Goal: Contribute content: Add original content to the website for others to see

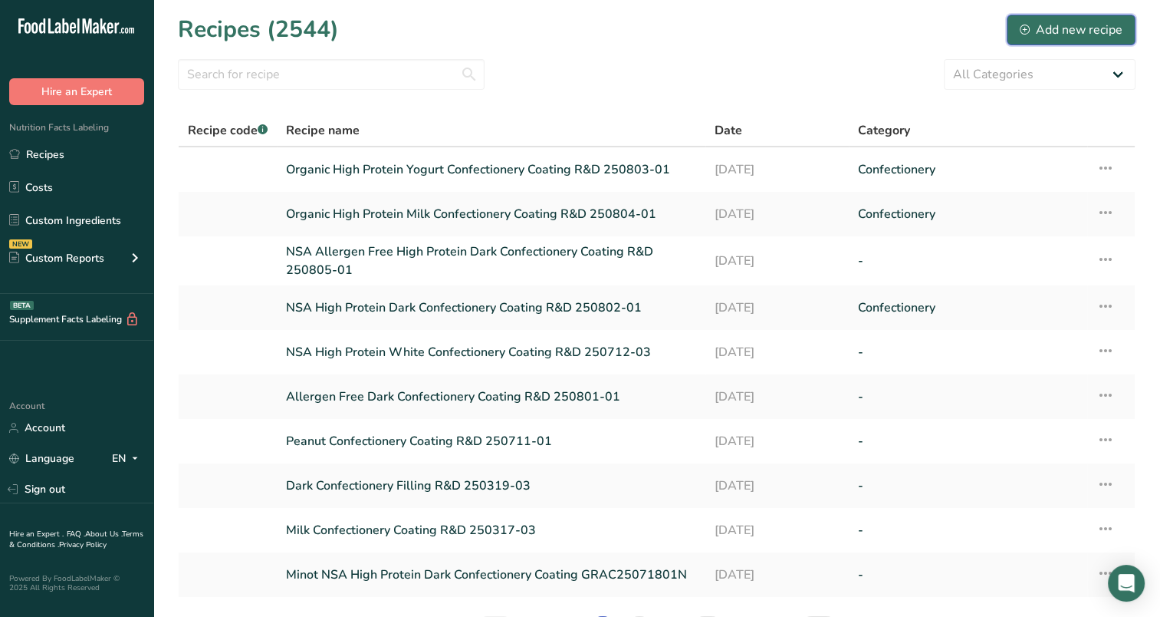
click at [1044, 28] on div "Add new recipe" at bounding box center [1071, 30] width 103 height 18
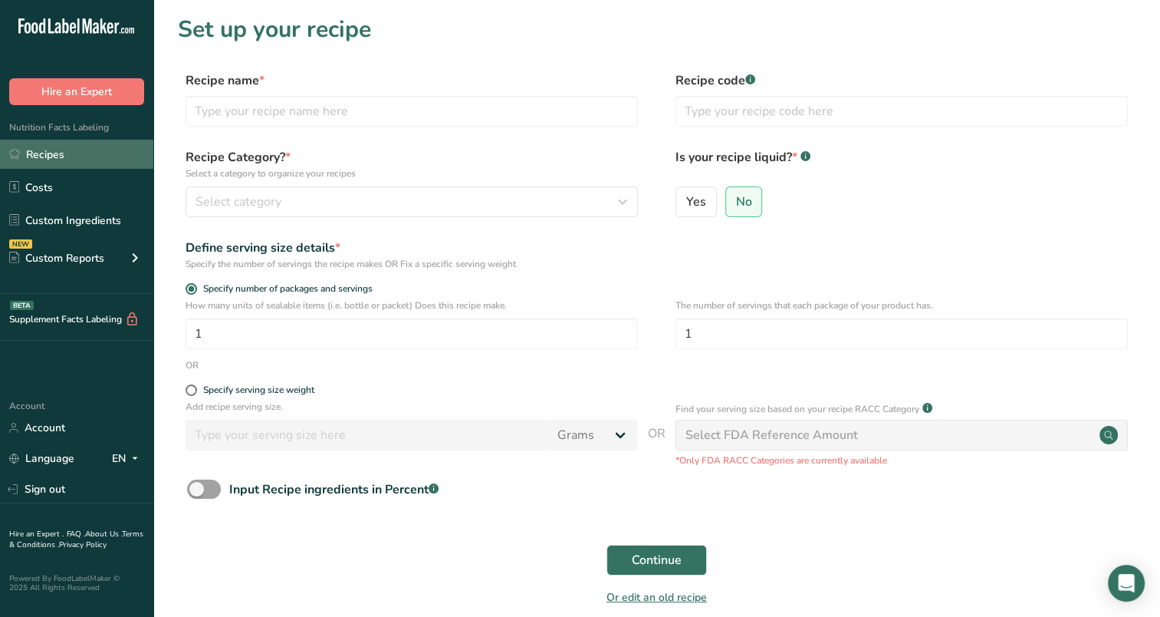
click at [49, 147] on link "Recipes" at bounding box center [76, 154] width 153 height 29
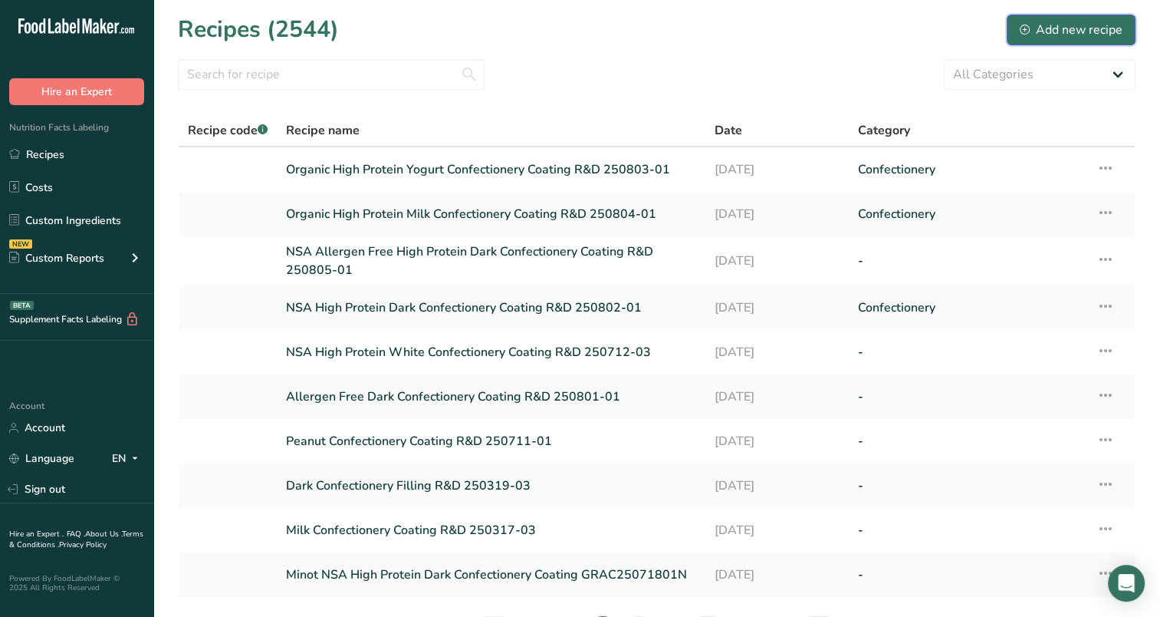
click at [1040, 25] on div "Add new recipe" at bounding box center [1071, 30] width 103 height 18
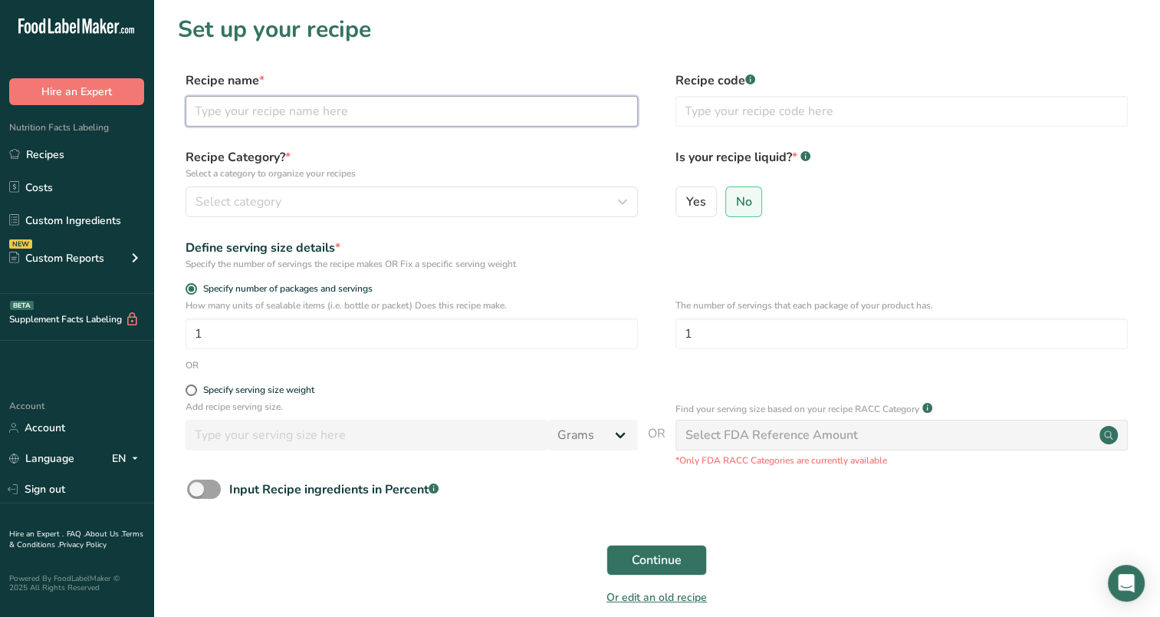
click at [428, 117] on input "text" at bounding box center [412, 111] width 452 height 31
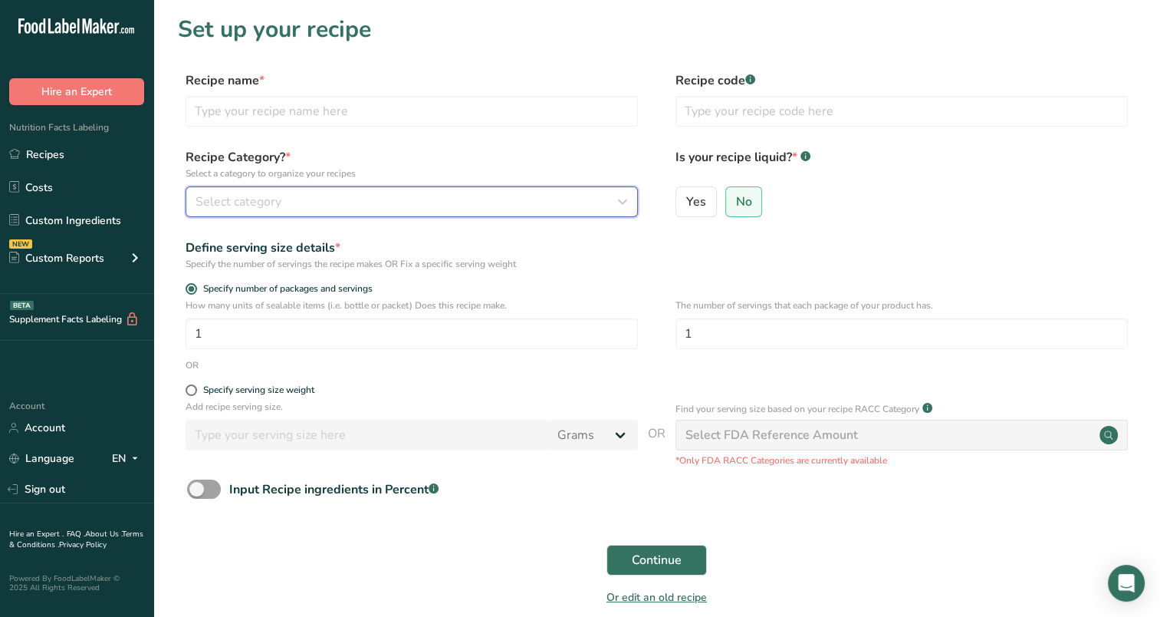
click at [383, 202] on div "Select category" at bounding box center [407, 201] width 423 height 18
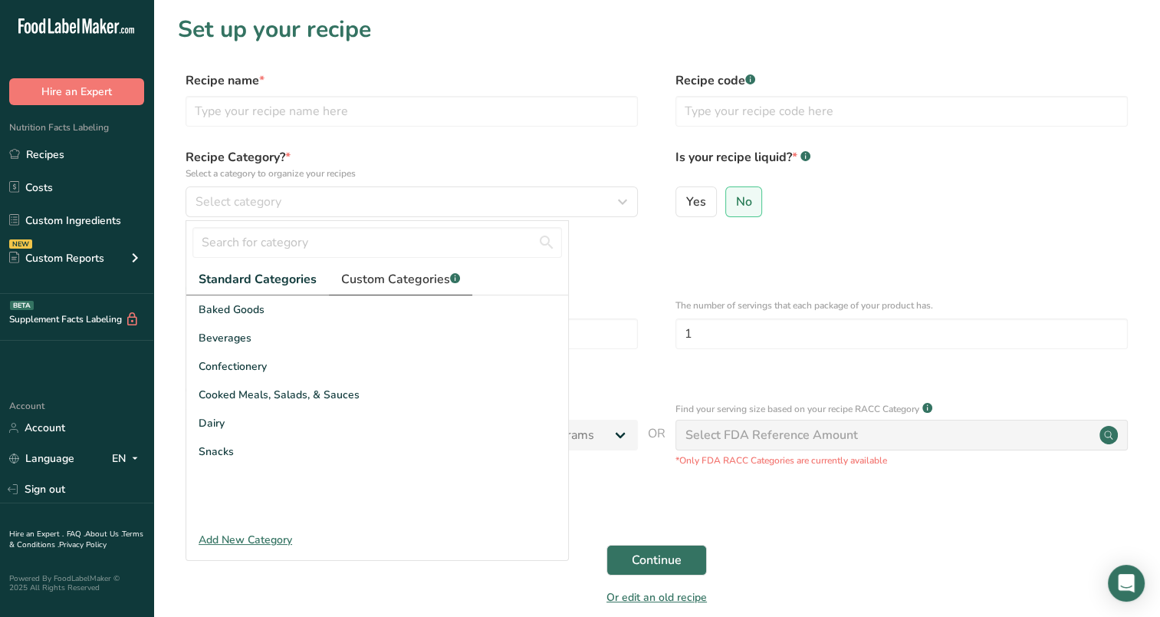
click at [359, 291] on link "Custom Categories .a-a{fill:#347362;}.b-a{fill:#fff;}" at bounding box center [400, 279] width 143 height 31
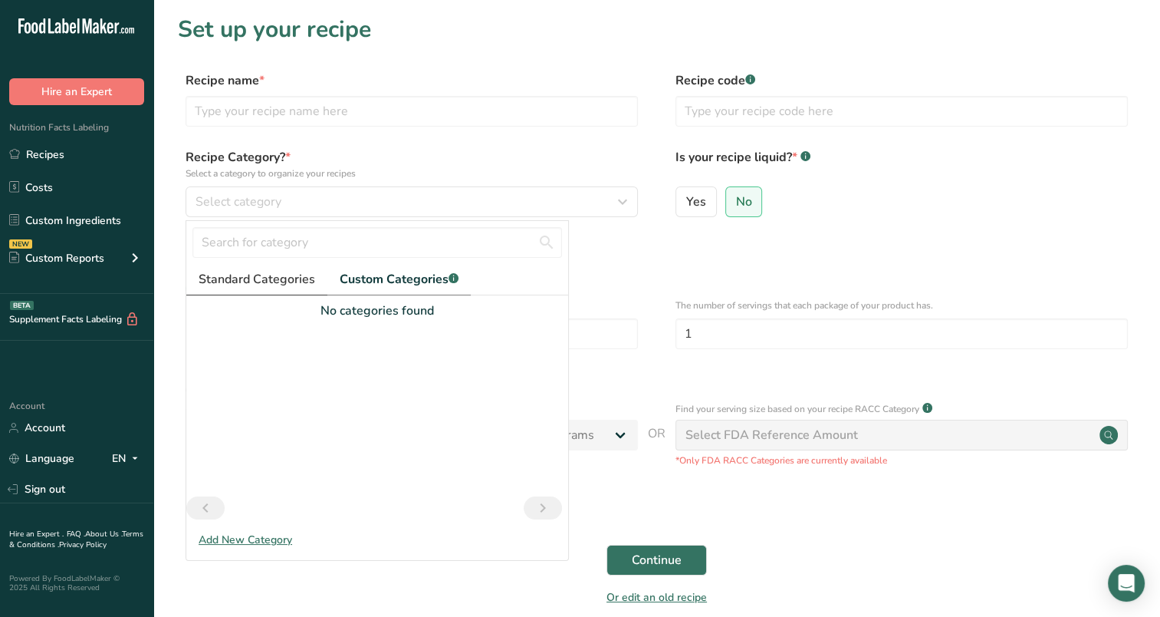
click at [239, 267] on link "Standard Categories" at bounding box center [256, 279] width 141 height 31
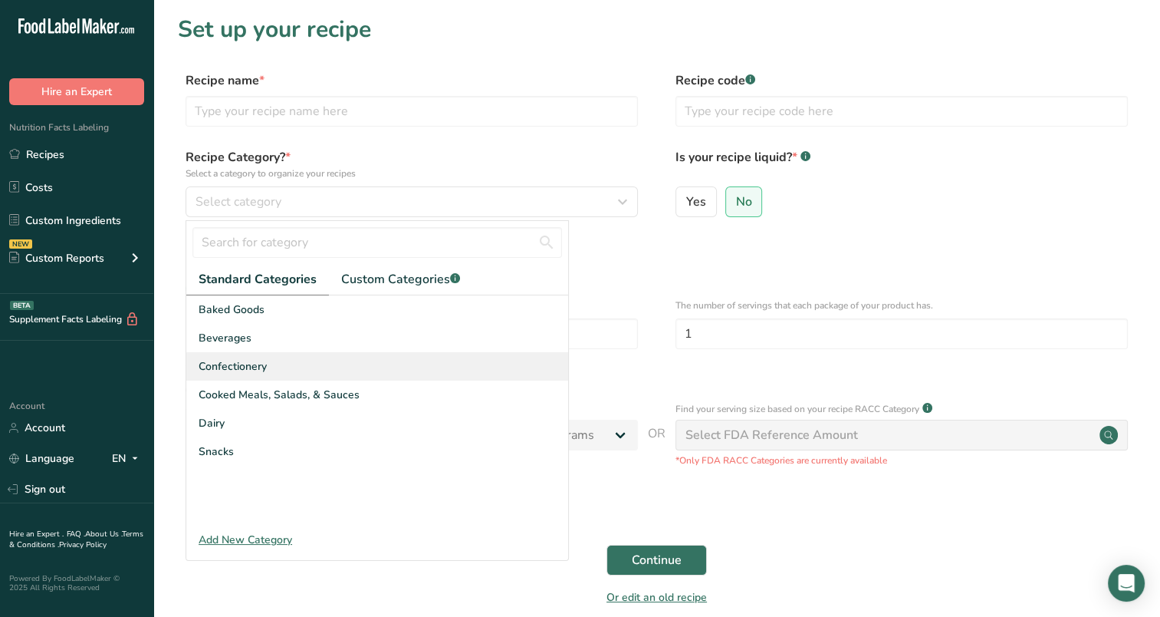
click at [230, 367] on span "Confectionery" at bounding box center [233, 366] width 68 height 16
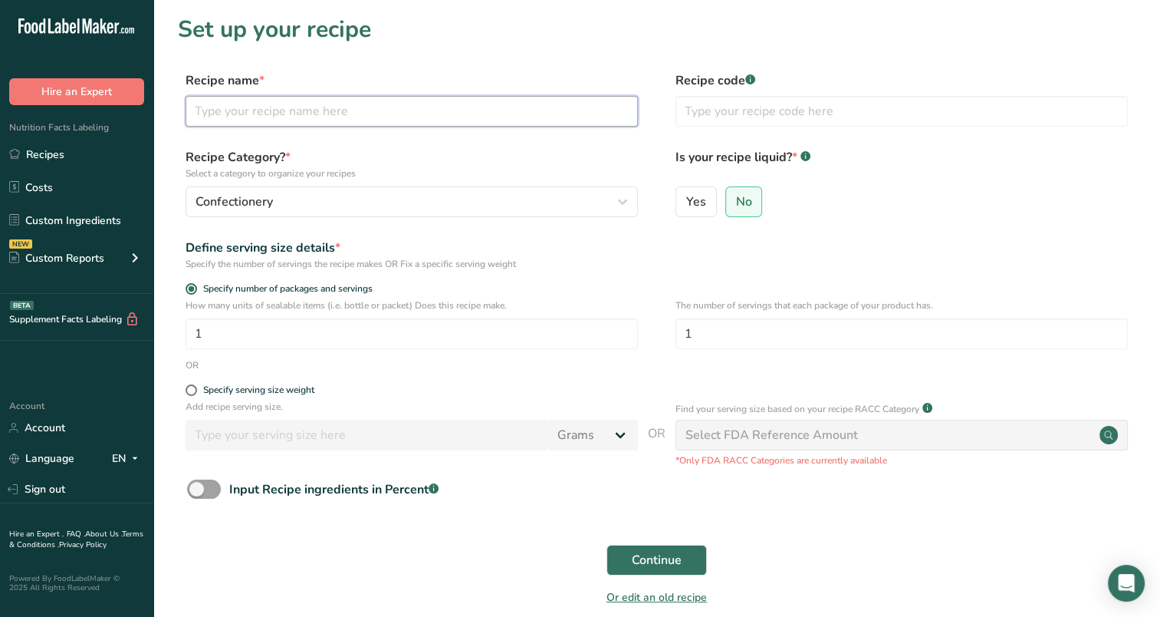
click at [502, 111] on input "text" at bounding box center [412, 111] width 452 height 31
click at [192, 104] on input "R&D 240309-04" at bounding box center [412, 111] width 452 height 31
type input "NSA Caramel Flavored Confectionery Coating R&D 240309-04"
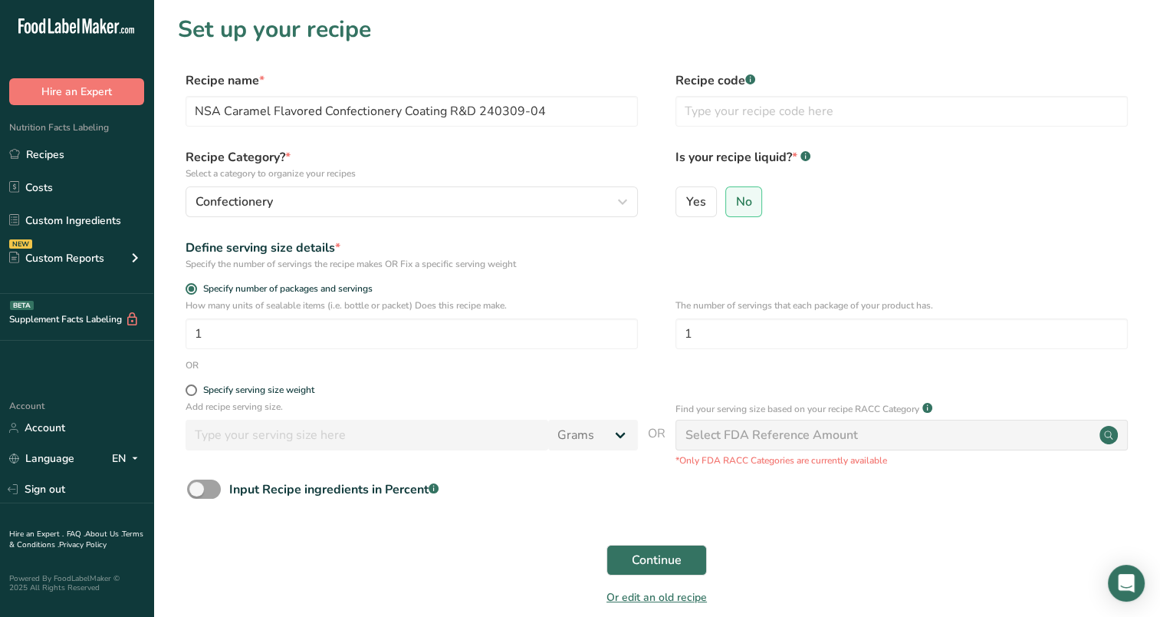
click at [190, 380] on form "Recipe name * NSA Caramel Flavored Confectionery Coating R&D 240309-04 Recipe c…" at bounding box center [657, 343] width 958 height 544
click at [192, 387] on span at bounding box center [192, 390] width 12 height 12
click at [192, 387] on input "Specify serving size weight" at bounding box center [191, 390] width 10 height 10
radio input "true"
radio input "false"
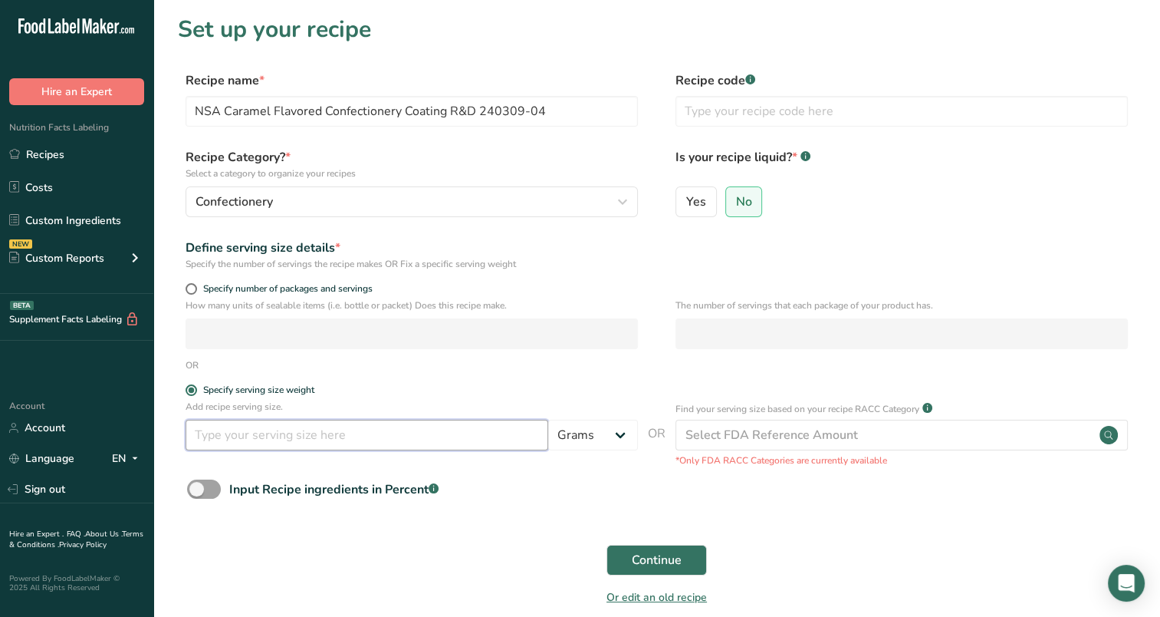
click at [225, 442] on input "number" at bounding box center [367, 434] width 363 height 31
type input "100"
click at [942, 543] on div "Continue" at bounding box center [657, 559] width 958 height 49
click at [651, 555] on span "Continue" at bounding box center [657, 560] width 50 height 18
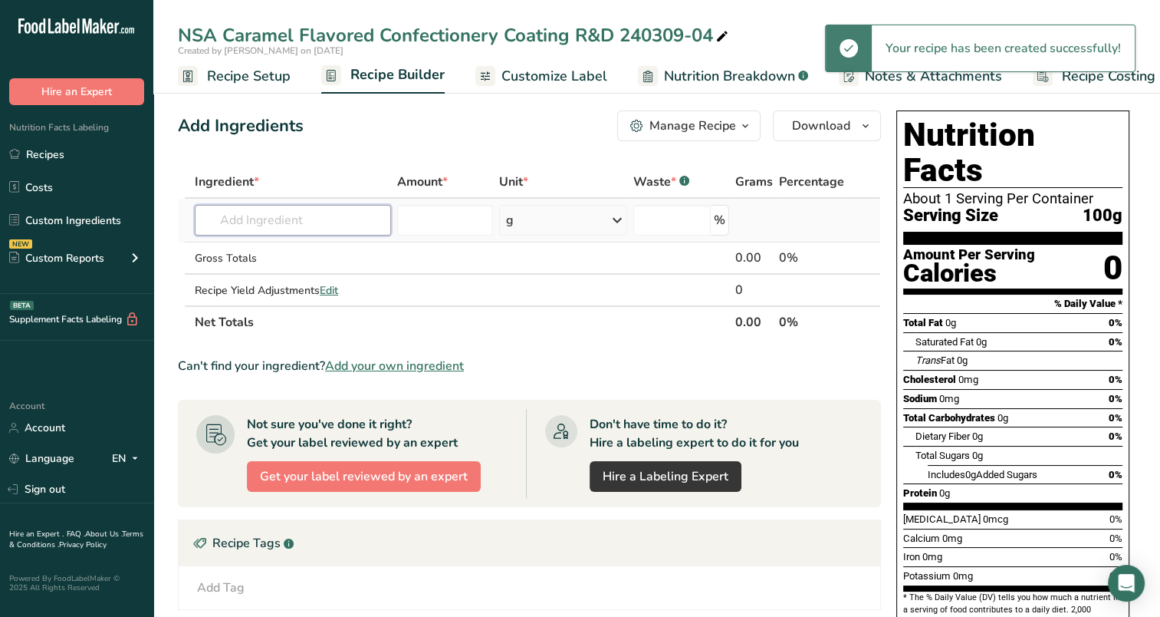
click at [349, 218] on input "text" at bounding box center [293, 220] width 196 height 31
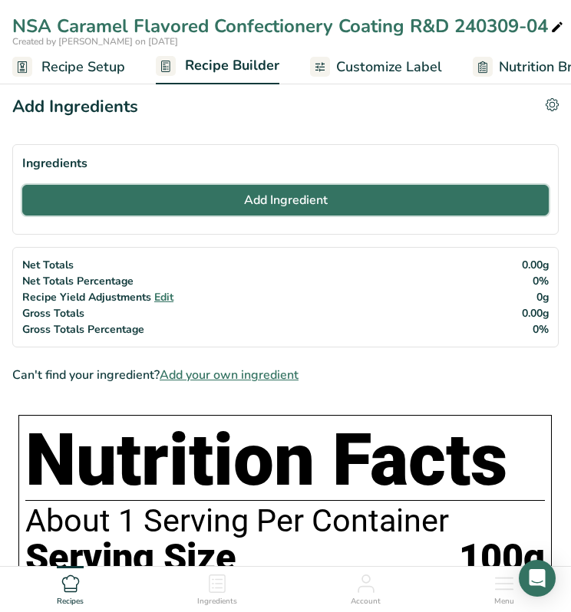
click at [245, 213] on button "Add Ingredient" at bounding box center [285, 200] width 526 height 31
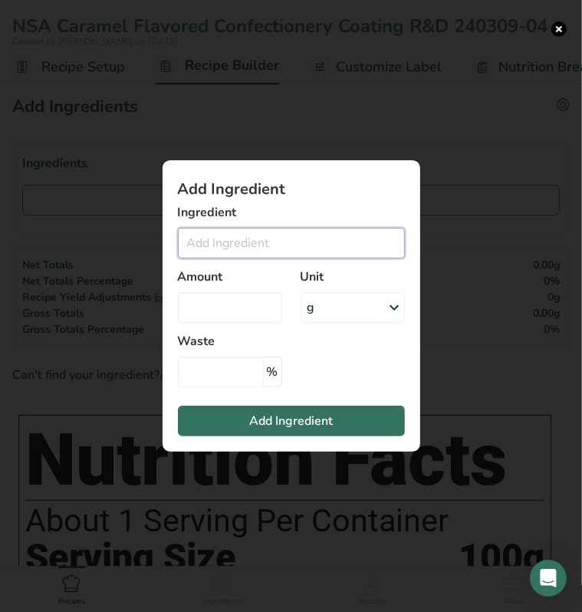
click at [261, 242] on input "Add ingredient modal" at bounding box center [291, 243] width 227 height 31
click at [523, 173] on div "Add ingredient modal" at bounding box center [291, 306] width 582 height 612
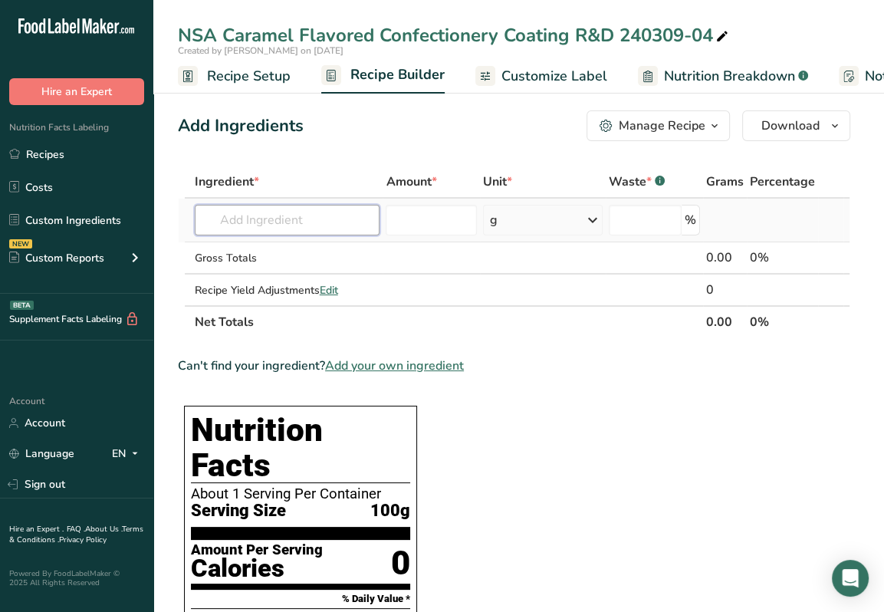
click at [295, 214] on input "text" at bounding box center [288, 220] width 186 height 31
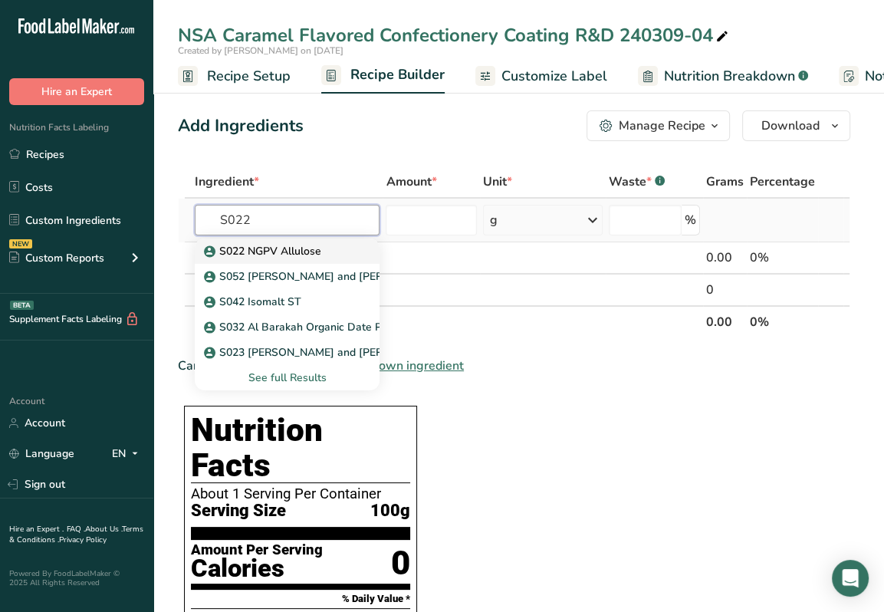
type input "S022"
click at [307, 255] on p "S022 NGPV Allulose" at bounding box center [264, 251] width 114 height 16
type input "S022 NGPV Allulose"
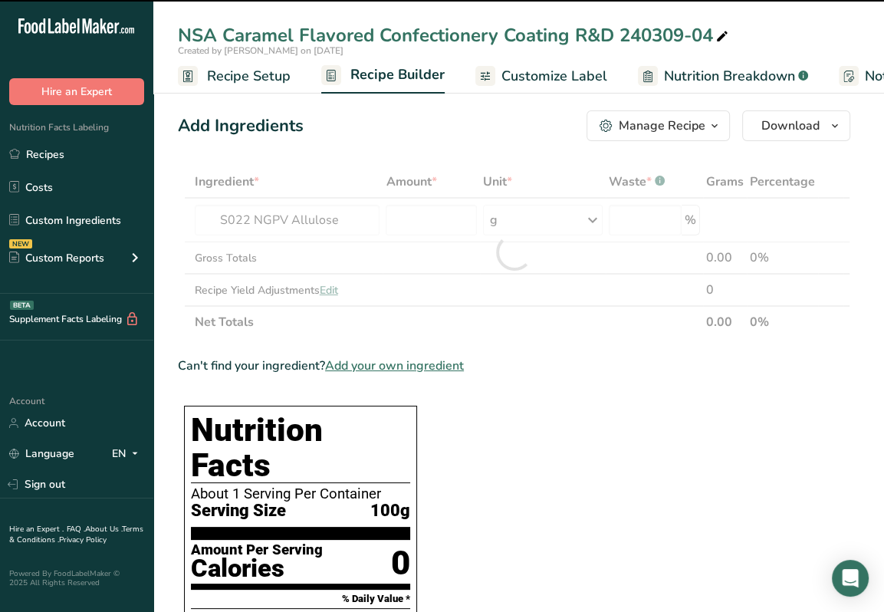
type input "0"
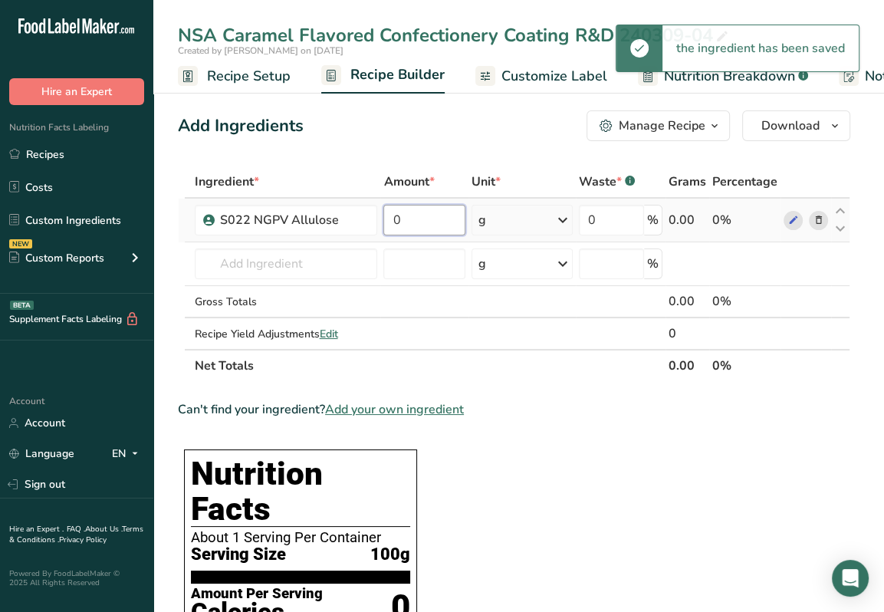
click at [430, 230] on input "0" at bounding box center [424, 220] width 82 height 31
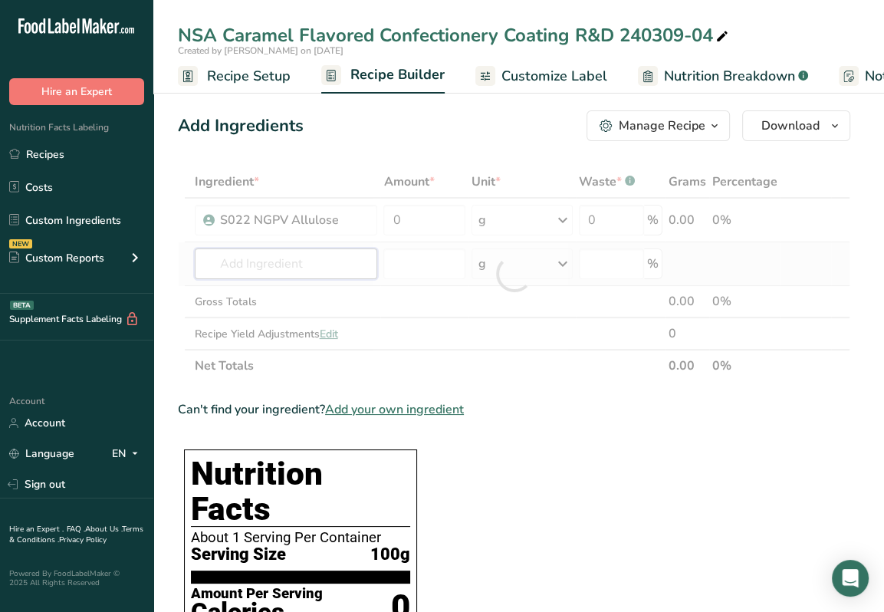
click at [274, 268] on div "Ingredient * Amount * Unit * Waste * .a-a{fill:#347362;}.b-a{fill:#fff;} Grams …" at bounding box center [514, 274] width 672 height 216
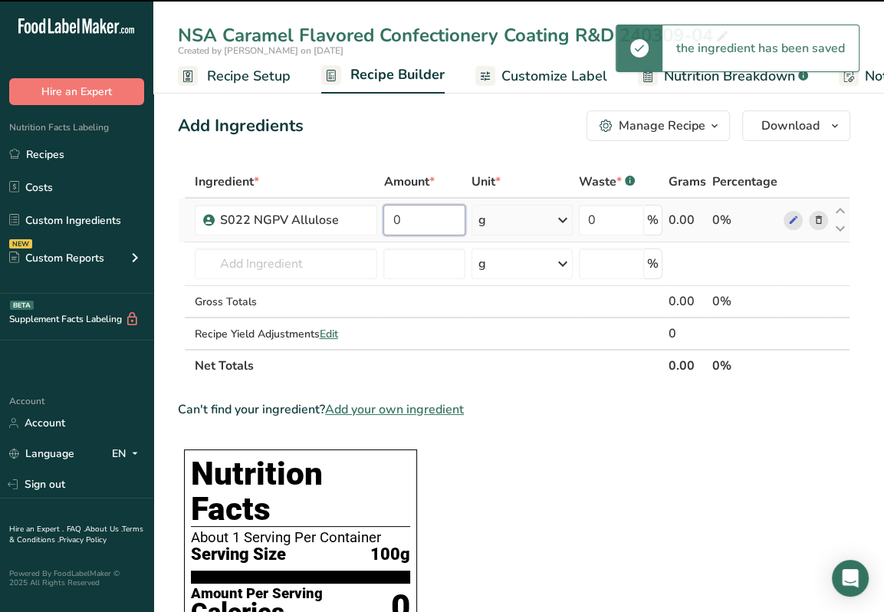
click at [429, 228] on input "0" at bounding box center [424, 220] width 82 height 31
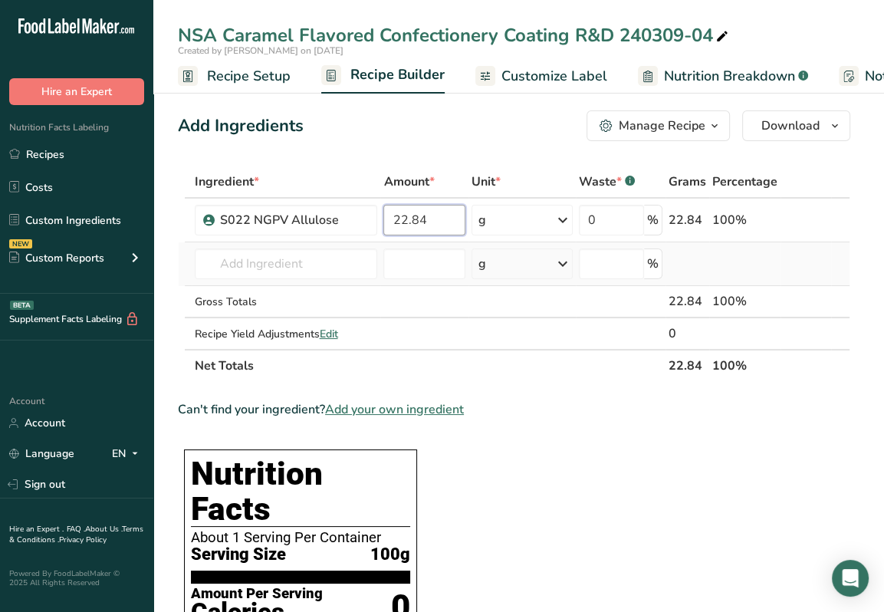
type input "22.84"
click at [317, 283] on div "Ingredient * Amount * Unit * Waste * .a-a{fill:#347362;}.b-a{fill:#fff;} Grams …" at bounding box center [514, 274] width 672 height 216
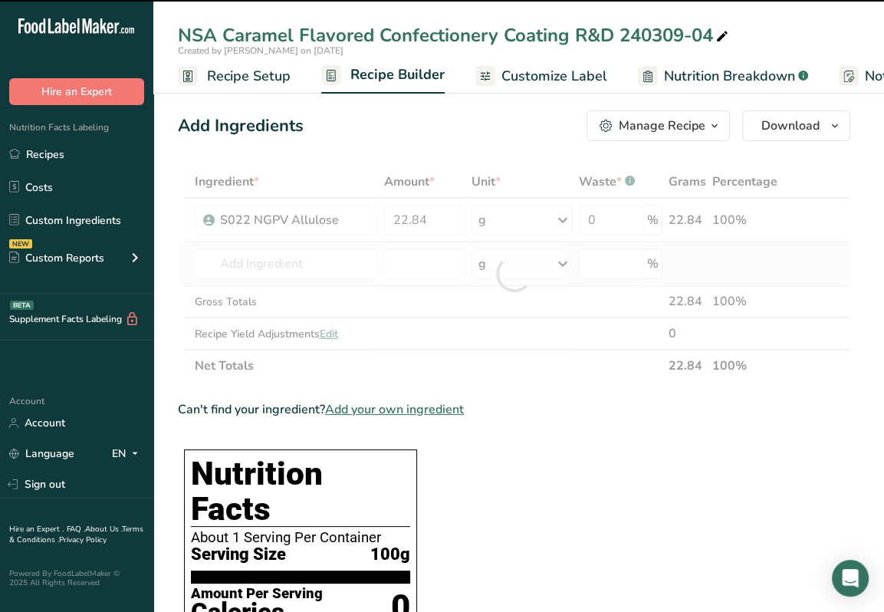
click at [318, 262] on div at bounding box center [514, 274] width 672 height 216
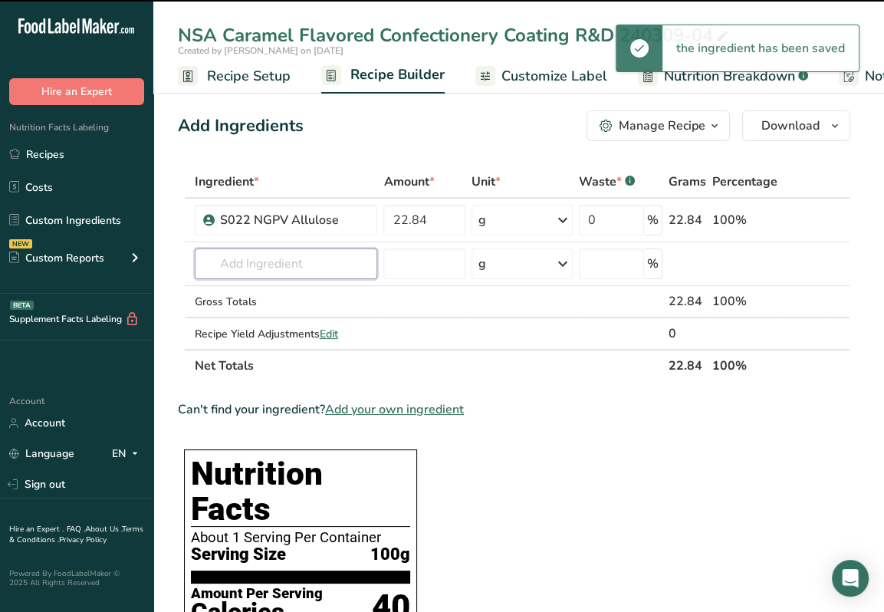
click at [319, 262] on input "text" at bounding box center [286, 263] width 183 height 31
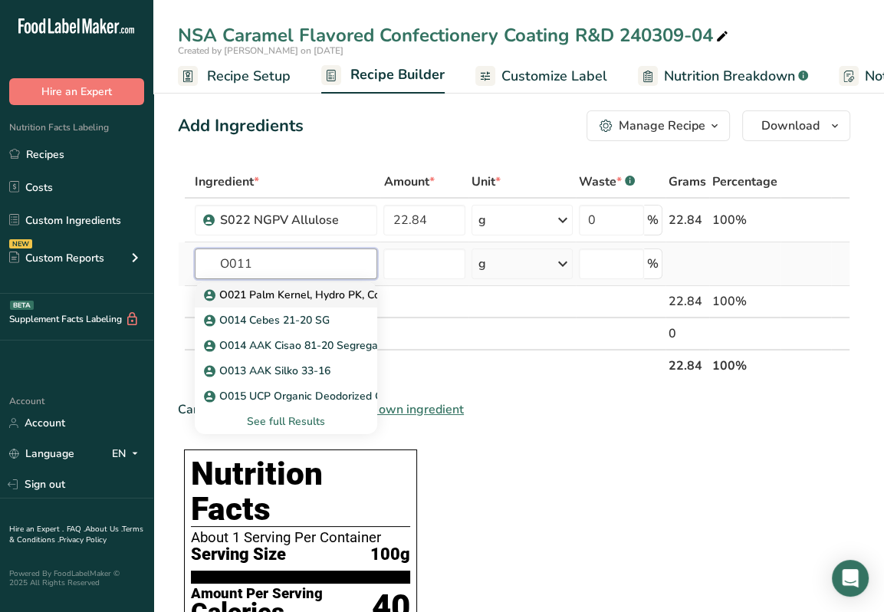
type input "O011"
click at [337, 298] on p "O021 Palm Kernel, Hydro PK, Cottenseed (130056803)" at bounding box center [348, 295] width 283 height 16
type input "O021 Palm Kernel, Hydro PK, Cottenseed (130056803)"
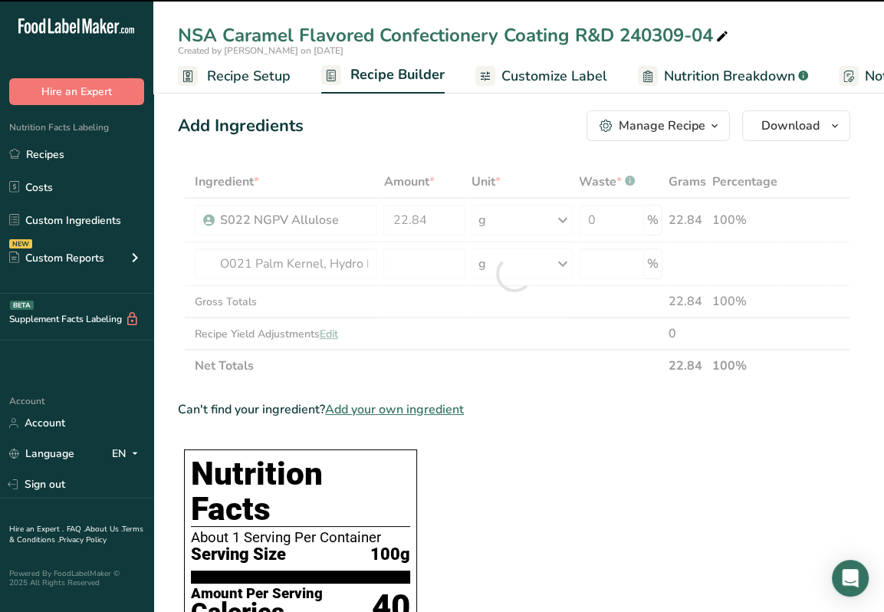
type input "0"
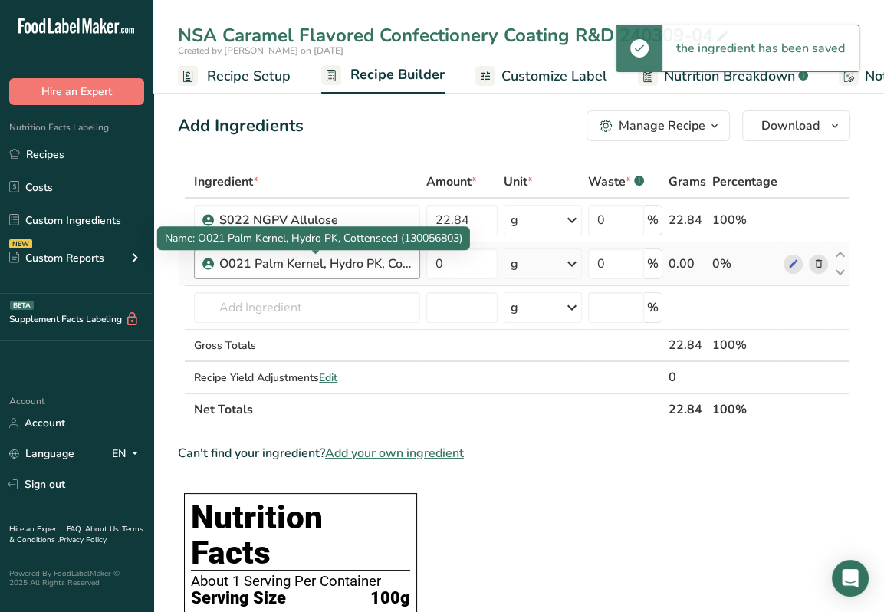
click at [359, 265] on div "O021 Palm Kernel, Hydro PK, Cottenseed (130056803)" at bounding box center [315, 264] width 192 height 18
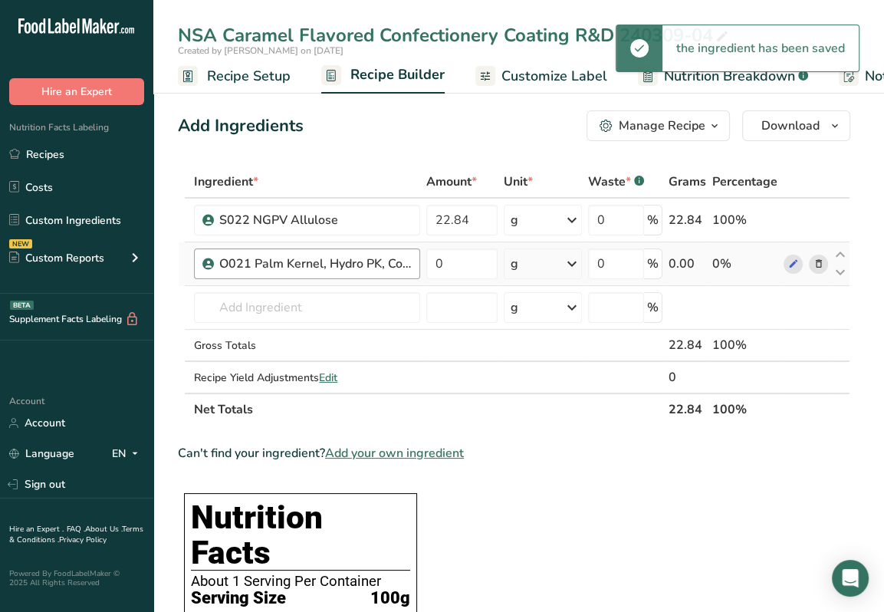
click at [359, 265] on div "O021 Palm Kernel, Hydro PK, Cottenseed (130056803)" at bounding box center [315, 264] width 192 height 18
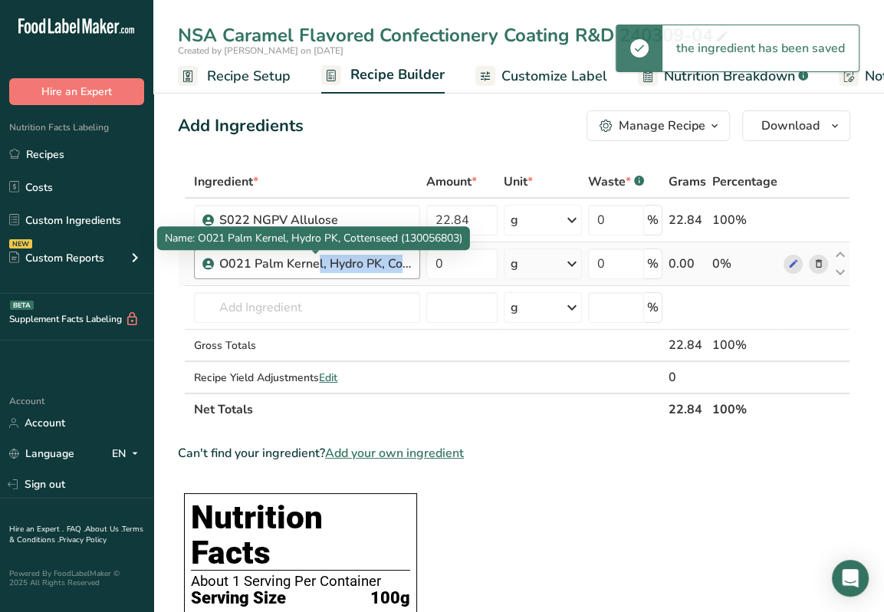
click at [359, 265] on div "O021 Palm Kernel, Hydro PK, Cottenseed (130056803)" at bounding box center [315, 264] width 192 height 18
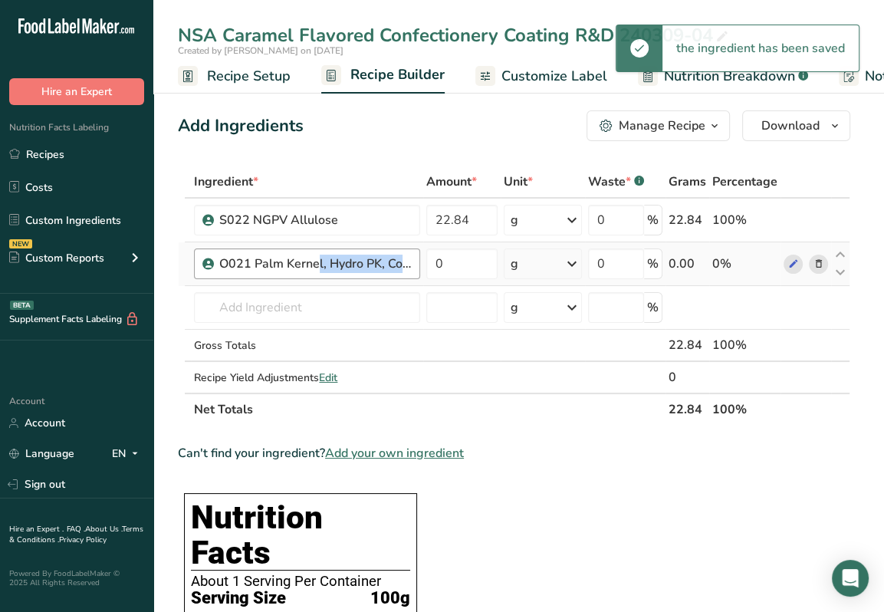
click at [252, 255] on div "O021 Palm Kernel, Hydro PK, Cottenseed (130056803)" at bounding box center [315, 264] width 192 height 18
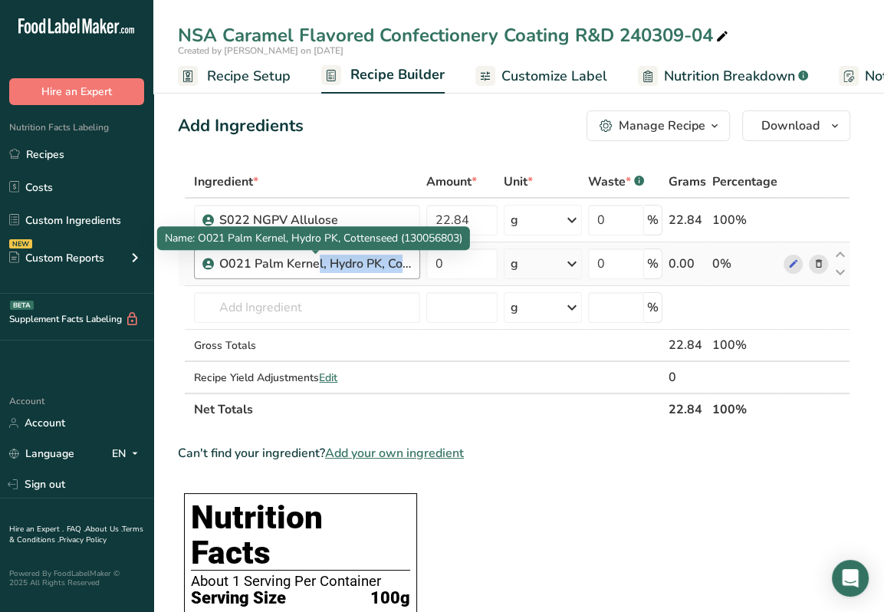
click at [380, 265] on div "O021 Palm Kernel, Hydro PK, Cottenseed (130056803)" at bounding box center [315, 264] width 192 height 18
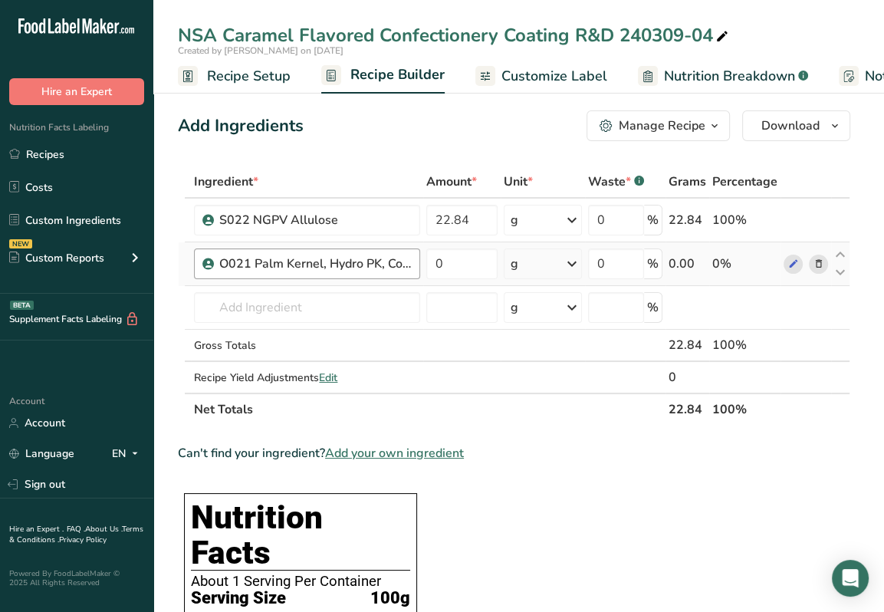
click at [380, 262] on div "O021 Palm Kernel, Hydro PK, Cottenseed (130056803)" at bounding box center [315, 264] width 192 height 18
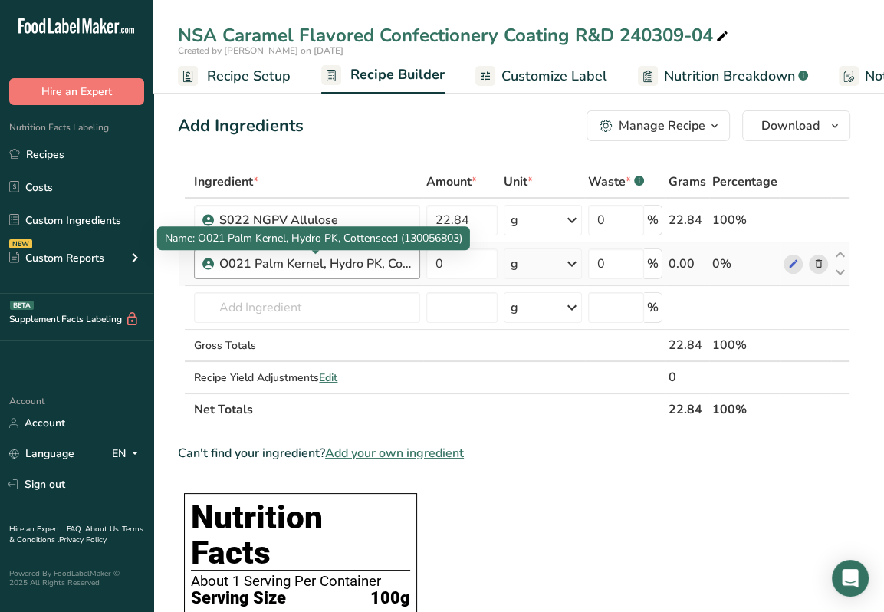
drag, startPoint x: 380, startPoint y: 262, endPoint x: 403, endPoint y: 261, distance: 23.0
click at [403, 261] on div "O021 Palm Kernel, Hydro PK, Cottenseed (130056803)" at bounding box center [315, 264] width 192 height 18
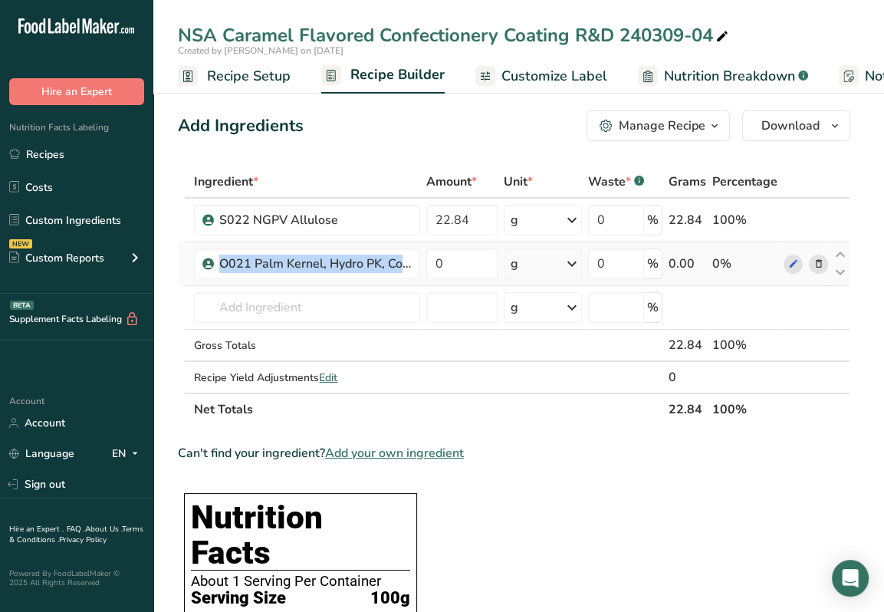
drag, startPoint x: 396, startPoint y: 265, endPoint x: 188, endPoint y: 253, distance: 208.9
click at [188, 253] on tr "O021 Palm Kernel, Hydro PK, Cottenseed (130056803) 0 g Weight Units g kg mg See…" at bounding box center [514, 264] width 671 height 44
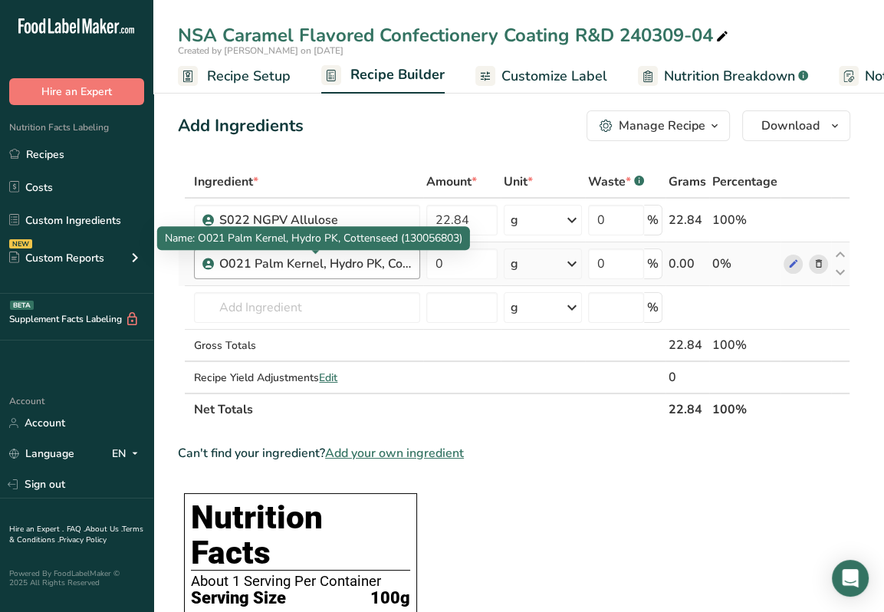
click at [400, 258] on div "O021 Palm Kernel, Hydro PK, Cottenseed (130056803)" at bounding box center [315, 264] width 192 height 18
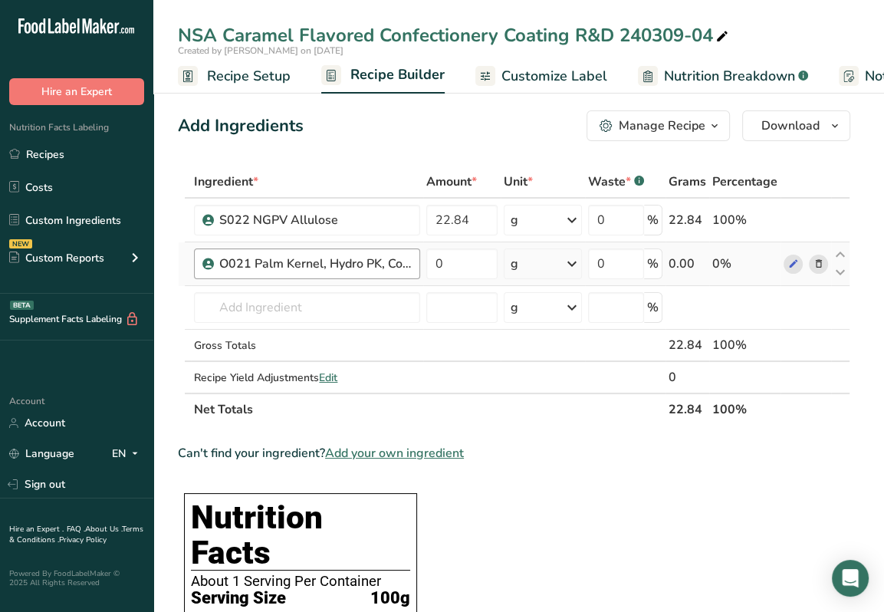
click at [406, 269] on div "O021 Palm Kernel, Hydro PK, Cottenseed (130056803)" at bounding box center [315, 264] width 192 height 18
click at [402, 276] on div "O021 Palm Kernel, Hydro PK, Cottenseed (130056803)" at bounding box center [307, 263] width 226 height 31
click at [822, 266] on icon at bounding box center [818, 264] width 11 height 16
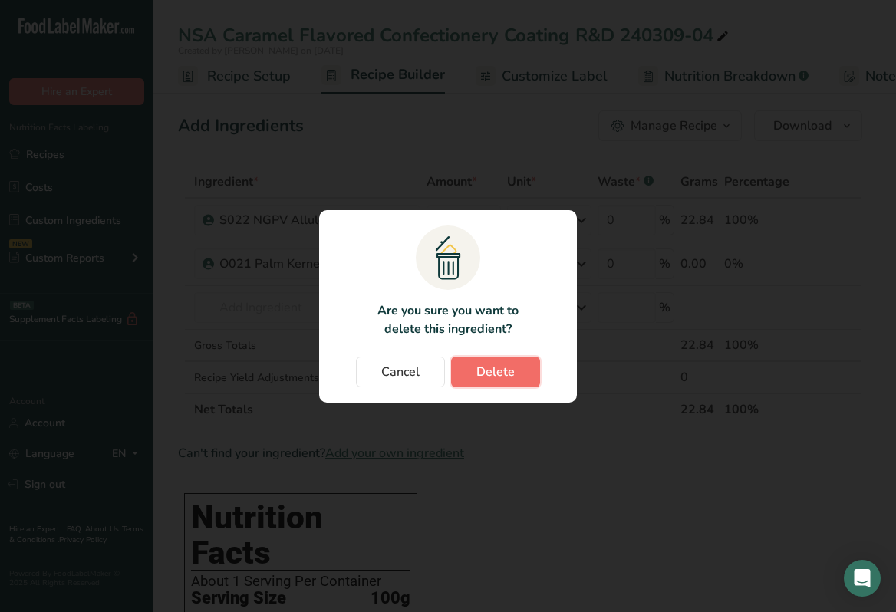
click at [507, 363] on span "Delete" at bounding box center [495, 372] width 38 height 18
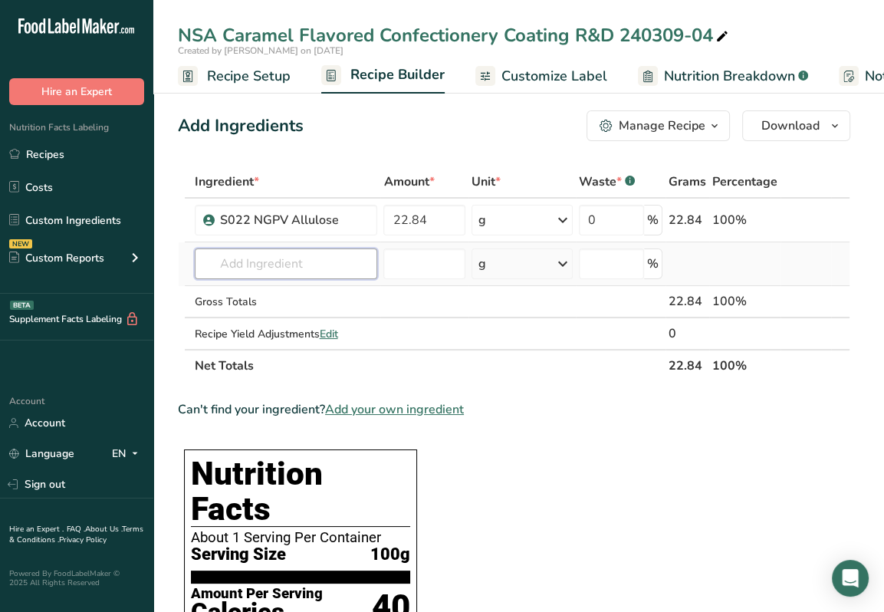
click at [280, 258] on input "text" at bounding box center [286, 263] width 183 height 31
type input "R"
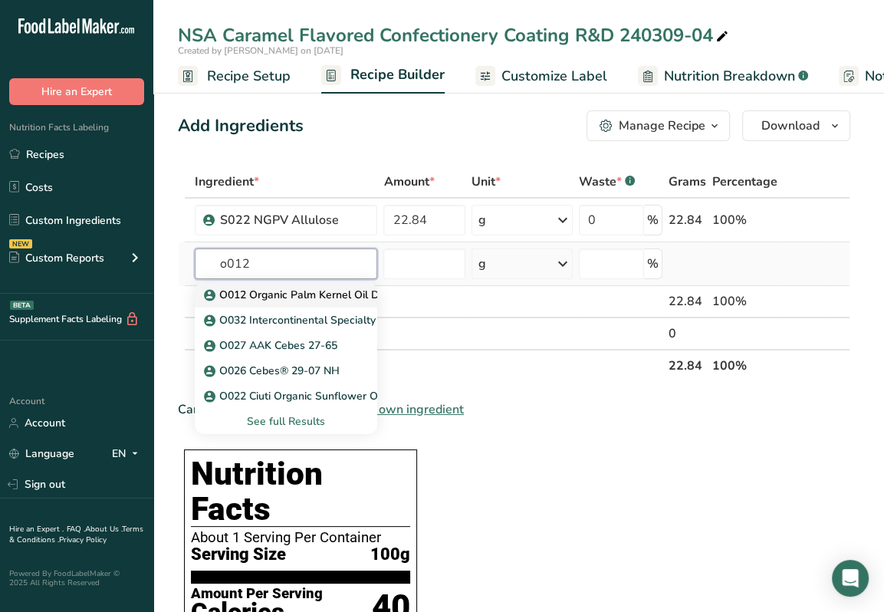
type input "o012"
click at [293, 300] on p "O012 Organic Palm Kernel Oil Daabon 5330" at bounding box center [322, 295] width 231 height 16
type input "O012 Organic Palm Kernel Oil Daabon 5330"
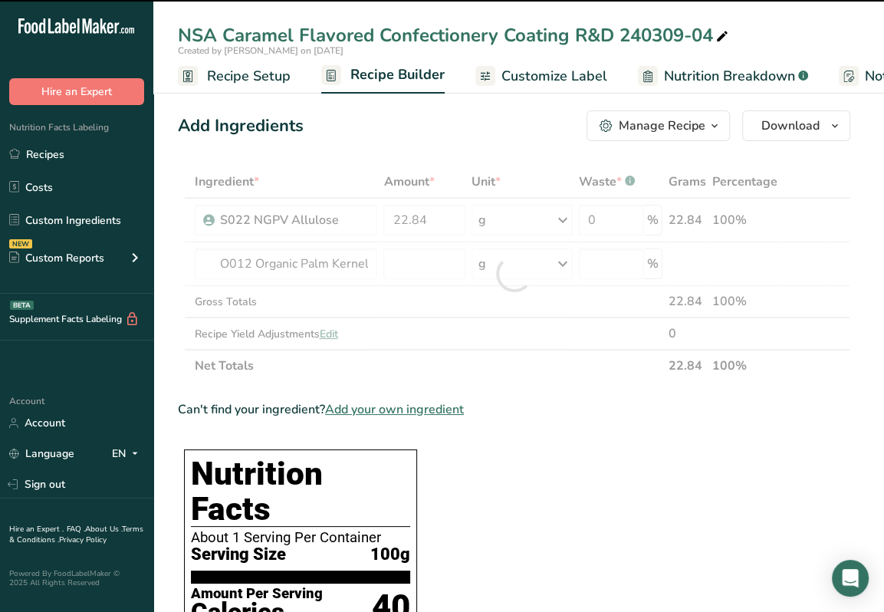
type input "0"
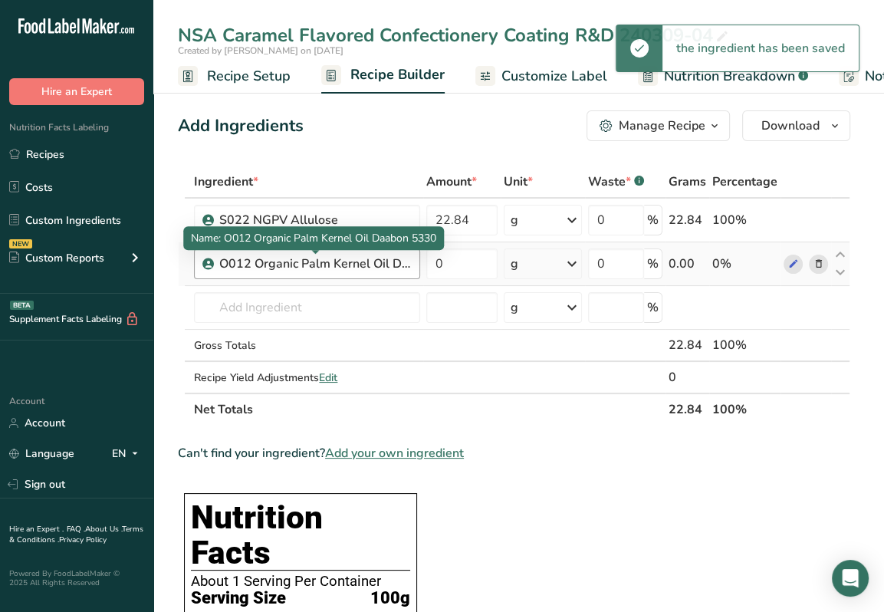
click at [395, 271] on div "O012 Organic Palm Kernel Oil Daabon 5330" at bounding box center [315, 264] width 192 height 18
click at [395, 270] on div "O012 Organic Palm Kernel Oil Daabon 5330" at bounding box center [315, 264] width 192 height 18
click at [282, 255] on div "O012 Organic Palm Kernel Oil Daabon 5330" at bounding box center [315, 264] width 192 height 18
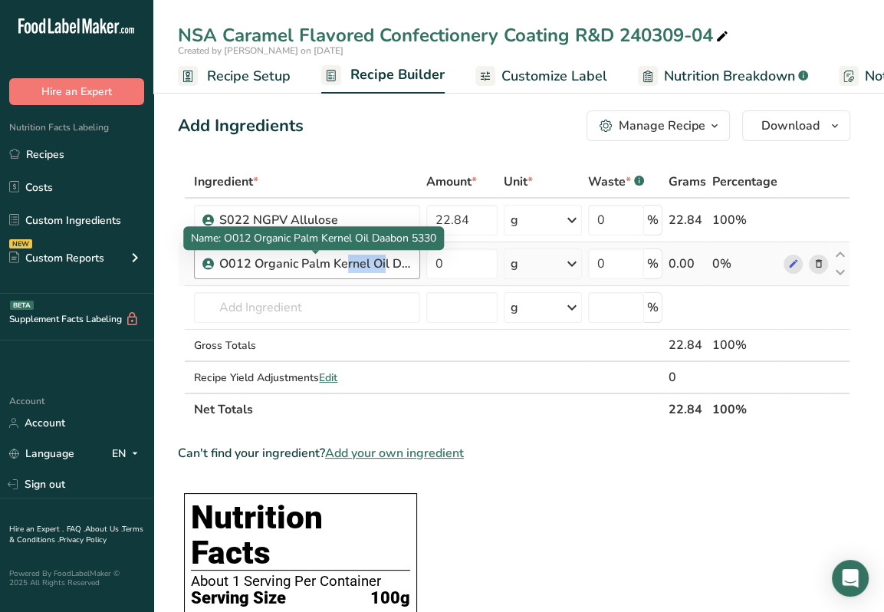
drag, startPoint x: 282, startPoint y: 254, endPoint x: 277, endPoint y: 265, distance: 12.0
click at [277, 265] on div "O012 Organic Palm Kernel Oil Daabon 5330" at bounding box center [315, 264] width 192 height 18
drag, startPoint x: 277, startPoint y: 265, endPoint x: 331, endPoint y: 265, distance: 54.4
click at [331, 265] on div "O012 Organic Palm Kernel Oil Daabon 5330" at bounding box center [315, 264] width 192 height 18
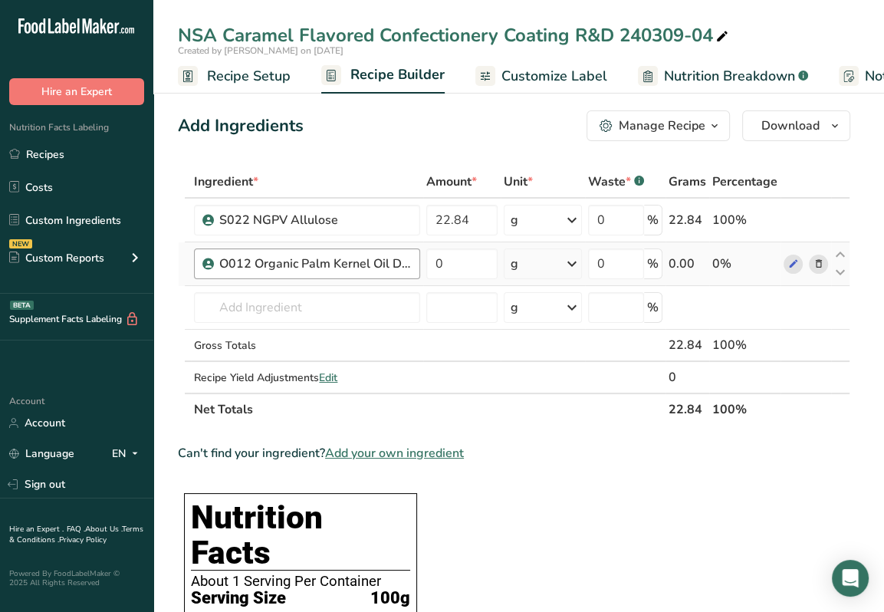
click at [331, 265] on div "O012 Organic Palm Kernel Oil Daabon 5330" at bounding box center [315, 264] width 192 height 18
click at [307, 292] on input "text" at bounding box center [307, 307] width 226 height 31
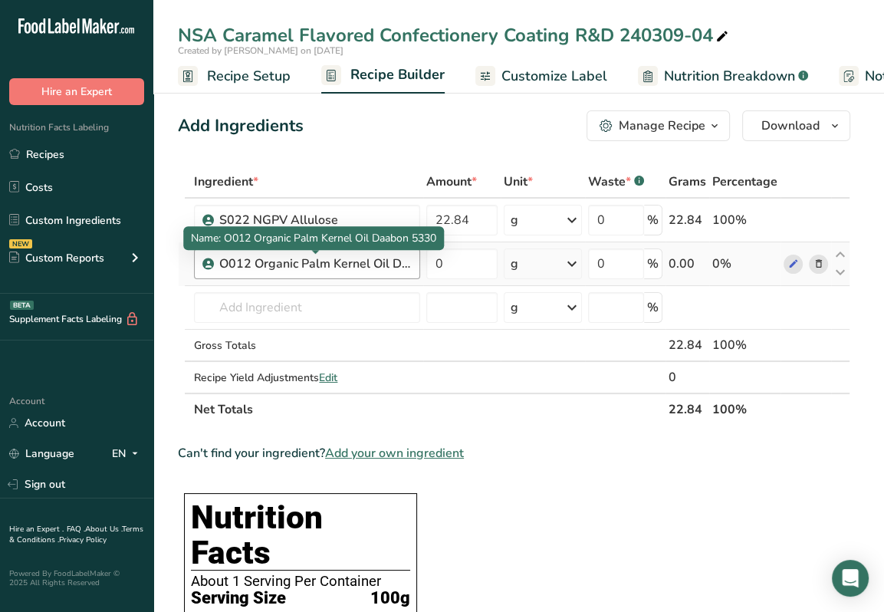
click at [346, 261] on div "O012 Organic Palm Kernel Oil Daabon 5330" at bounding box center [315, 264] width 192 height 18
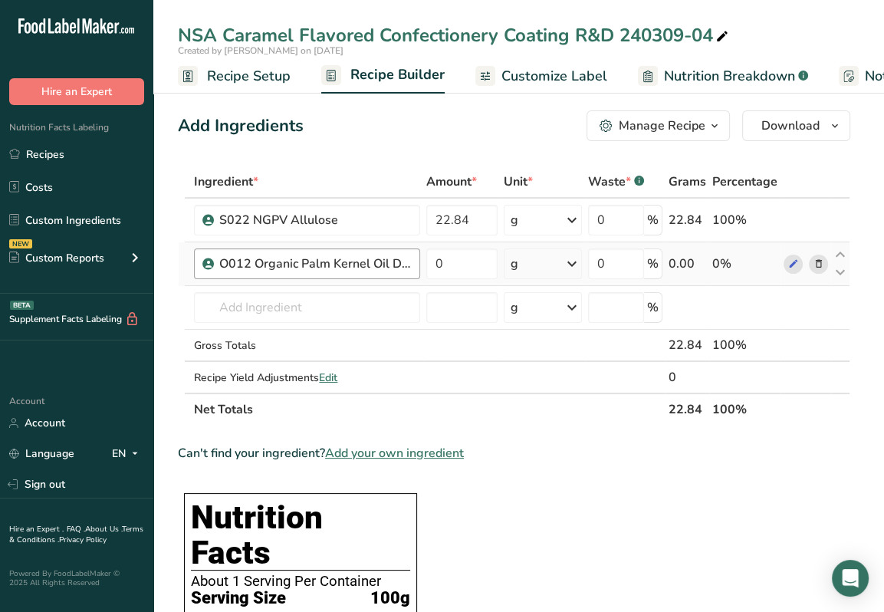
click at [345, 261] on div "O012 Organic Palm Kernel Oil Daabon 5330" at bounding box center [315, 264] width 192 height 18
click at [817, 264] on icon at bounding box center [818, 264] width 11 height 16
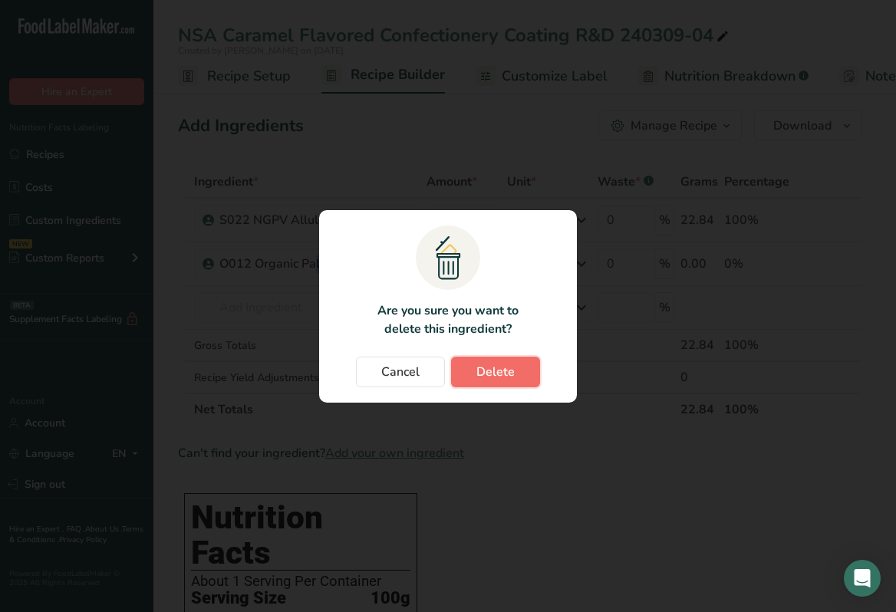
click at [514, 375] on button "Delete" at bounding box center [495, 372] width 89 height 31
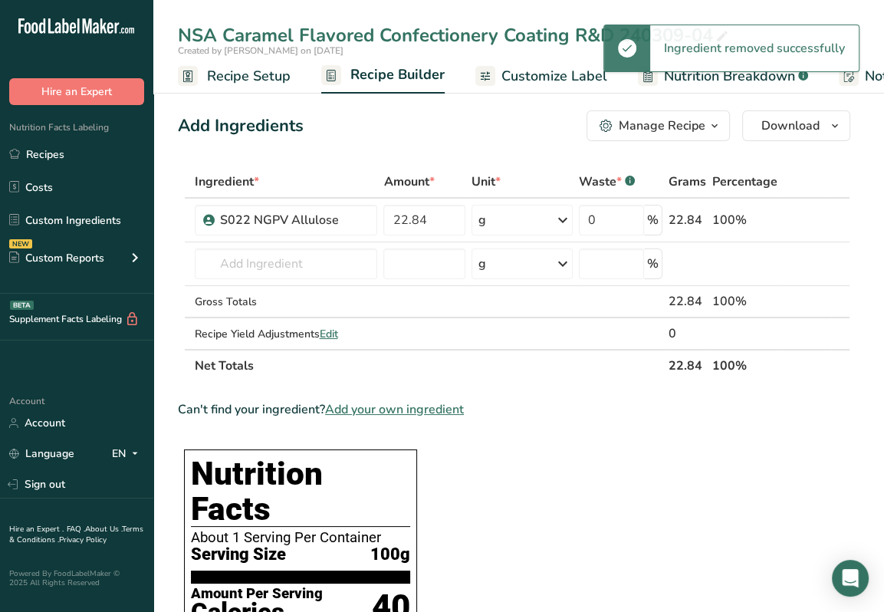
click at [386, 363] on th "Net Totals" at bounding box center [429, 365] width 474 height 32
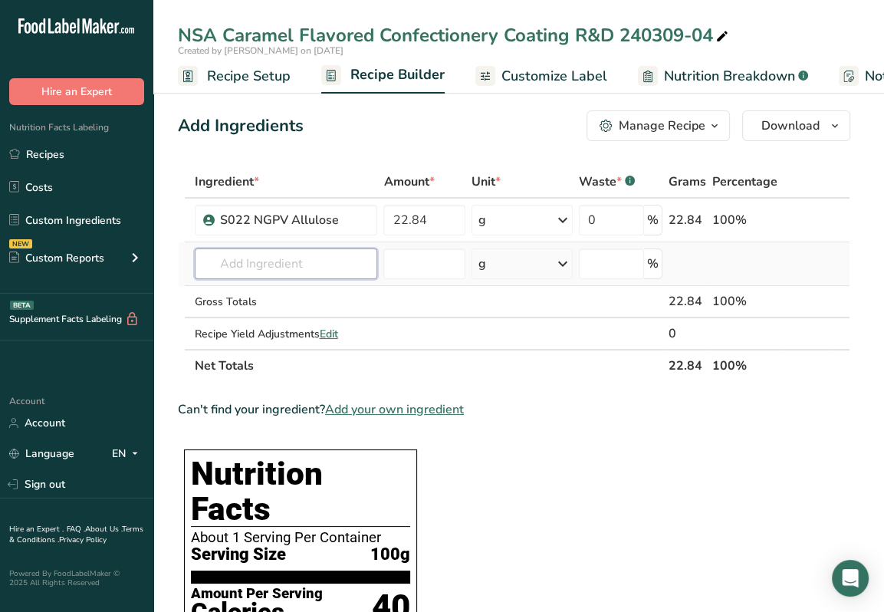
click at [304, 268] on input "text" at bounding box center [286, 263] width 183 height 31
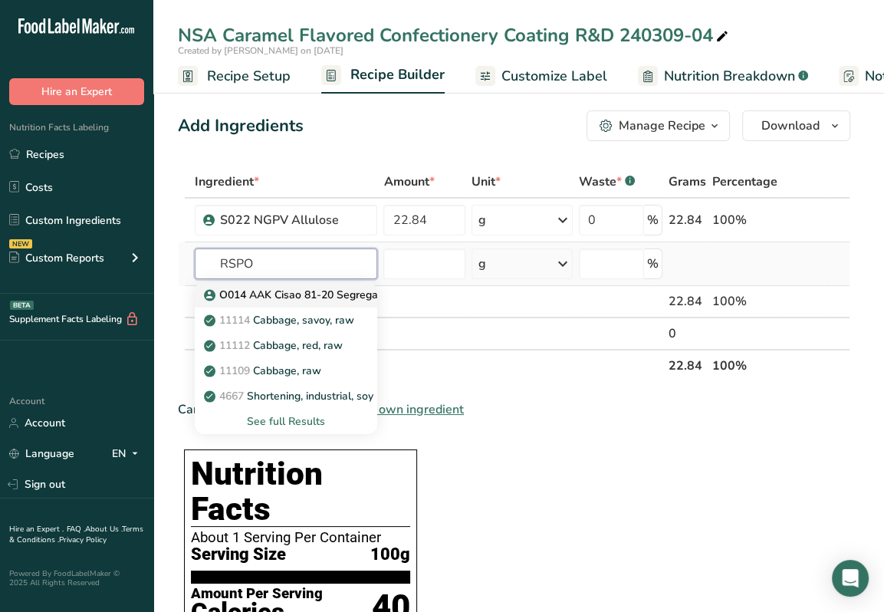
type input "RSPO"
click at [322, 295] on p "O014 AAK Cisao 81-20 Segregated RSPO Palm Kernel Oil" at bounding box center [357, 295] width 300 height 16
type input "O014 AAK Cisao 81-20 Segregated RSPO Palm Kernel Oil"
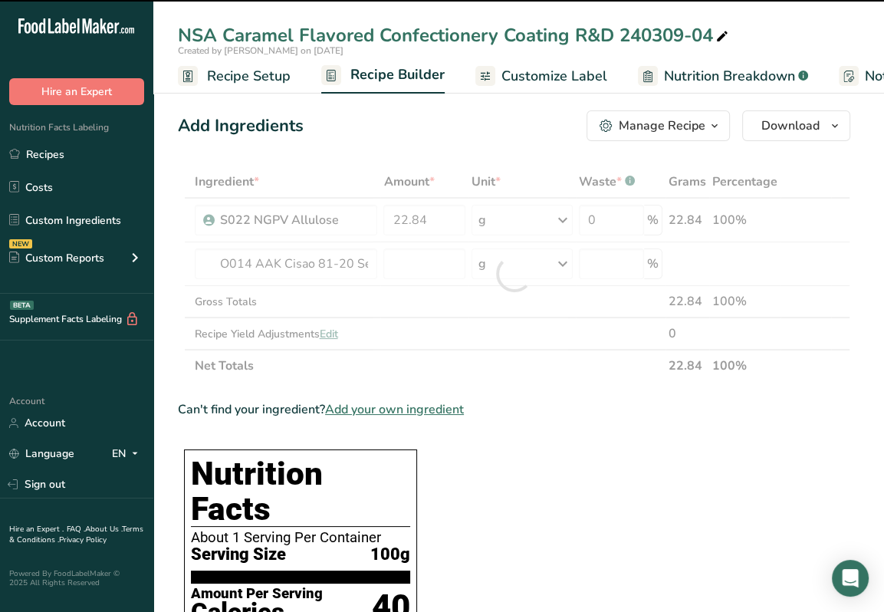
type input "0"
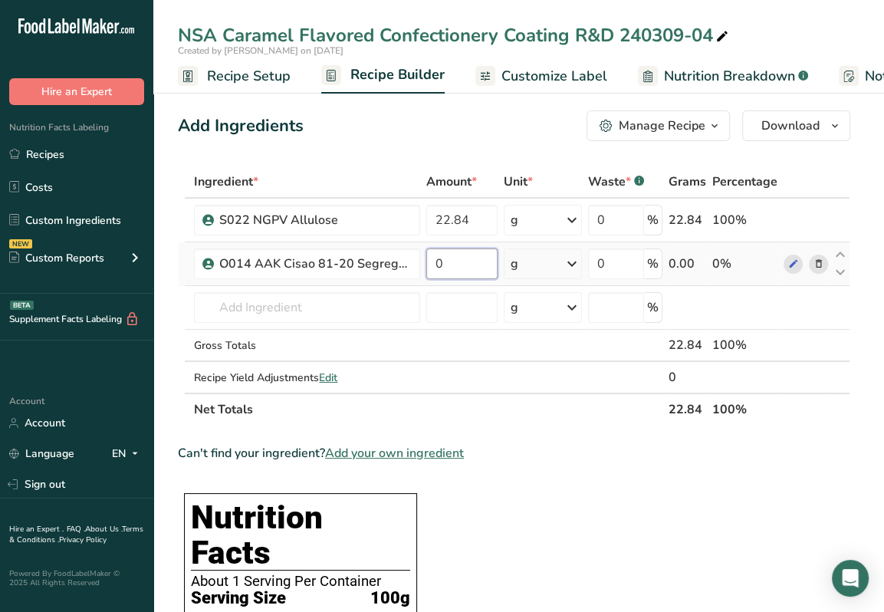
click at [481, 265] on input "0" at bounding box center [461, 263] width 71 height 31
type input "29.07"
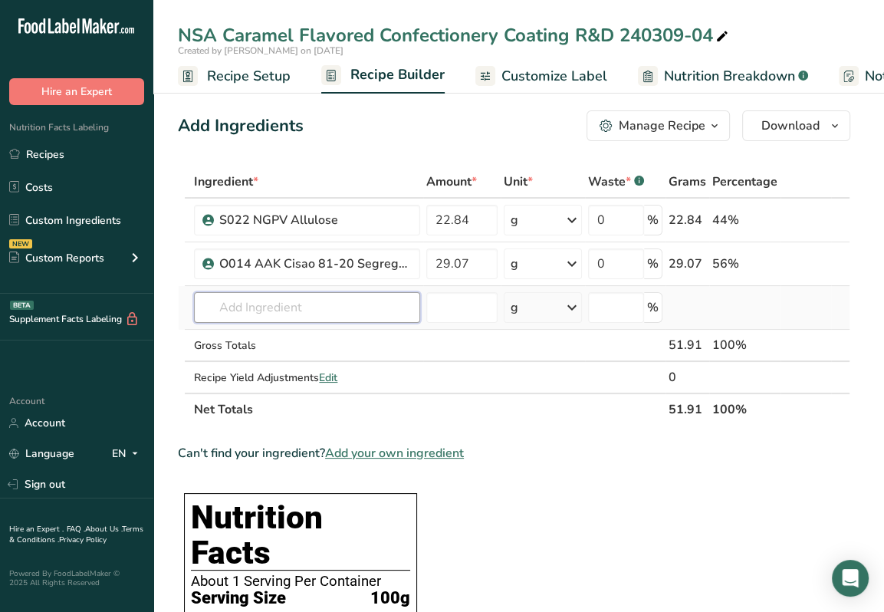
click at [356, 309] on div "Ingredient * Amount * Unit * Waste * .a-a{fill:#347362;}.b-a{fill:#fff;} Grams …" at bounding box center [514, 296] width 672 height 260
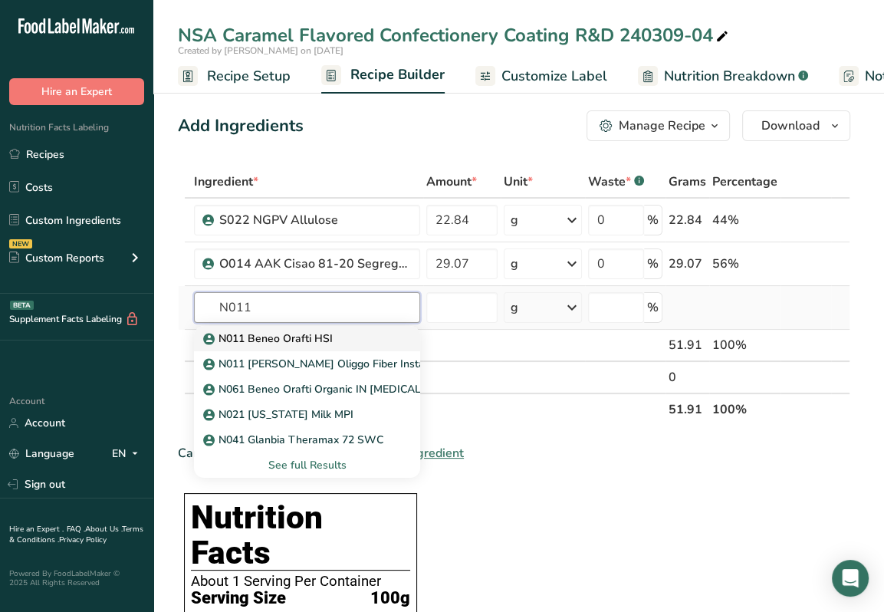
type input "N011"
click at [261, 330] on p "N011 Beneo Orafti HSI" at bounding box center [269, 338] width 127 height 16
type input "N011 Beneo Orafti HSI"
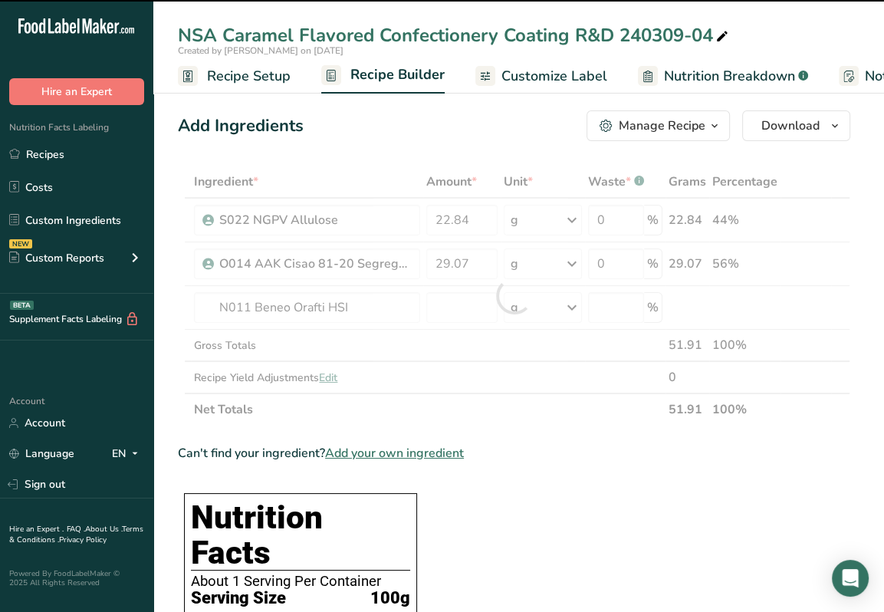
type input "0"
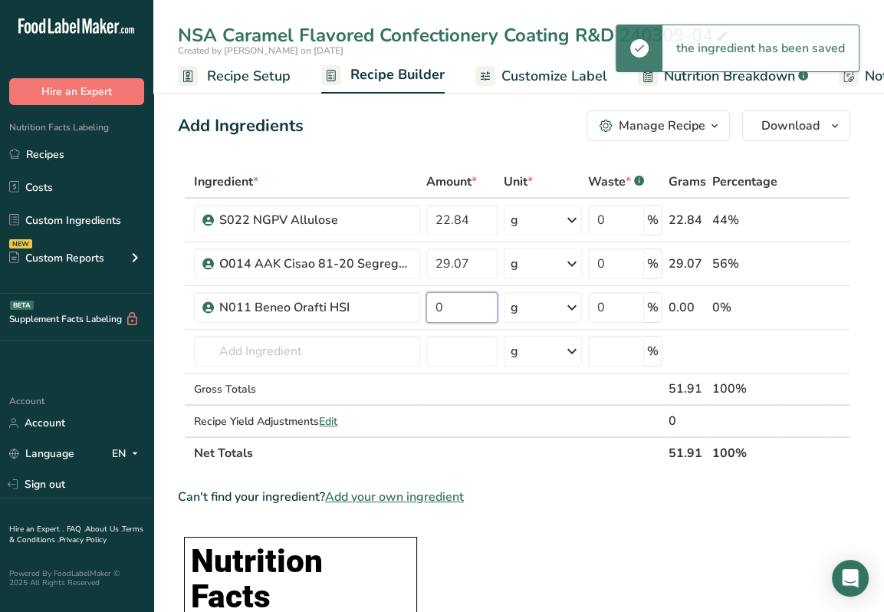
click at [461, 305] on input "0" at bounding box center [461, 307] width 71 height 31
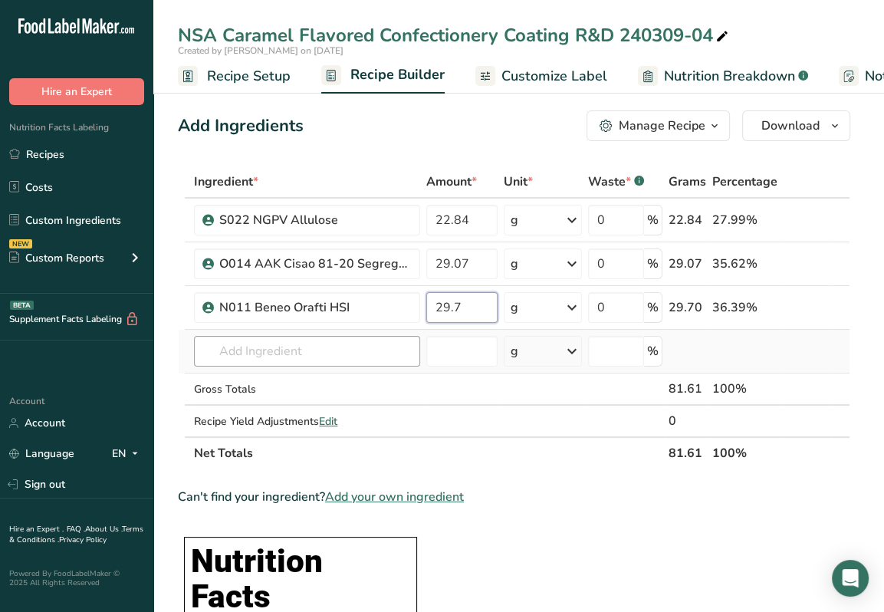
type input "29.7"
click at [336, 347] on div "Ingredient * Amount * Unit * Waste * .a-a{fill:#347362;}.b-a{fill:#fff;} Grams …" at bounding box center [514, 318] width 672 height 304
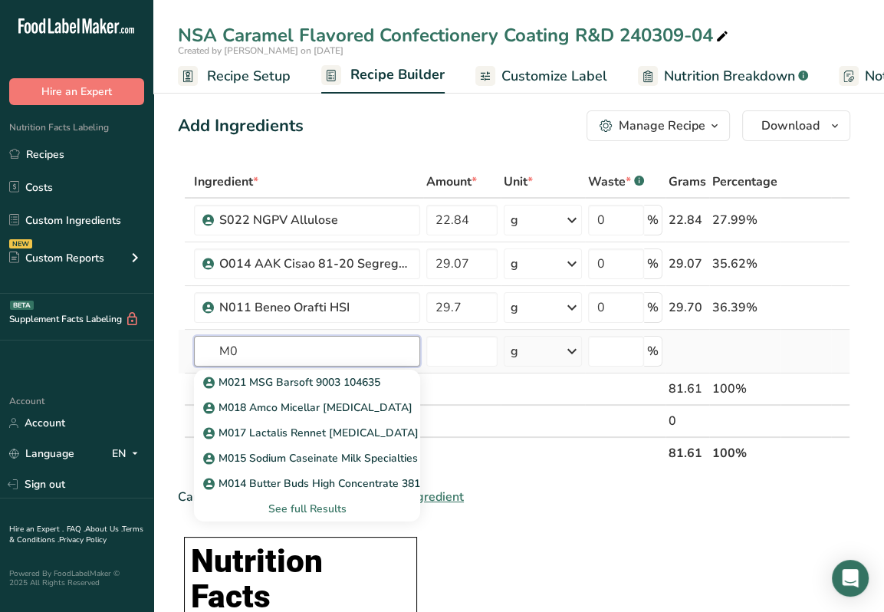
type input "M"
type input "N"
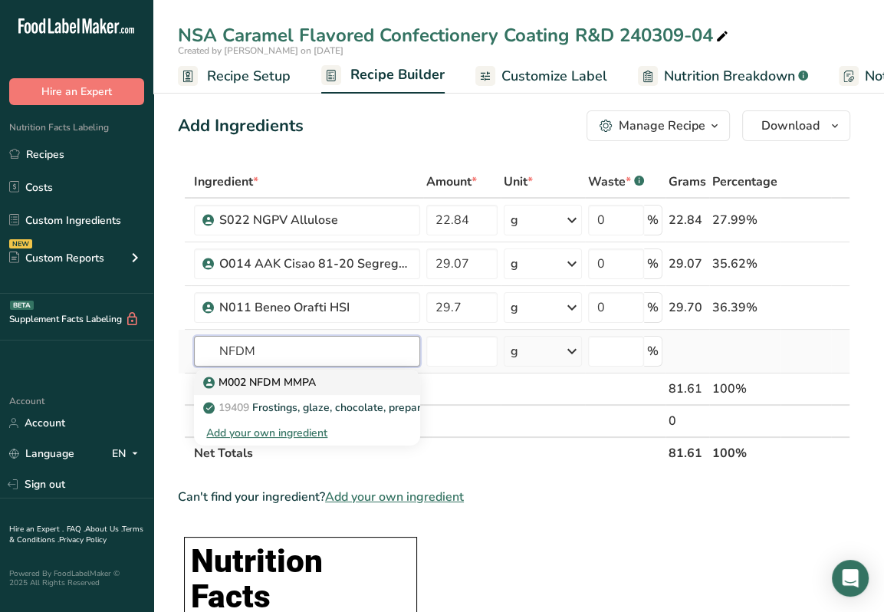
type input "NFDM"
click at [285, 378] on p "M002 NFDM MMPA" at bounding box center [261, 382] width 110 height 16
type input "M002 NFDM MMPA"
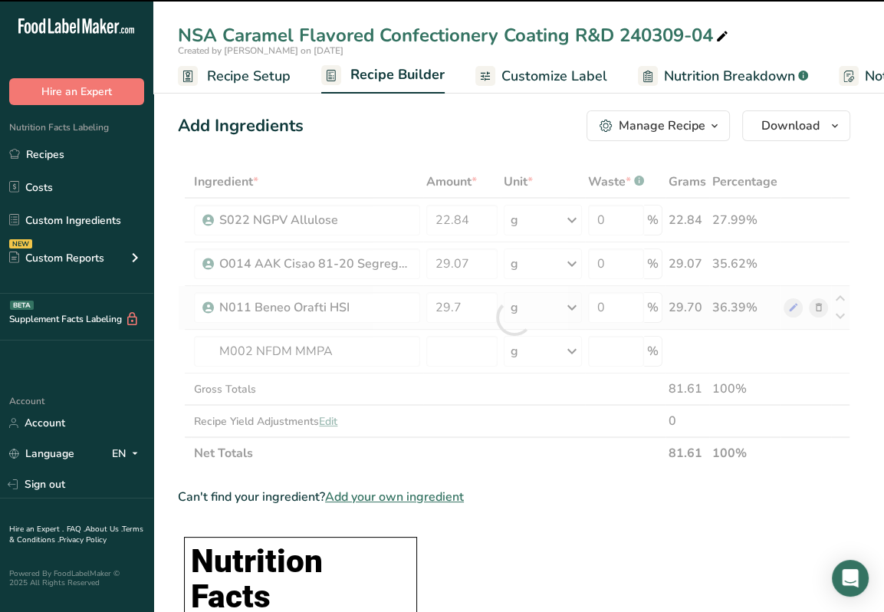
type input "0"
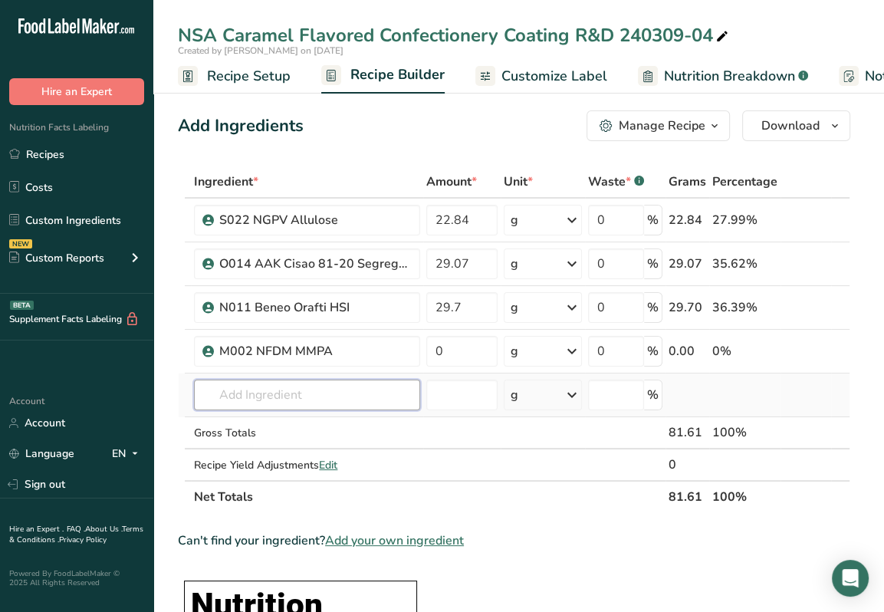
click at [204, 390] on input "text" at bounding box center [307, 395] width 226 height 31
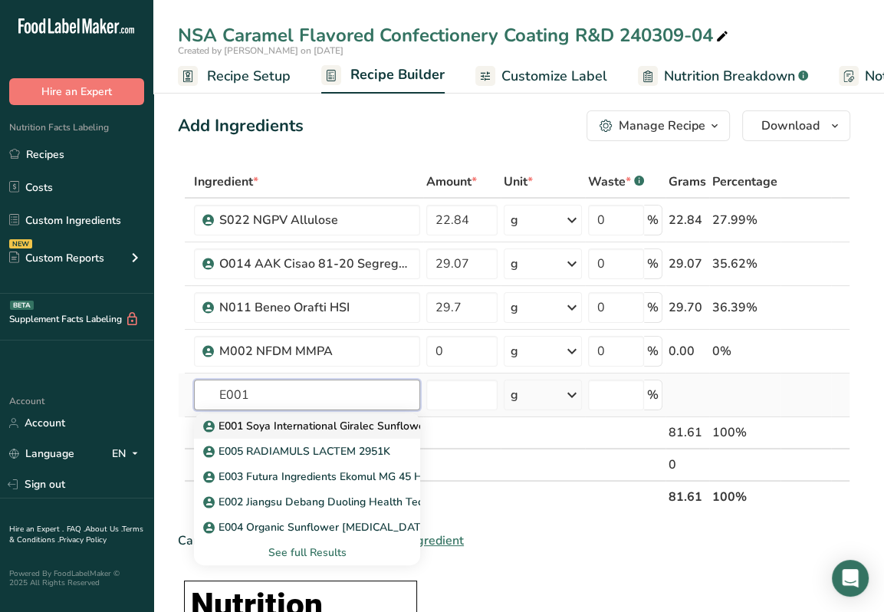
type input "E001"
click at [296, 423] on p "E001 Soya International Giralec Sunflower [MEDICAL_DATA] SUNRISE SFL" at bounding box center [399, 426] width 386 height 16
type input "E001 Soya International Giralec Sunflower [MEDICAL_DATA] SUNRISE SFL"
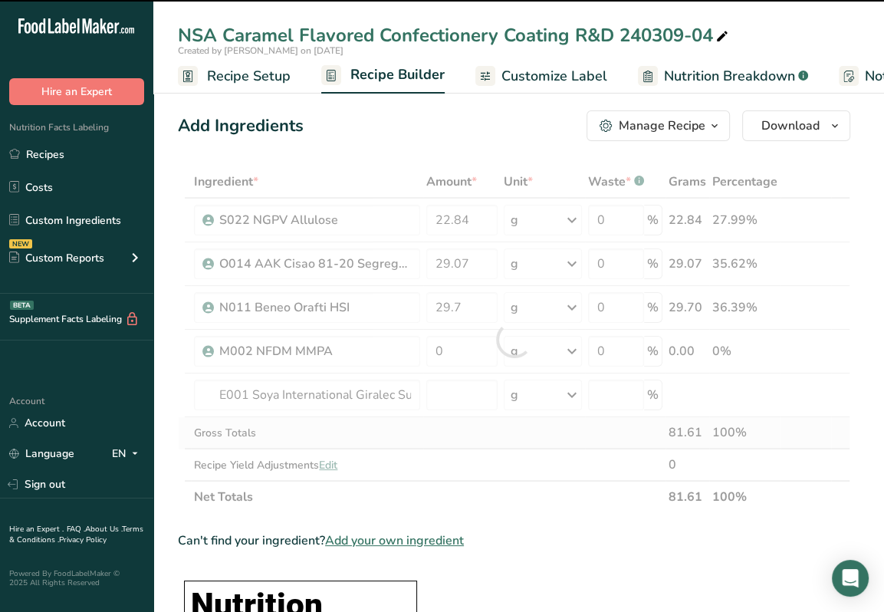
type input "0"
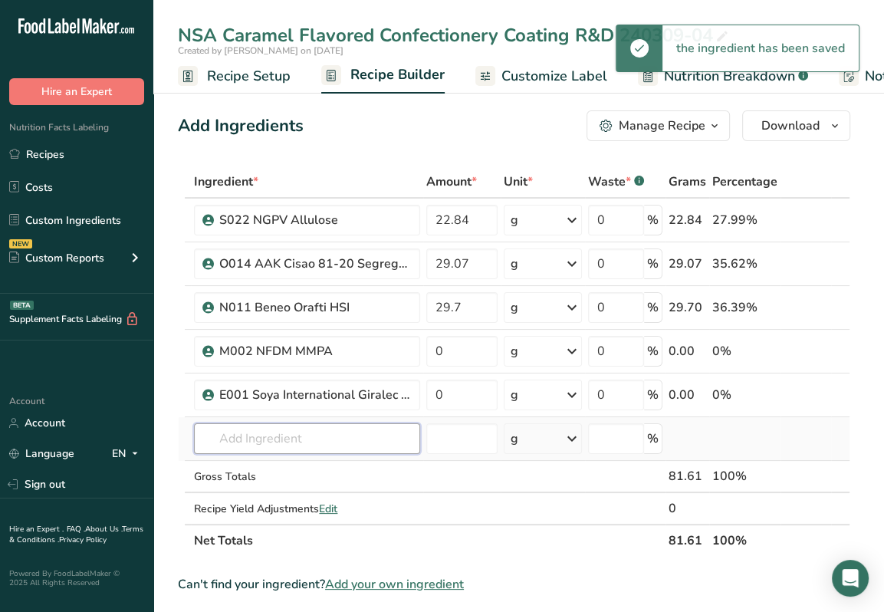
click at [278, 434] on input "text" at bounding box center [307, 438] width 226 height 31
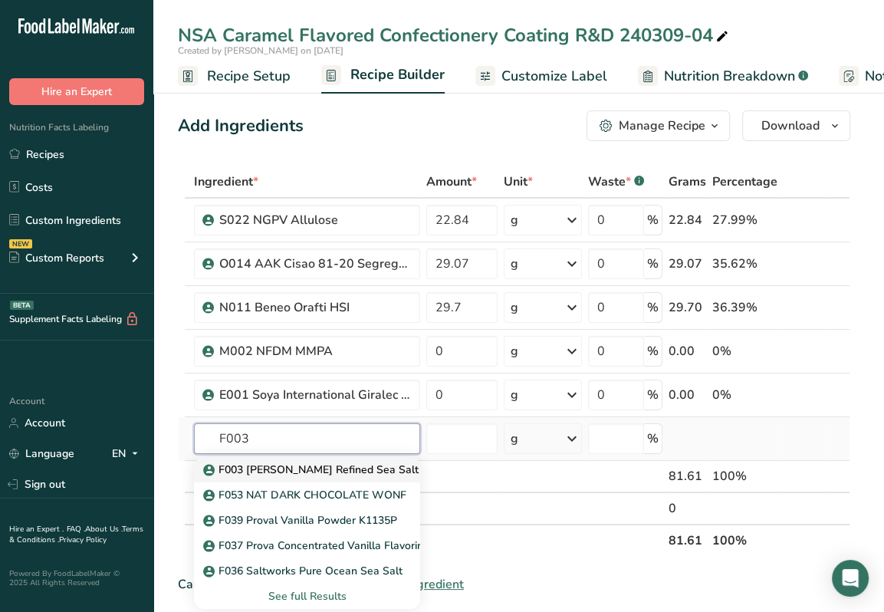
type input "F003"
click at [310, 464] on p "F003 [PERSON_NAME] Refined Sea Salt" at bounding box center [312, 470] width 212 height 16
type input "F003 [PERSON_NAME] Refined Sea Salt"
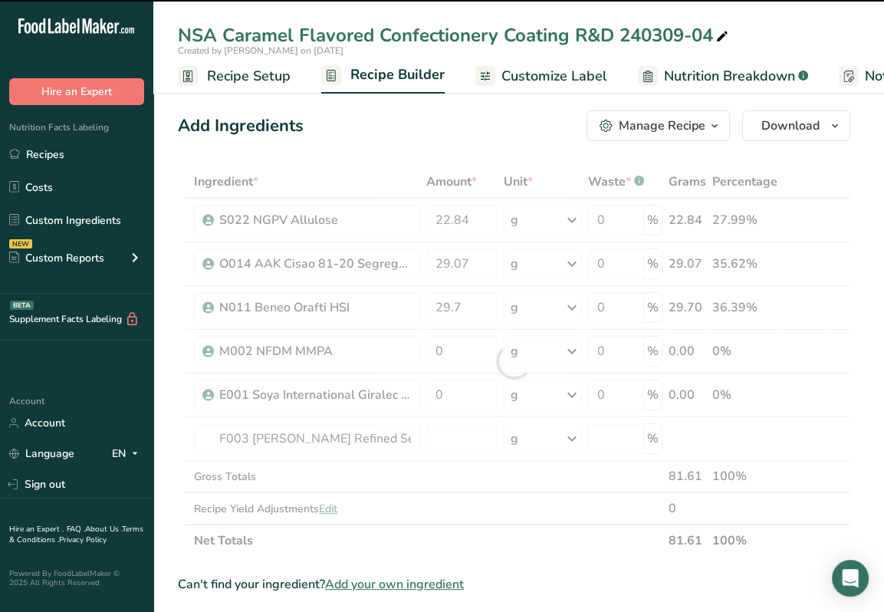
type input "0"
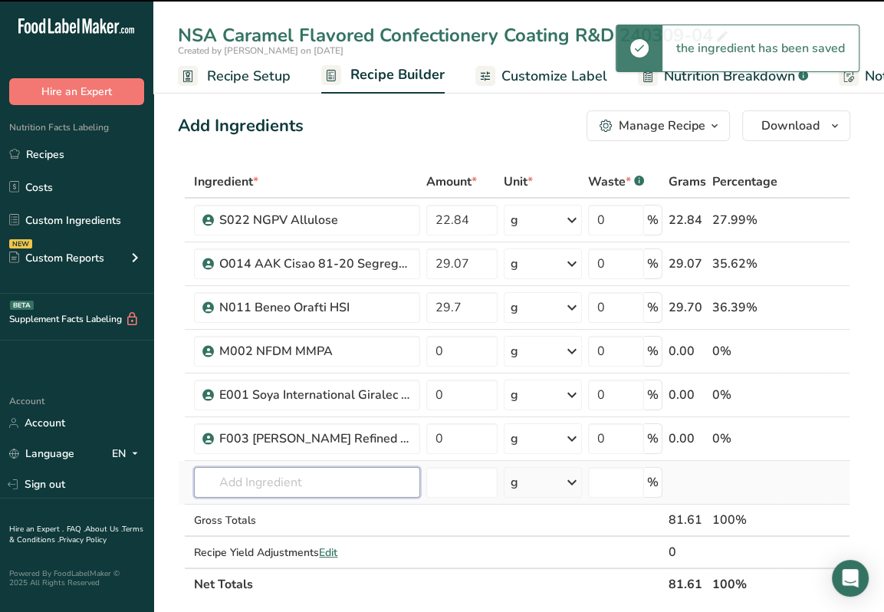
click at [303, 482] on input "text" at bounding box center [307, 482] width 226 height 31
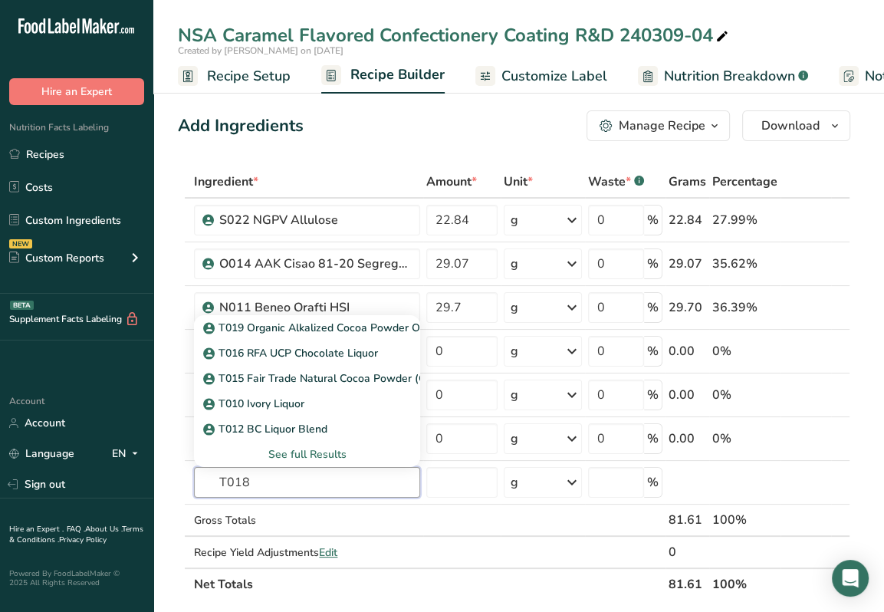
type input "T018"
click at [339, 455] on div "See full Results" at bounding box center [307, 454] width 202 height 16
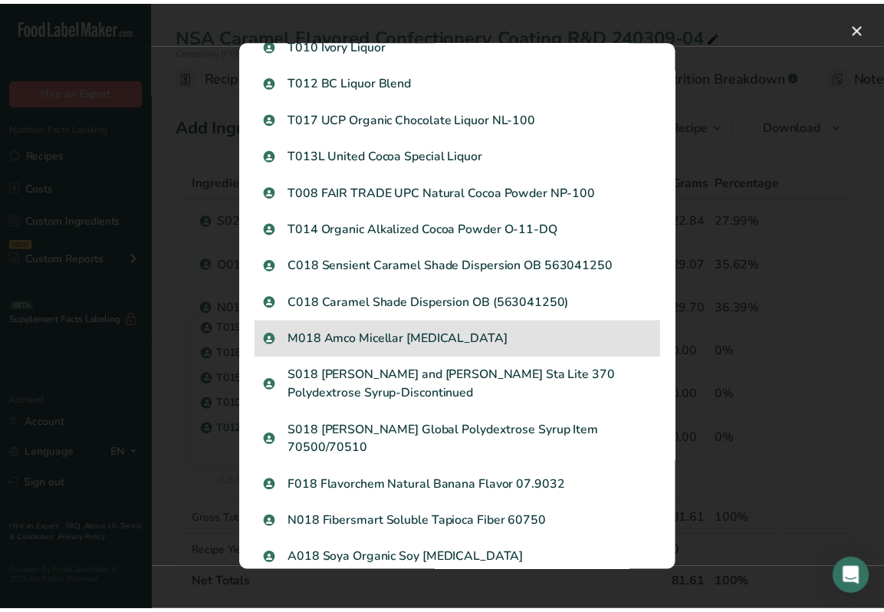
scroll to position [173, 0]
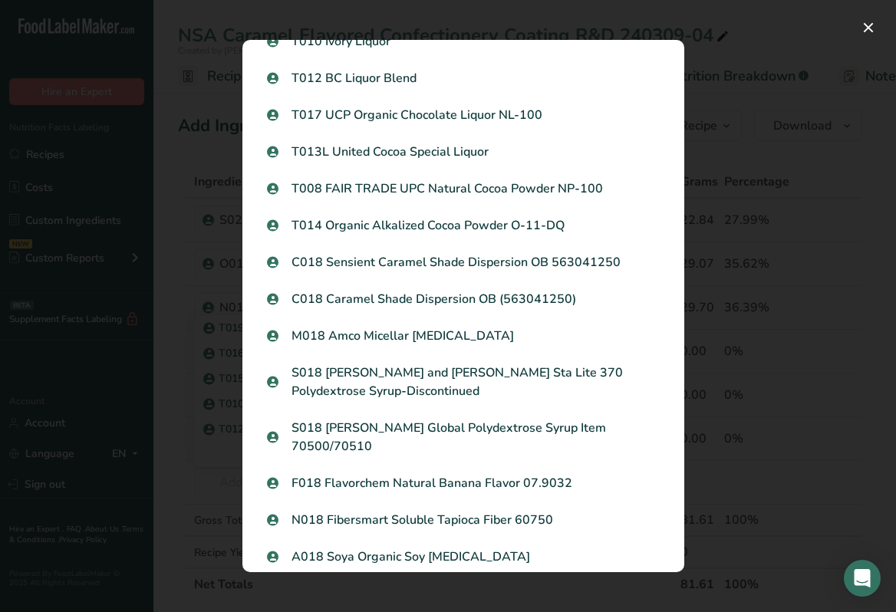
click at [871, 469] on div "Search results modal" at bounding box center [448, 306] width 896 height 612
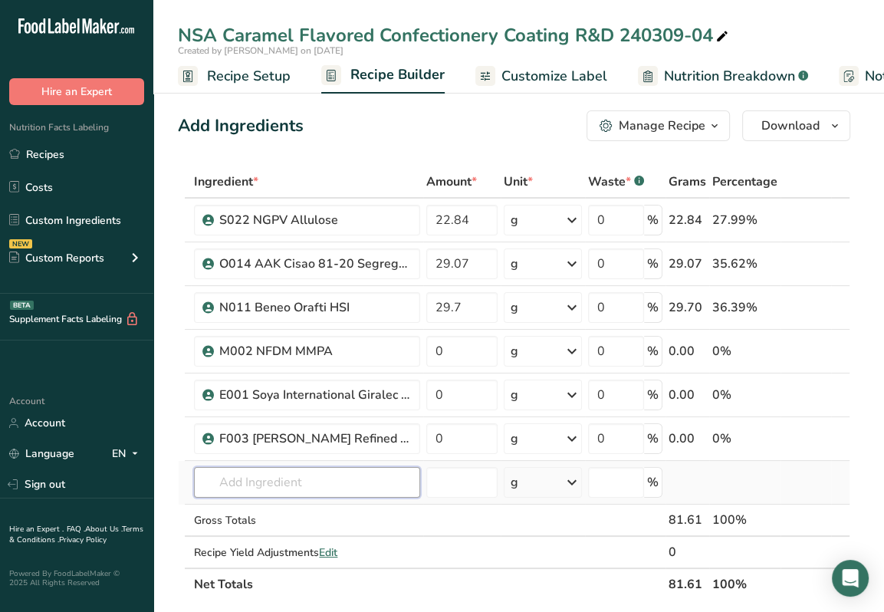
click at [325, 470] on input "text" at bounding box center [307, 482] width 226 height 31
type input "R"
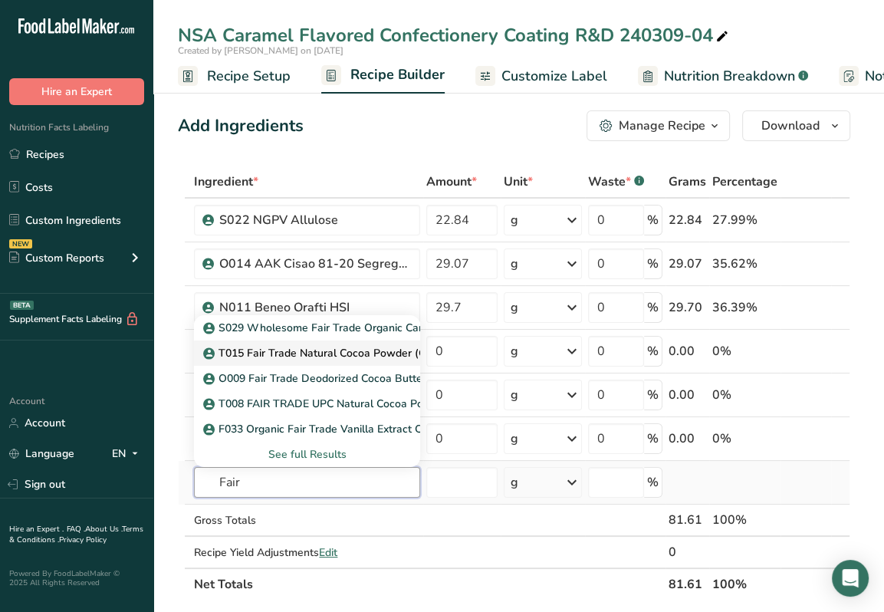
type input "Fair"
click at [347, 359] on p "T015 Fair Trade Natural Cocoa Powder (Ciranda/Muccu Pitue)" at bounding box center [364, 353] width 317 height 16
type input "T015 Fair Trade Natural Cocoa Powder (Ciranda/Muccu Pitue)"
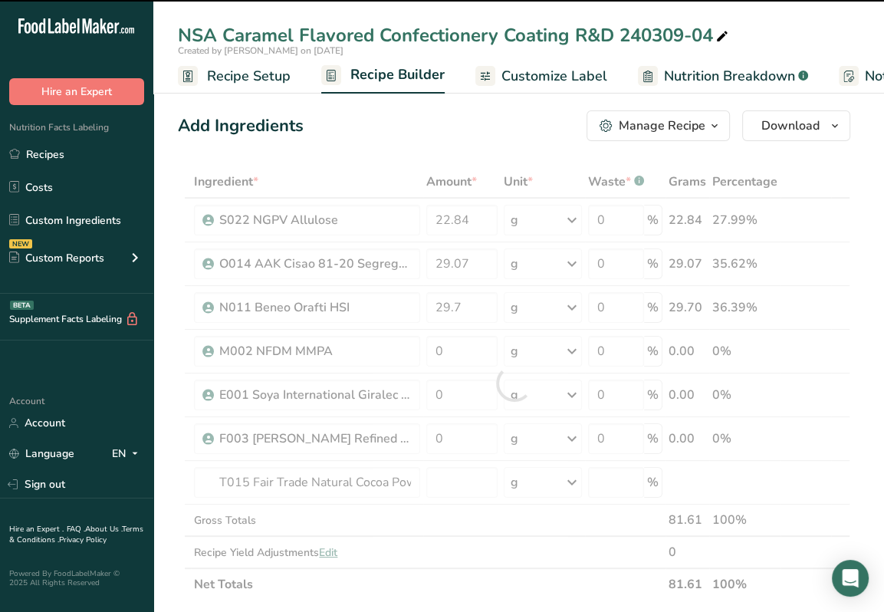
type input "0"
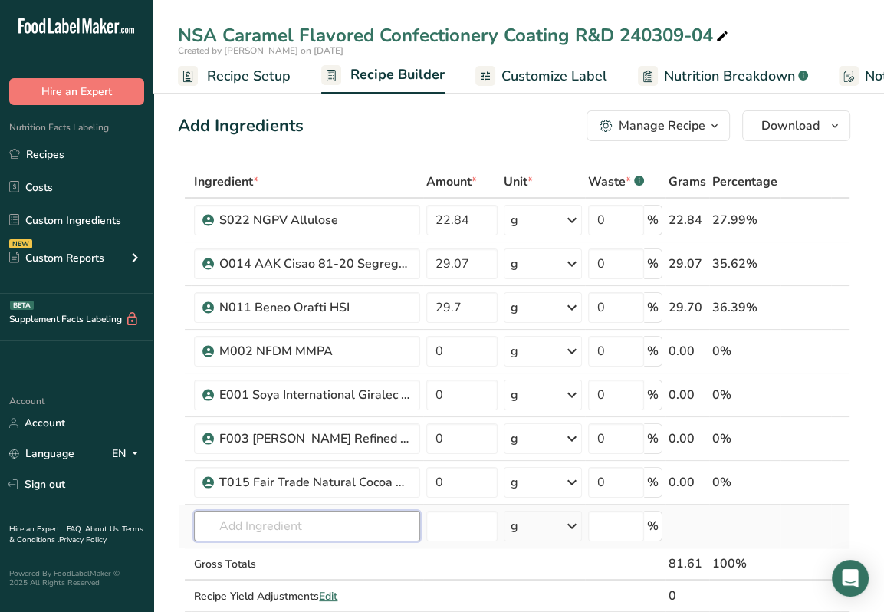
click at [331, 531] on input "text" at bounding box center [307, 526] width 226 height 31
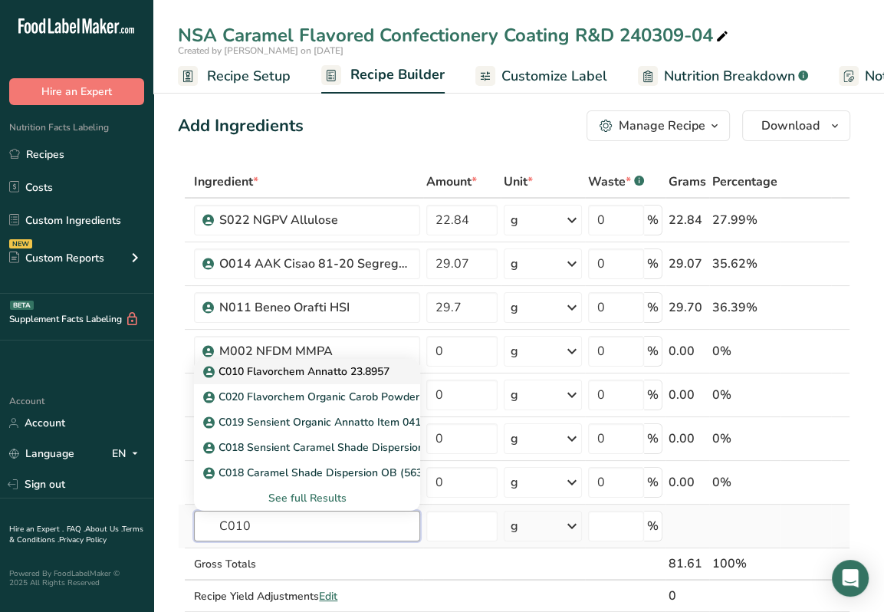
type input "C010"
click at [294, 365] on p "C010 Flavorchem Annatto 23.8957" at bounding box center [297, 371] width 183 height 16
type input "C010 Flavorchem Annatto 23.8957"
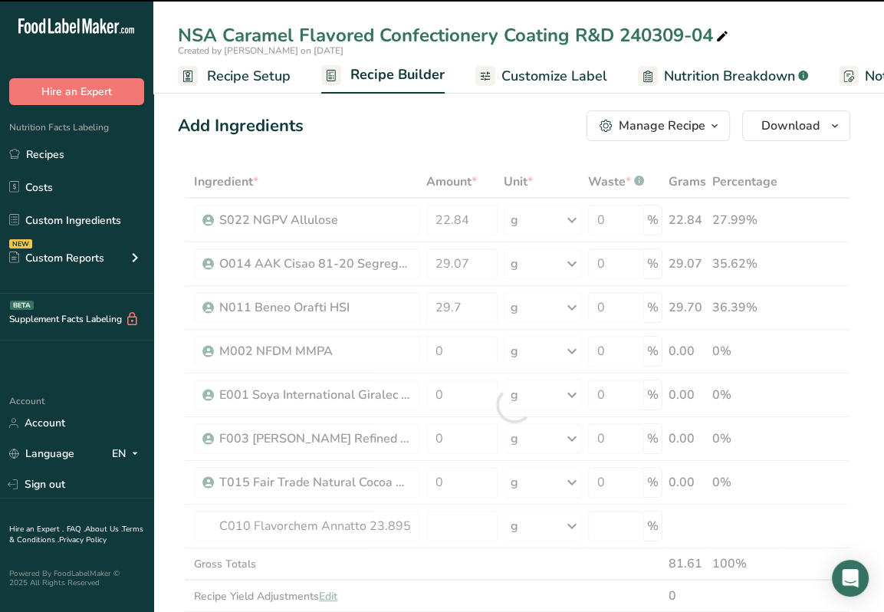
type input "0"
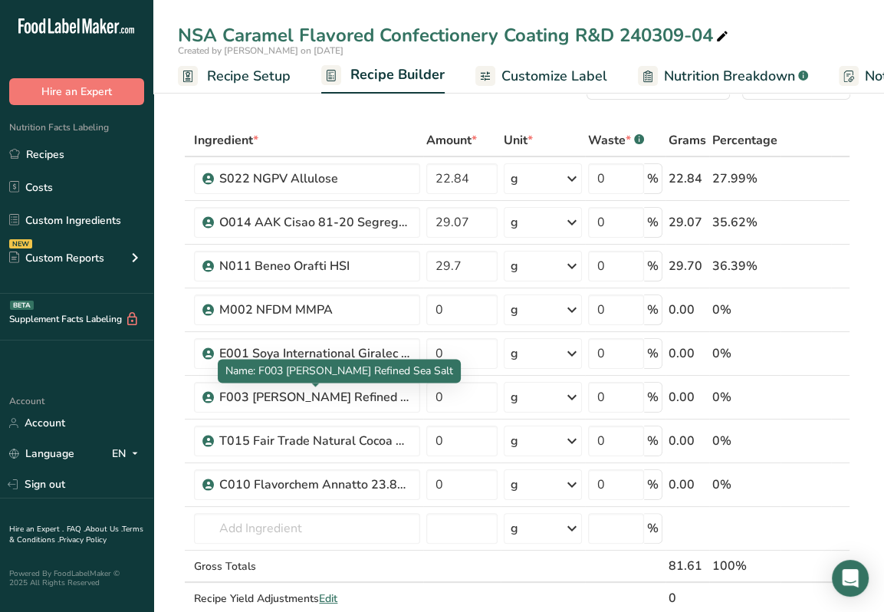
scroll to position [77, 0]
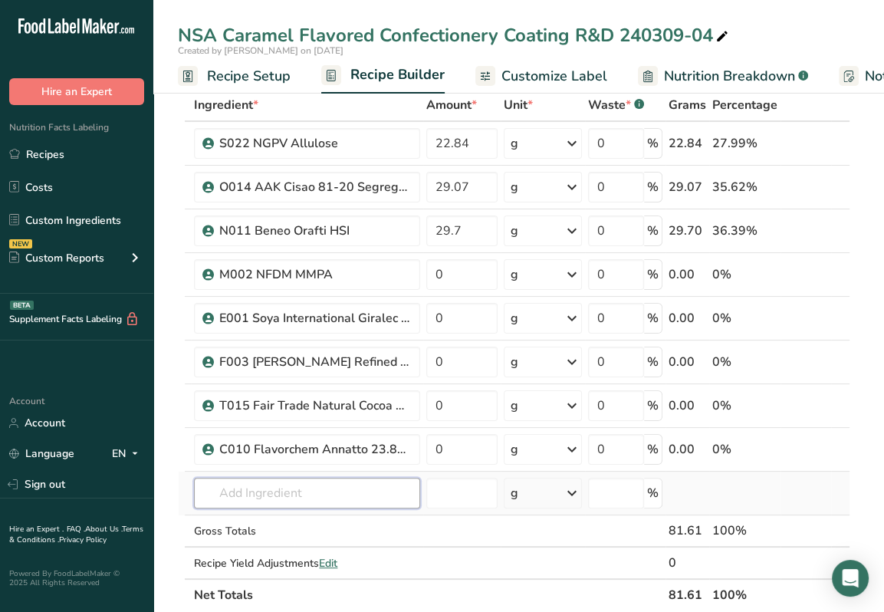
click at [386, 488] on input "text" at bounding box center [307, 493] width 226 height 31
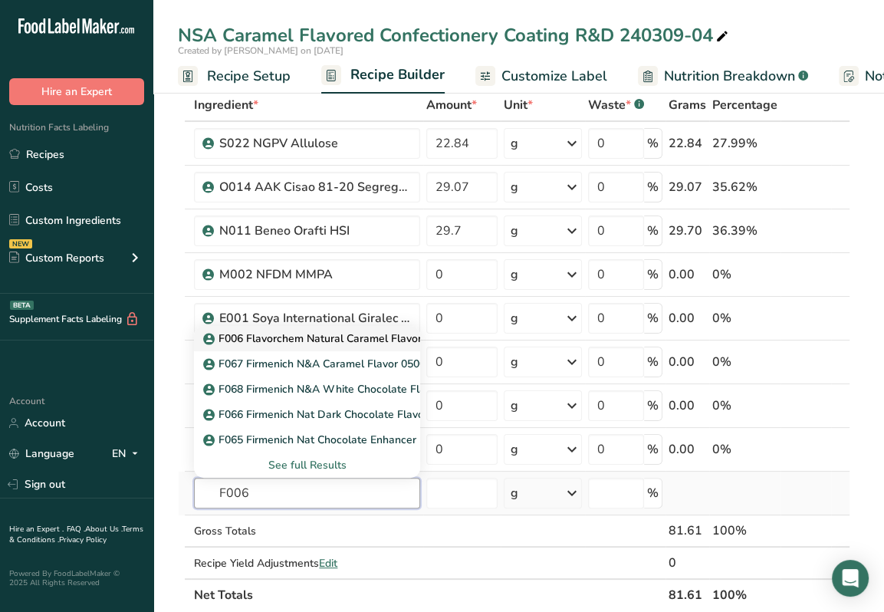
type input "F006"
click at [375, 343] on p "F006 Flavorchem Natural Caramel Flavor 12.2089" at bounding box center [335, 338] width 258 height 16
type input "F006 Flavorchem Natural Caramel Flavor 12.2089"
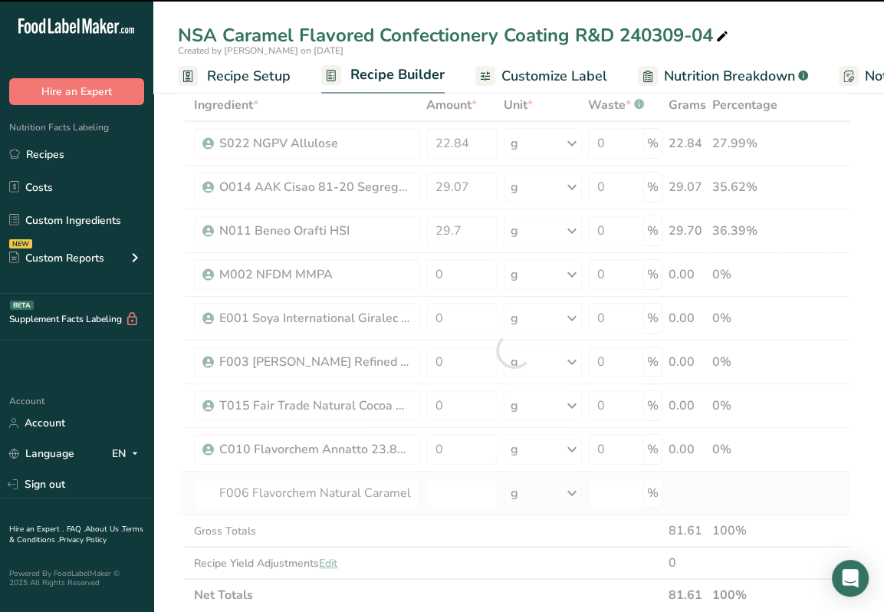
type input "0"
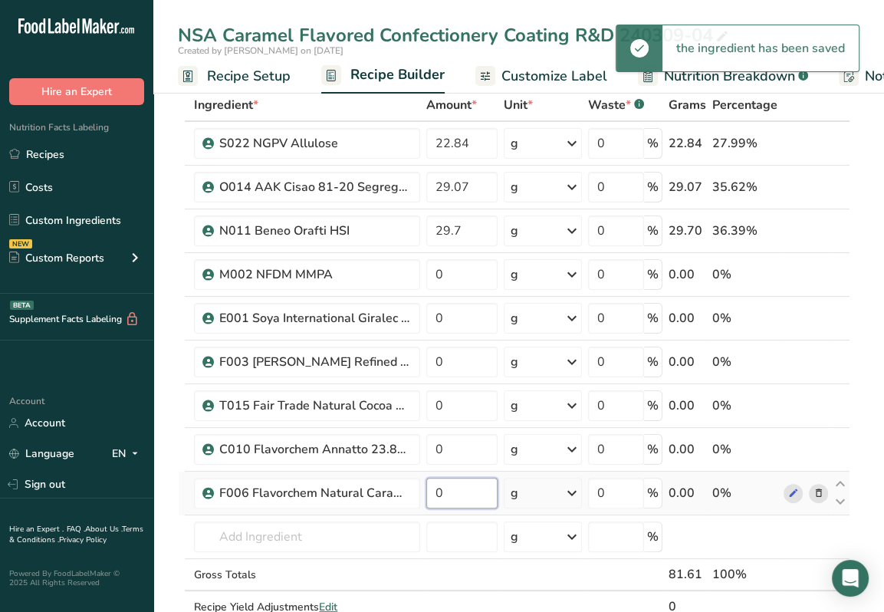
click at [462, 494] on input "0" at bounding box center [461, 493] width 71 height 31
click at [459, 488] on input "0" at bounding box center [461, 493] width 71 height 31
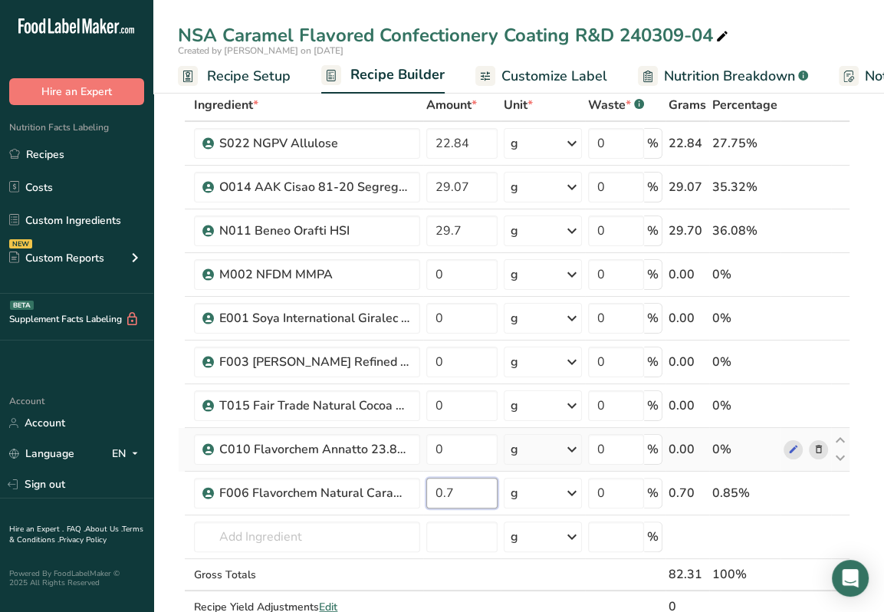
type input "0.7"
click at [501, 445] on div "Ingredient * Amount * Unit * Waste * .a-a{fill:#347362;}.b-a{fill:#fff;} Grams …" at bounding box center [514, 372] width 672 height 566
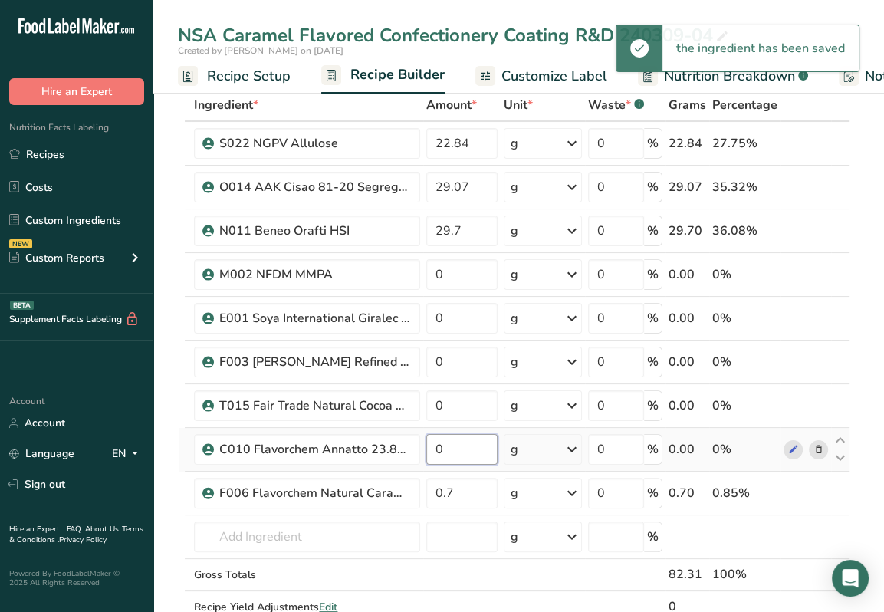
click at [475, 442] on input "0" at bounding box center [461, 449] width 71 height 31
type input "0.1"
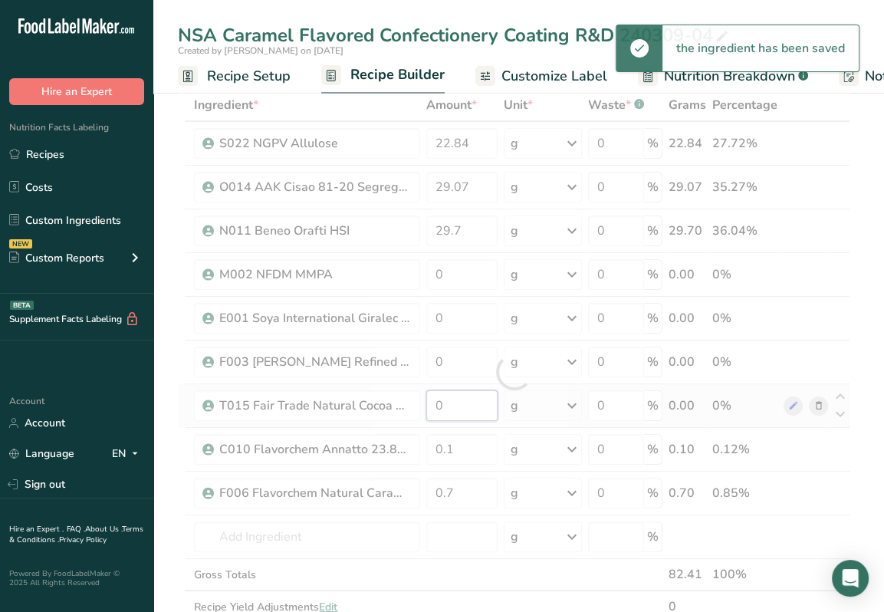
click at [462, 409] on div "Ingredient * Amount * Unit * Waste * .a-a{fill:#347362;}.b-a{fill:#fff;} Grams …" at bounding box center [514, 372] width 672 height 566
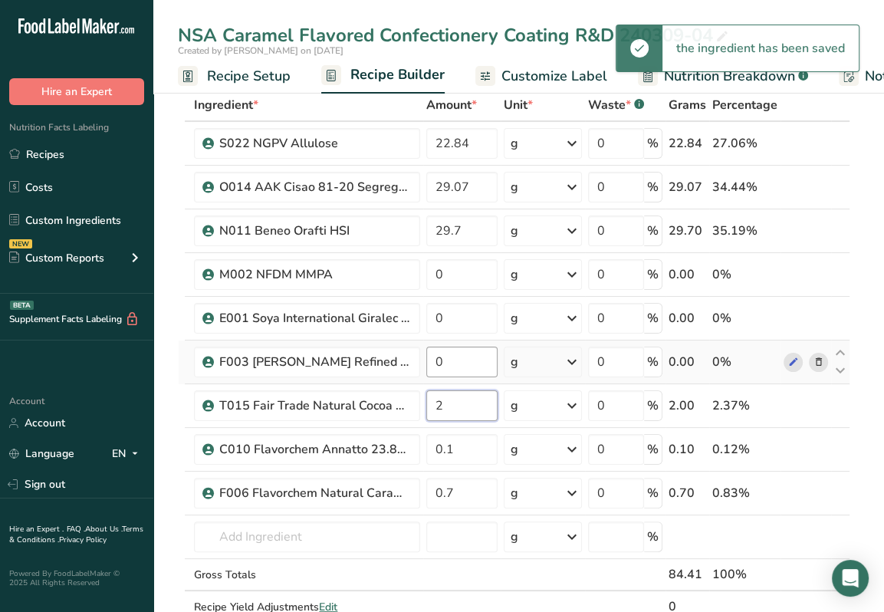
type input "2"
click at [475, 350] on div "Ingredient * Amount * Unit * Waste * .a-a{fill:#347362;}.b-a{fill:#fff;} Grams …" at bounding box center [514, 372] width 672 height 566
type input "0.2"
click at [472, 315] on div "Ingredient * Amount * Unit * Waste * .a-a{fill:#347362;}.b-a{fill:#fff;} Grams …" at bounding box center [514, 372] width 672 height 566
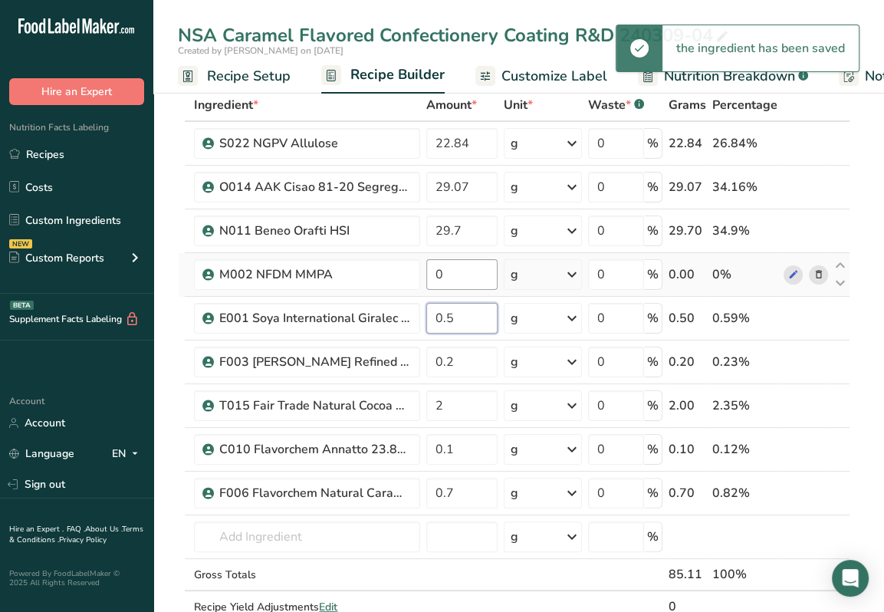
type input "0.5"
click at [475, 276] on div "Ingredient * Amount * Unit * Waste * .a-a{fill:#347362;}.b-a{fill:#fff;} Grams …" at bounding box center [514, 372] width 672 height 566
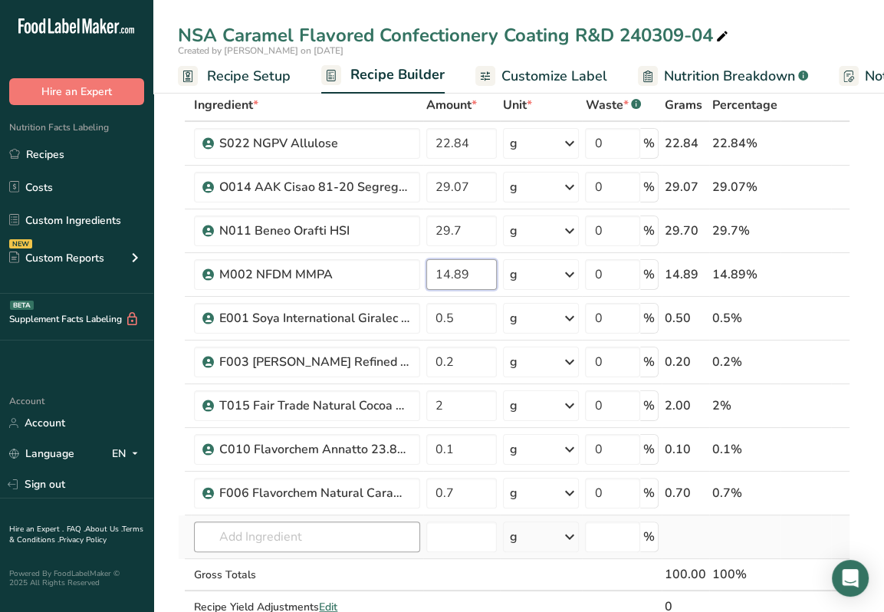
type input "14.89"
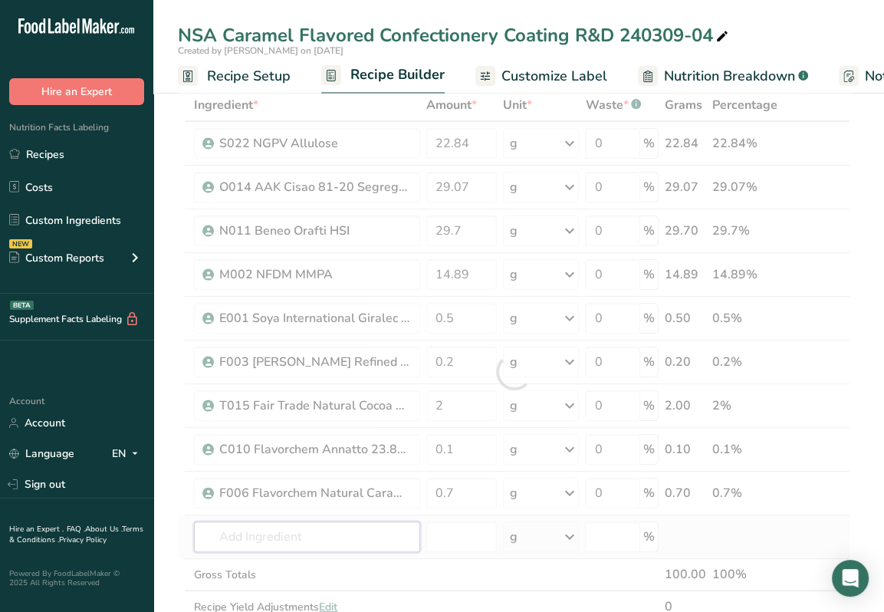
click at [381, 523] on div "Ingredient * Amount * Unit * Waste * .a-a{fill:#347362;}.b-a{fill:#fff;} Grams …" at bounding box center [514, 372] width 672 height 566
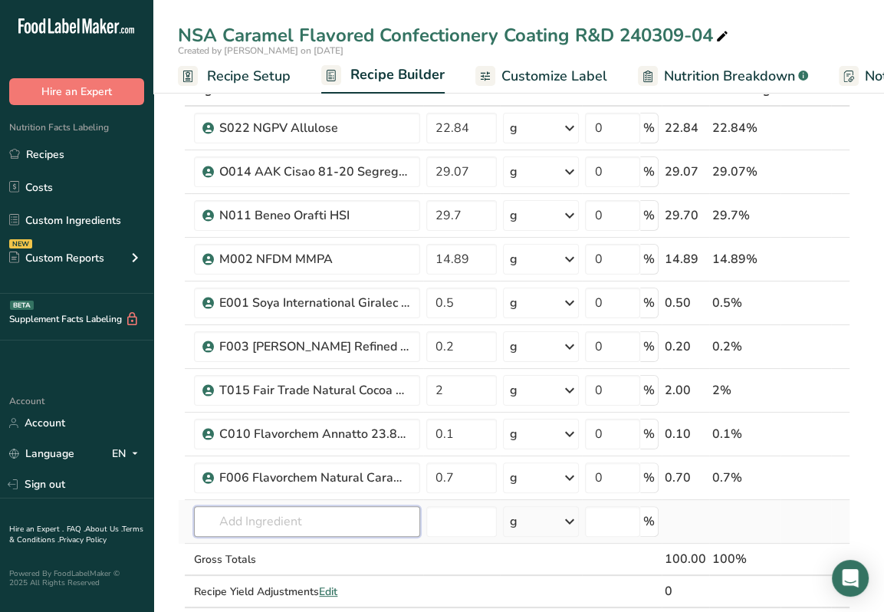
scroll to position [0, 0]
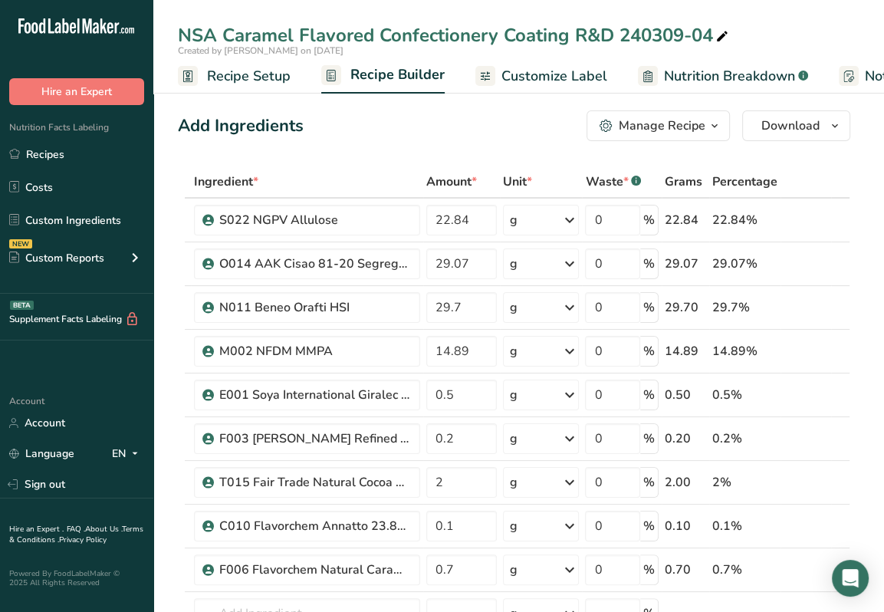
click at [546, 64] on link "Customize Label" at bounding box center [541, 76] width 132 height 35
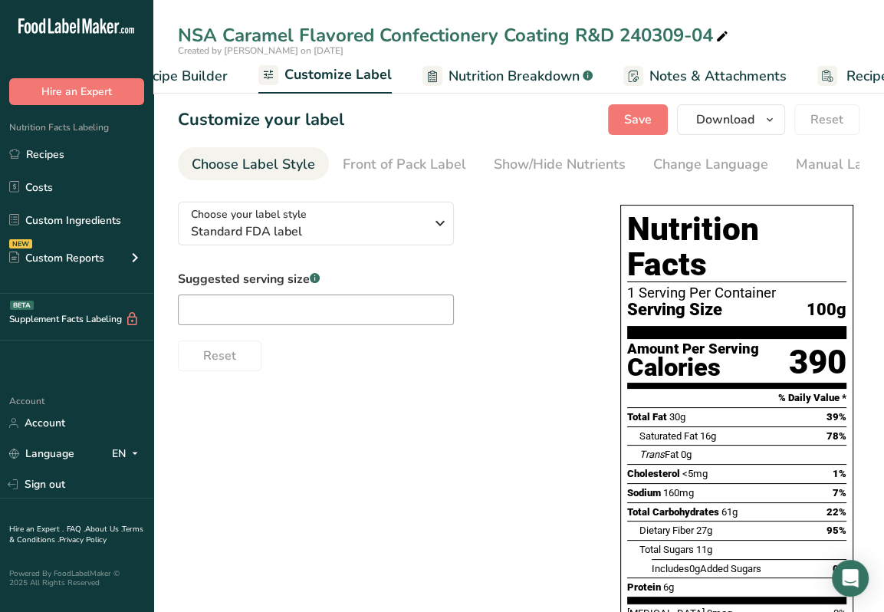
scroll to position [0, 295]
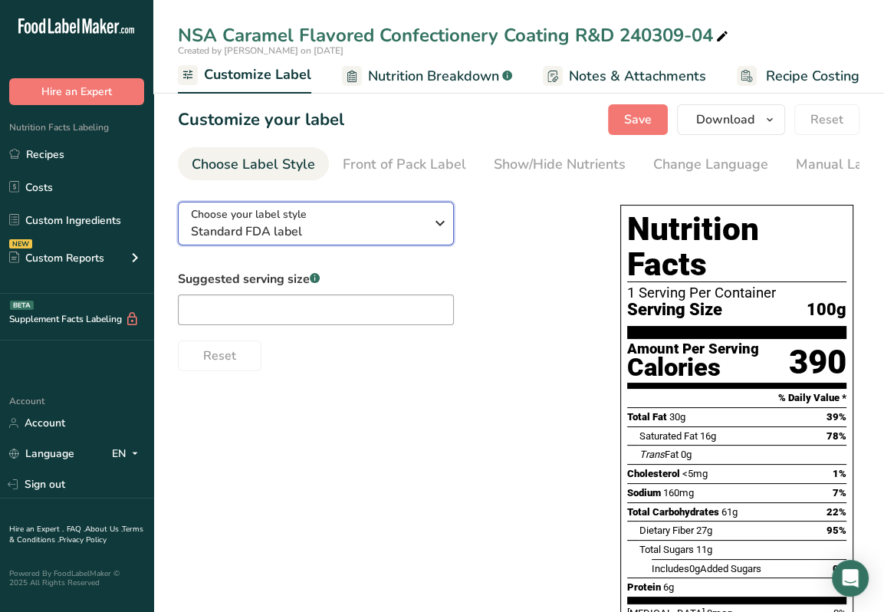
click at [429, 233] on div "Choose your label style Standard FDA label" at bounding box center [313, 223] width 245 height 35
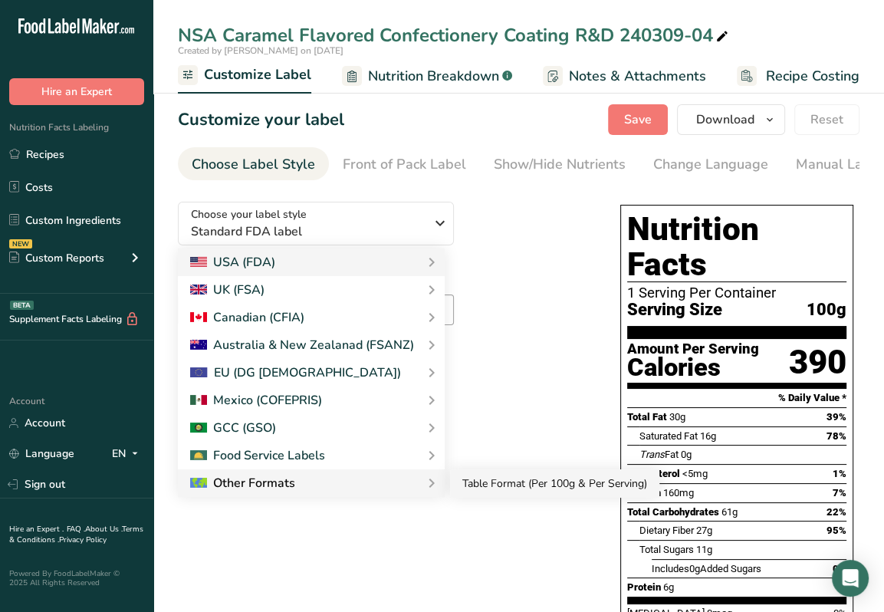
click at [469, 486] on link "Table Format (Per 100g & Per Serving)" at bounding box center [554, 483] width 209 height 28
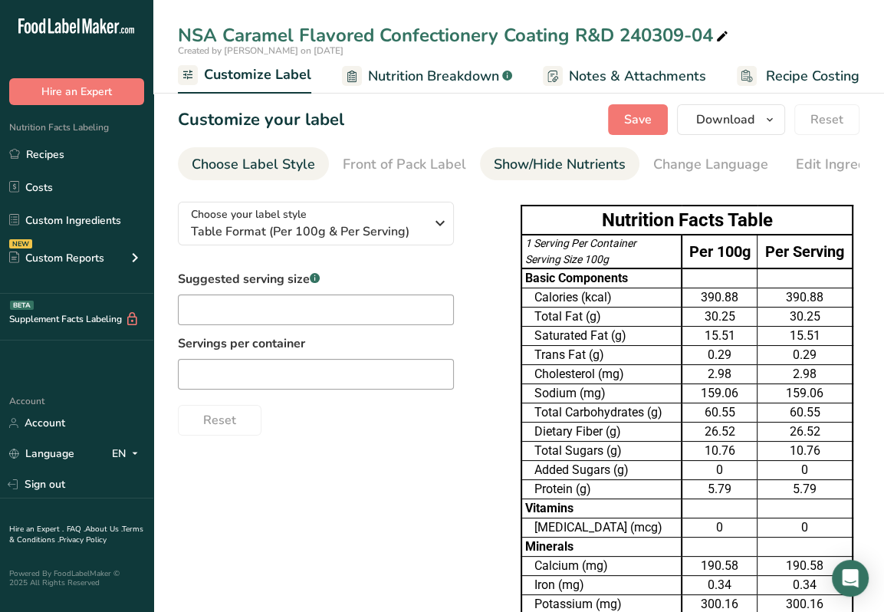
click at [593, 157] on div "Show/Hide Nutrients" at bounding box center [560, 164] width 132 height 21
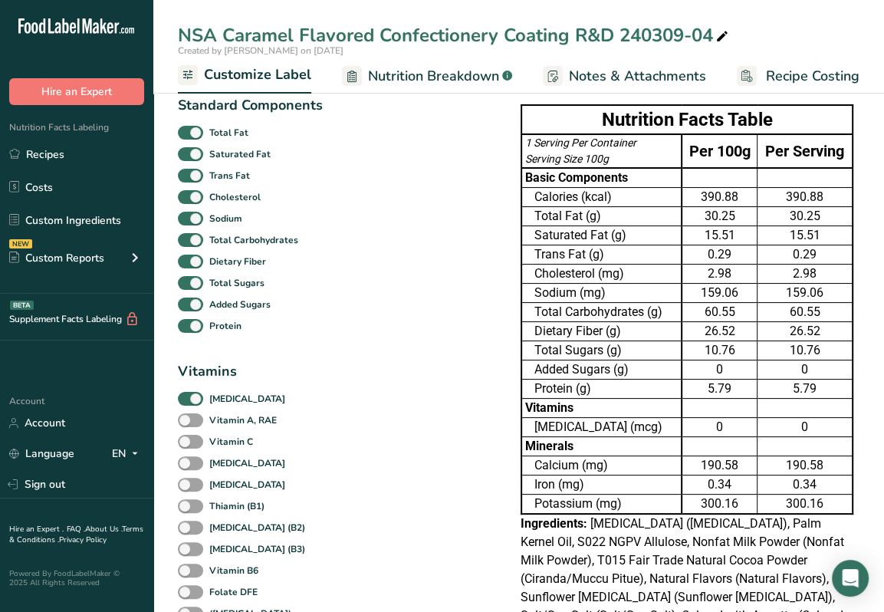
scroll to position [230, 0]
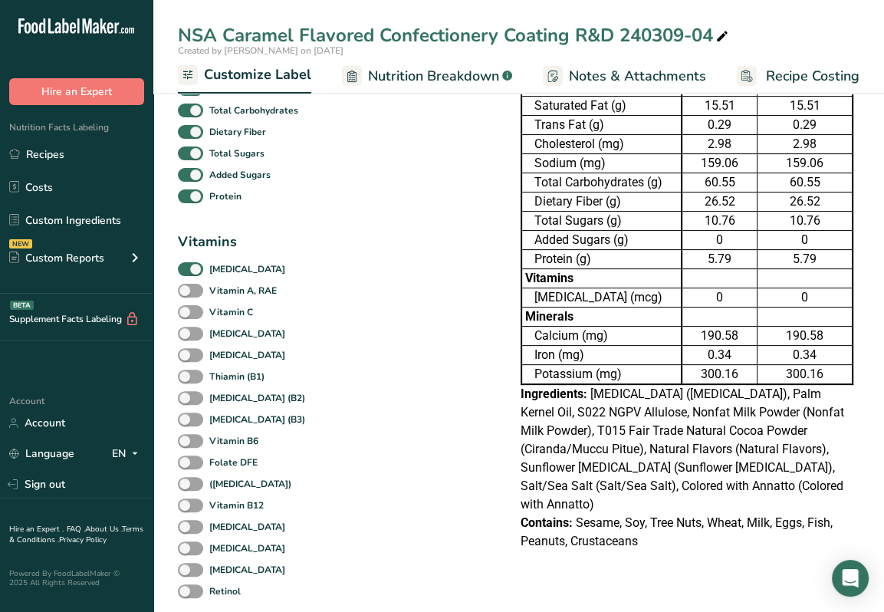
click at [201, 298] on span at bounding box center [190, 291] width 25 height 15
click at [188, 295] on input "Vitamin A, RAE" at bounding box center [183, 290] width 10 height 10
checkbox input "true"
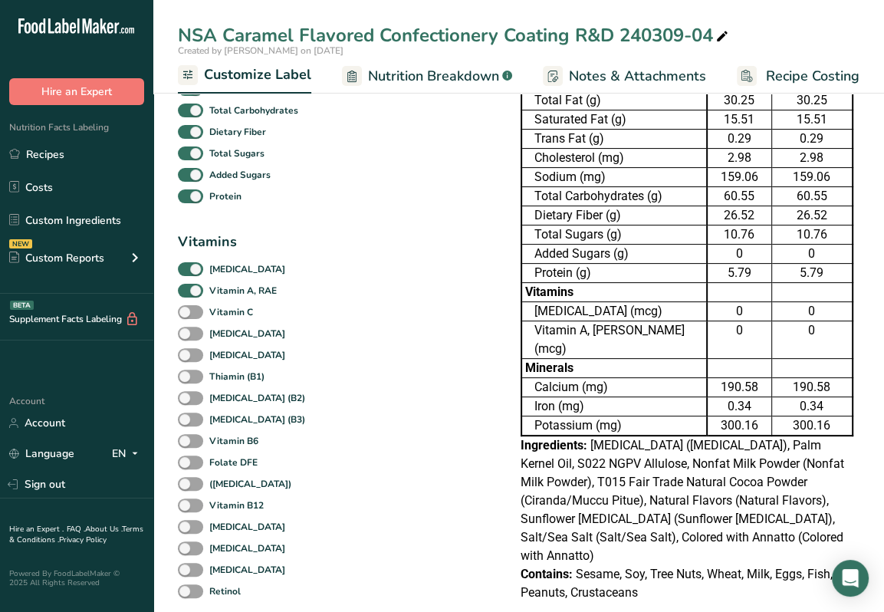
click at [193, 323] on div "Vitamin C" at bounding box center [250, 311] width 144 height 21
click at [199, 323] on div "Vitamin C" at bounding box center [250, 311] width 144 height 21
click at [196, 340] on span at bounding box center [190, 334] width 25 height 15
click at [188, 338] on input "[MEDICAL_DATA]" at bounding box center [183, 333] width 10 height 10
checkbox input "true"
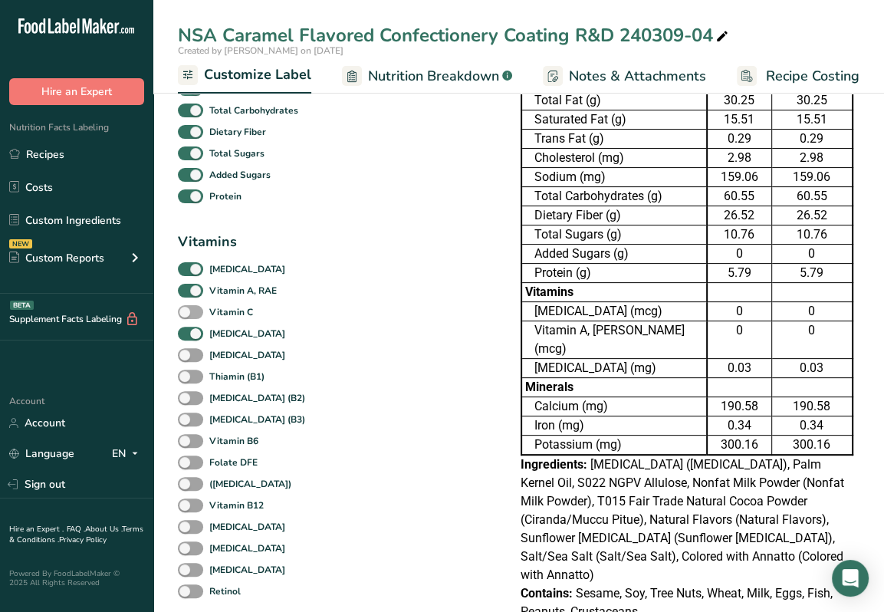
click at [196, 318] on span at bounding box center [190, 312] width 25 height 15
click at [188, 317] on input "Vitamin C" at bounding box center [183, 312] width 10 height 10
checkbox input "true"
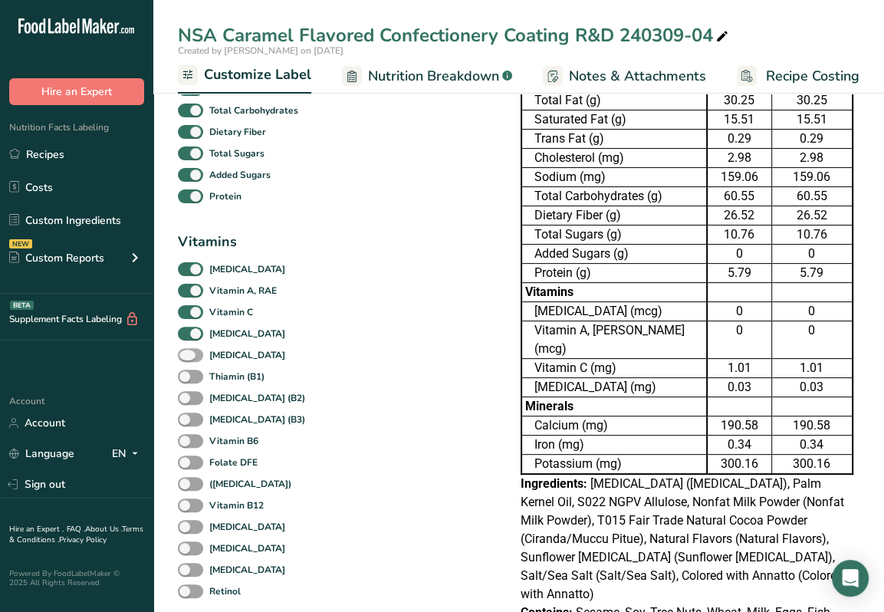
click at [192, 363] on span at bounding box center [190, 355] width 25 height 15
click at [188, 360] on input "[MEDICAL_DATA]" at bounding box center [183, 355] width 10 height 10
checkbox input "true"
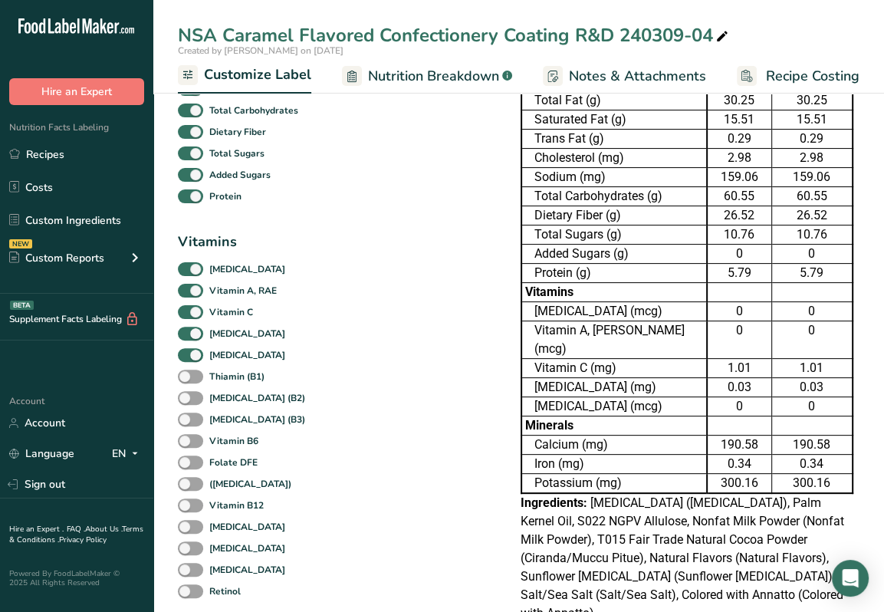
click at [192, 387] on div "Thiamin (B1)" at bounding box center [250, 376] width 144 height 21
click at [192, 382] on span at bounding box center [190, 377] width 25 height 15
click at [188, 381] on input "Thiamin (B1)" at bounding box center [183, 376] width 10 height 10
checkbox input "true"
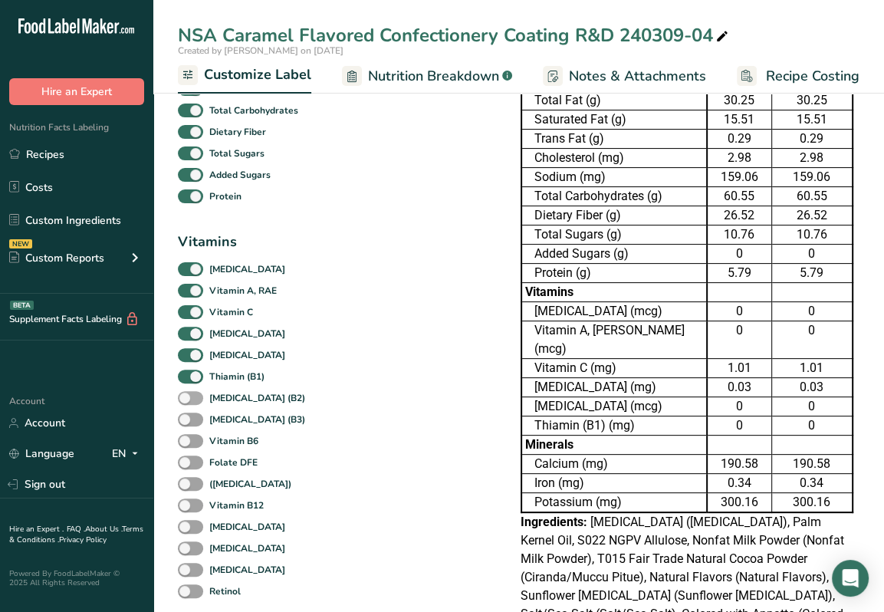
click at [192, 394] on span at bounding box center [190, 398] width 25 height 15
click at [188, 394] on input "[MEDICAL_DATA] (B2)" at bounding box center [183, 398] width 10 height 10
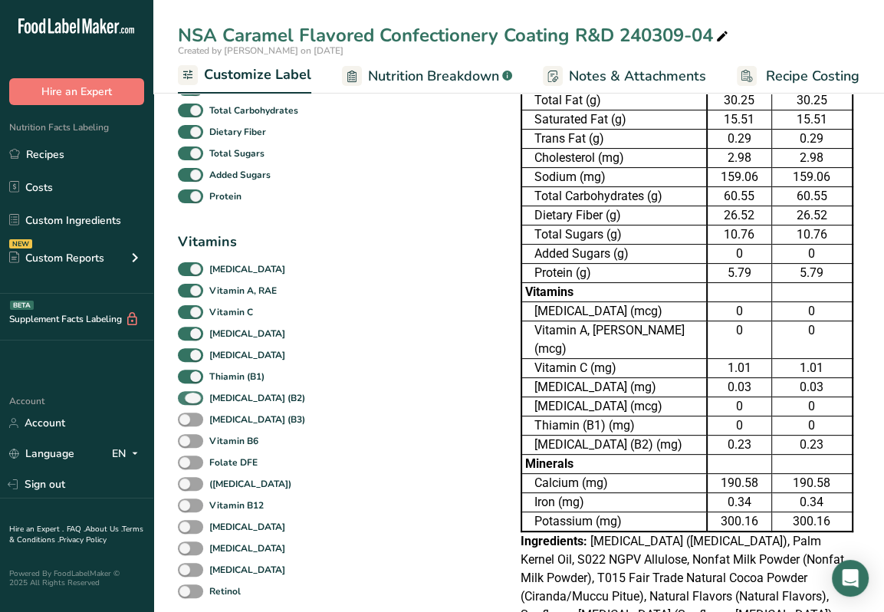
click at [193, 406] on span at bounding box center [190, 398] width 25 height 15
click at [188, 403] on input "[MEDICAL_DATA] (B2)" at bounding box center [183, 398] width 10 height 10
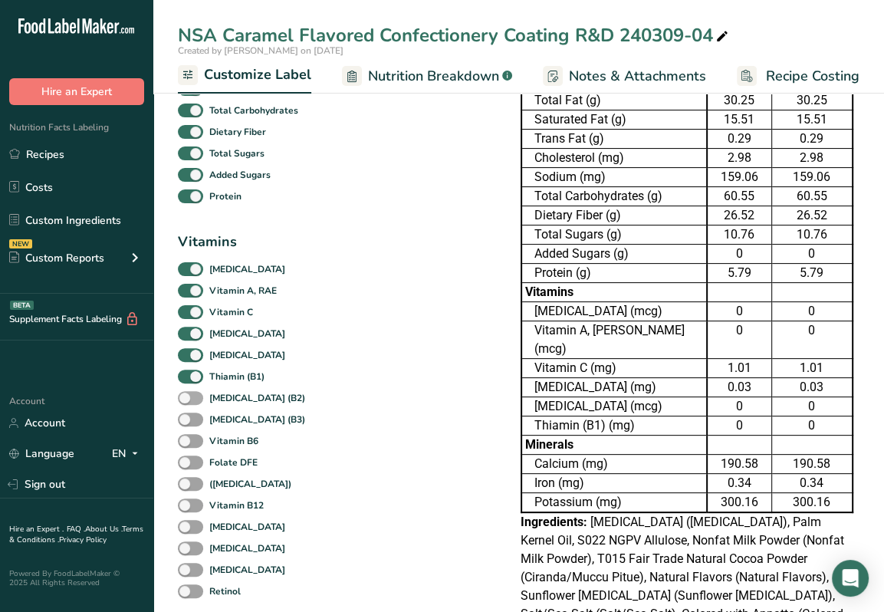
click at [189, 396] on span at bounding box center [190, 398] width 25 height 15
click at [188, 396] on input "[MEDICAL_DATA] (B2)" at bounding box center [183, 398] width 10 height 10
checkbox input "true"
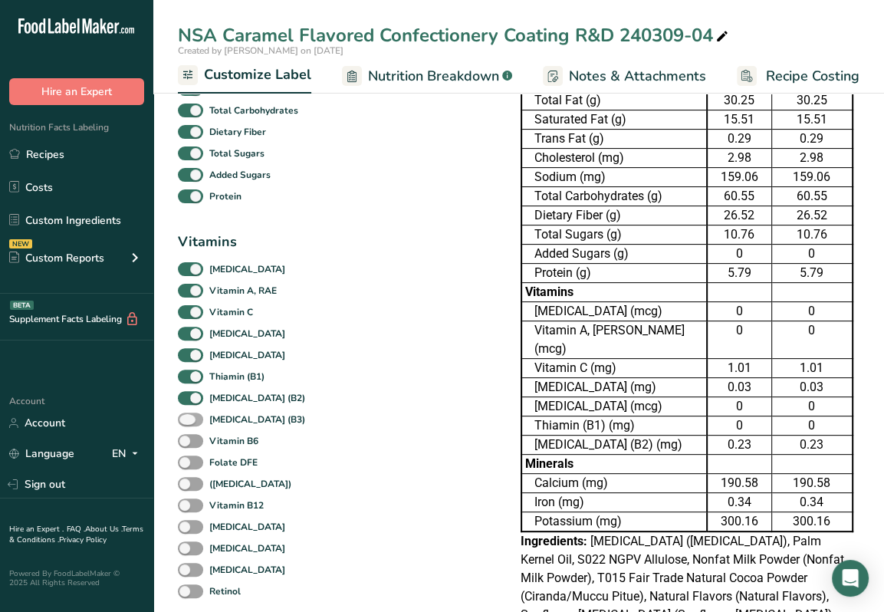
click at [196, 418] on span at bounding box center [190, 420] width 25 height 15
click at [188, 418] on input "[MEDICAL_DATA] (B3)" at bounding box center [183, 419] width 10 height 10
checkbox input "true"
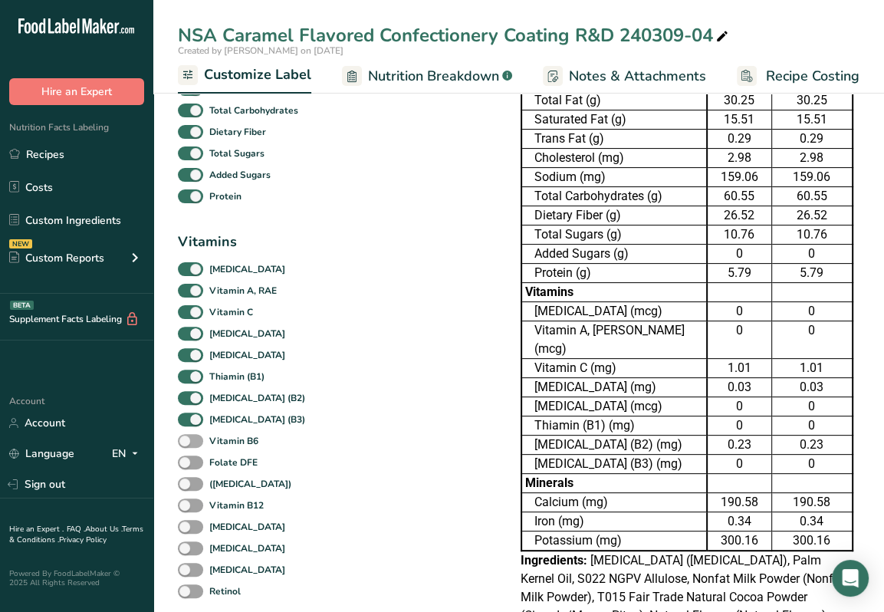
click at [194, 439] on span at bounding box center [190, 441] width 25 height 15
click at [188, 439] on input "Vitamin B6" at bounding box center [183, 441] width 10 height 10
checkbox input "true"
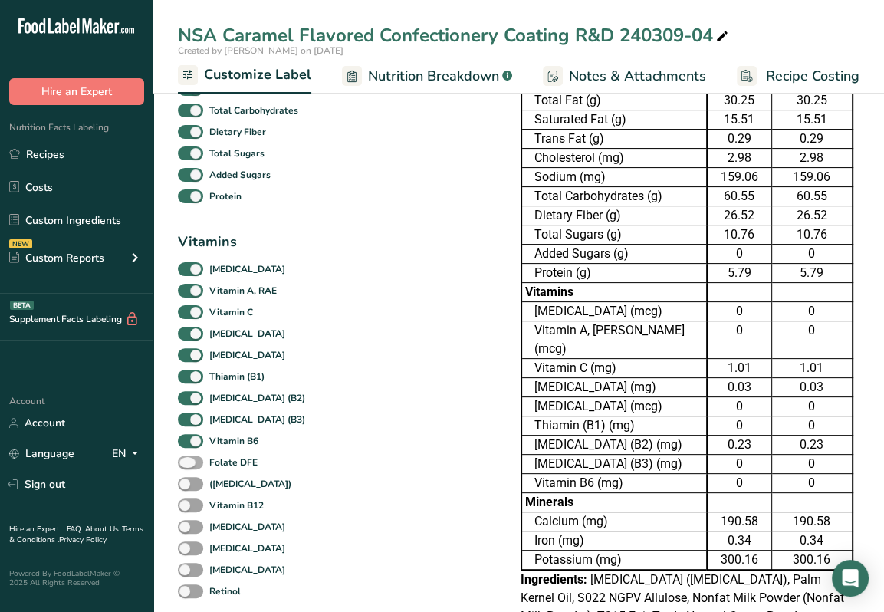
click at [191, 462] on span at bounding box center [190, 462] width 25 height 15
click at [188, 462] on input "Folate DFE" at bounding box center [183, 462] width 10 height 10
checkbox input "true"
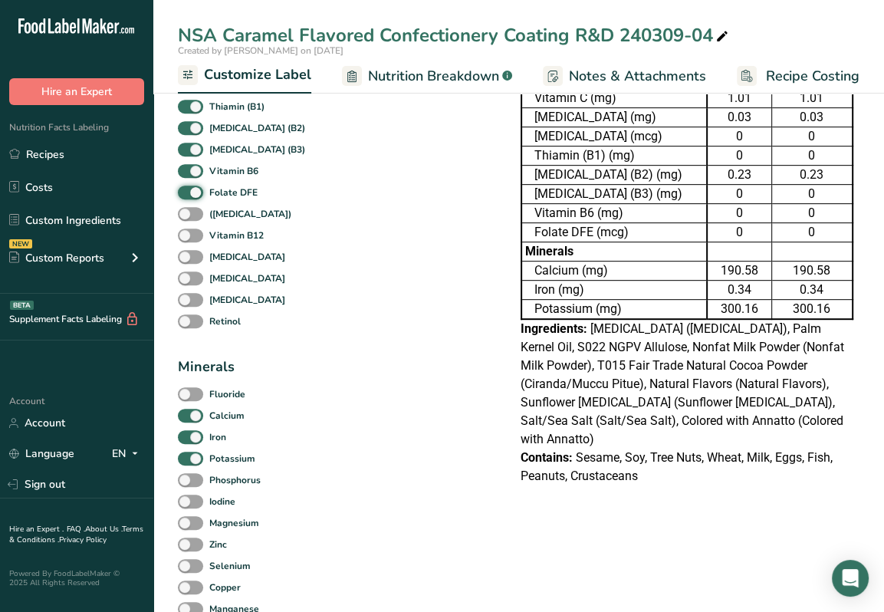
scroll to position [537, 0]
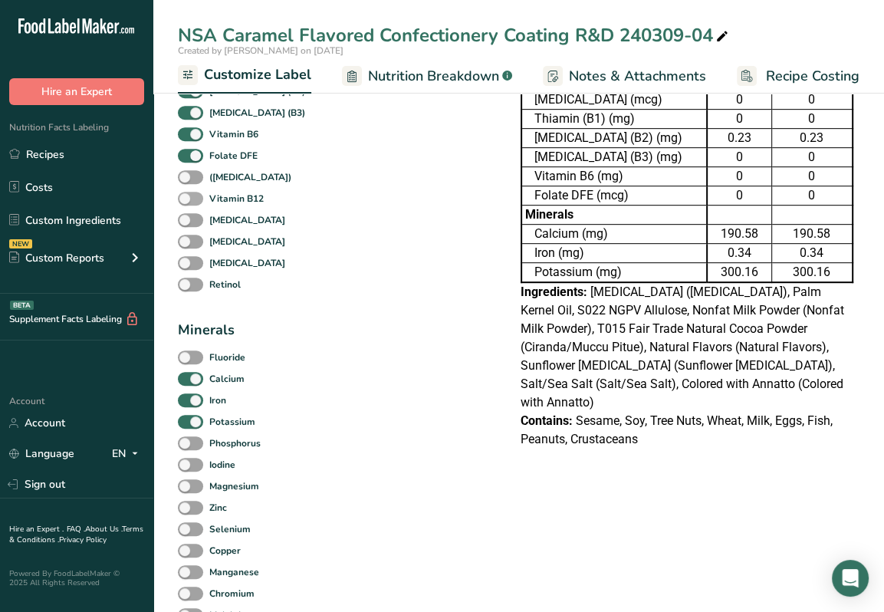
click at [189, 205] on span at bounding box center [190, 199] width 25 height 15
click at [188, 203] on input "Vitamin B12" at bounding box center [183, 198] width 10 height 10
checkbox input "true"
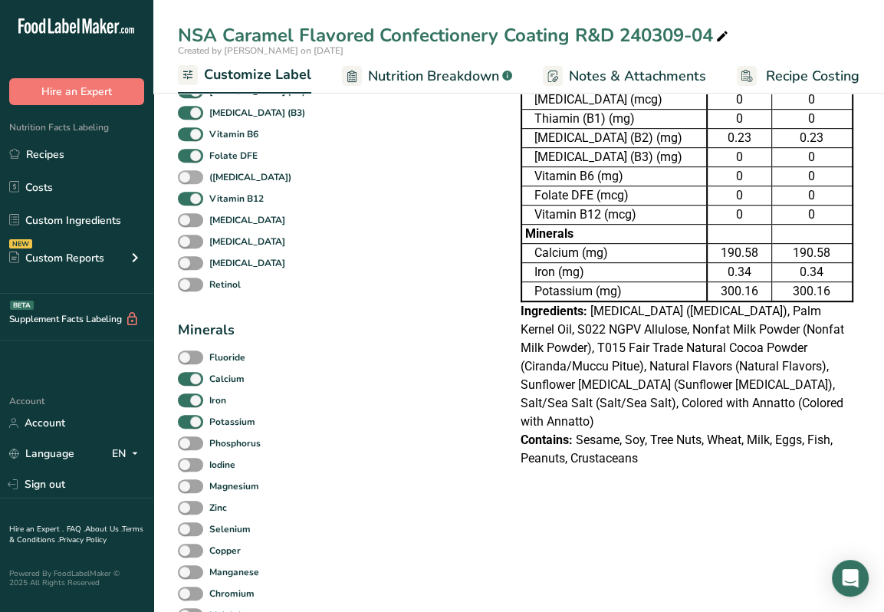
click at [196, 182] on span at bounding box center [190, 177] width 25 height 15
click at [188, 182] on input "([MEDICAL_DATA])" at bounding box center [183, 177] width 10 height 10
checkbox input "true"
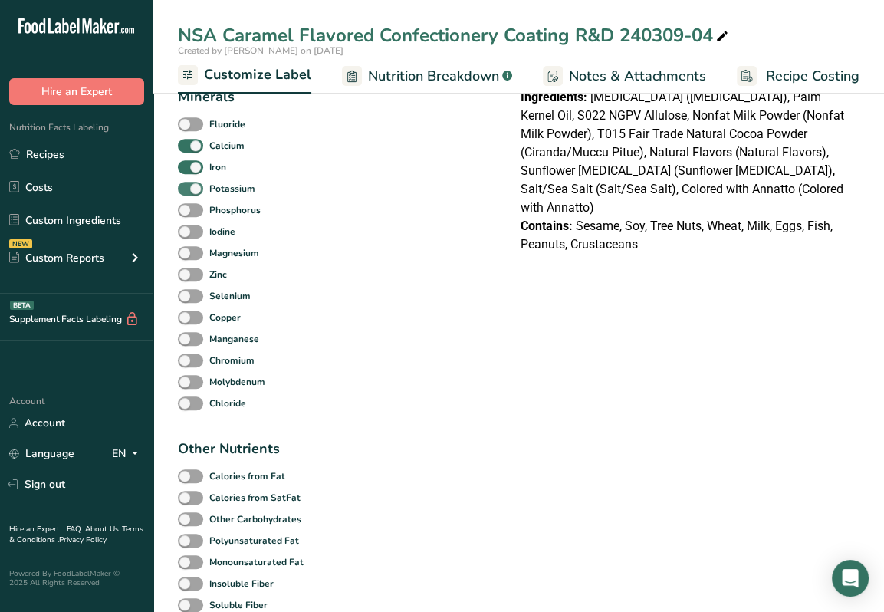
scroll to position [767, 0]
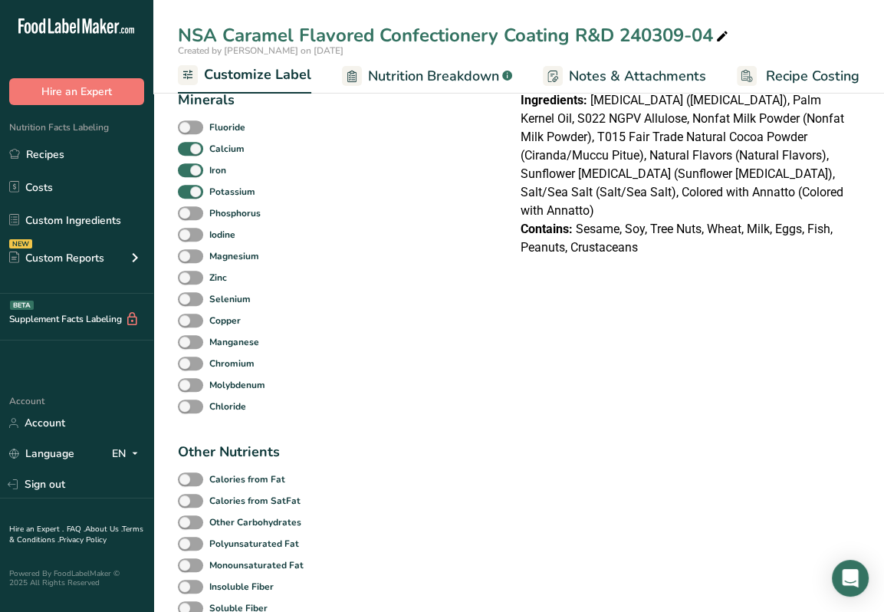
drag, startPoint x: 192, startPoint y: 219, endPoint x: 192, endPoint y: 228, distance: 8.5
click at [192, 219] on span at bounding box center [190, 213] width 25 height 15
click at [188, 218] on input "Phosphorus" at bounding box center [183, 213] width 10 height 10
checkbox input "true"
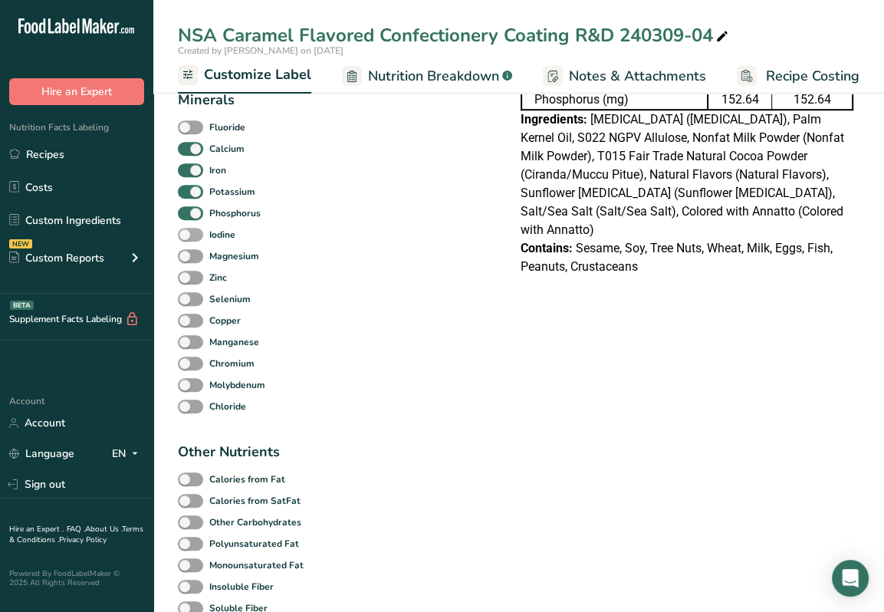
click at [192, 242] on span at bounding box center [190, 235] width 25 height 15
click at [188, 239] on input "Iodine" at bounding box center [183, 234] width 10 height 10
checkbox input "true"
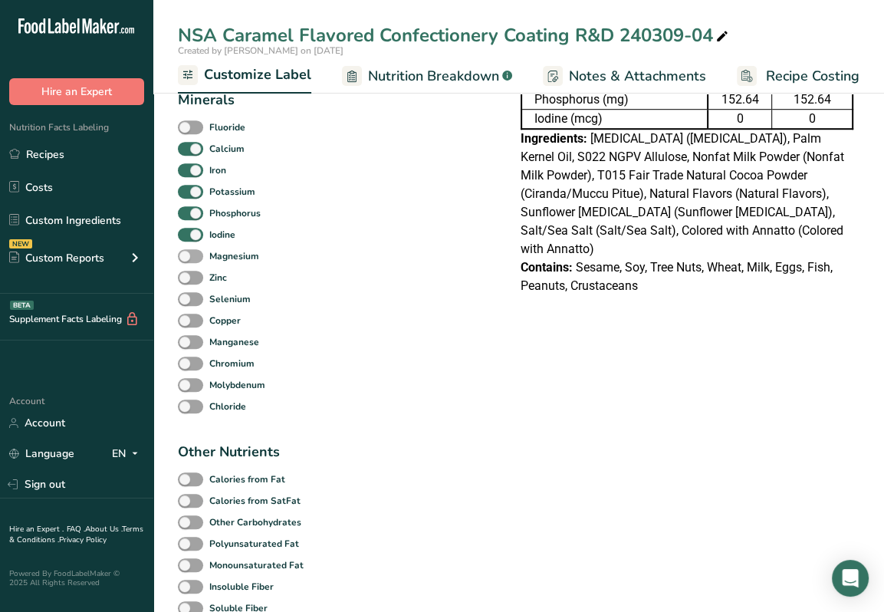
click at [193, 260] on span at bounding box center [190, 256] width 25 height 15
click at [188, 260] on input "Magnesium" at bounding box center [183, 256] width 10 height 10
checkbox input "true"
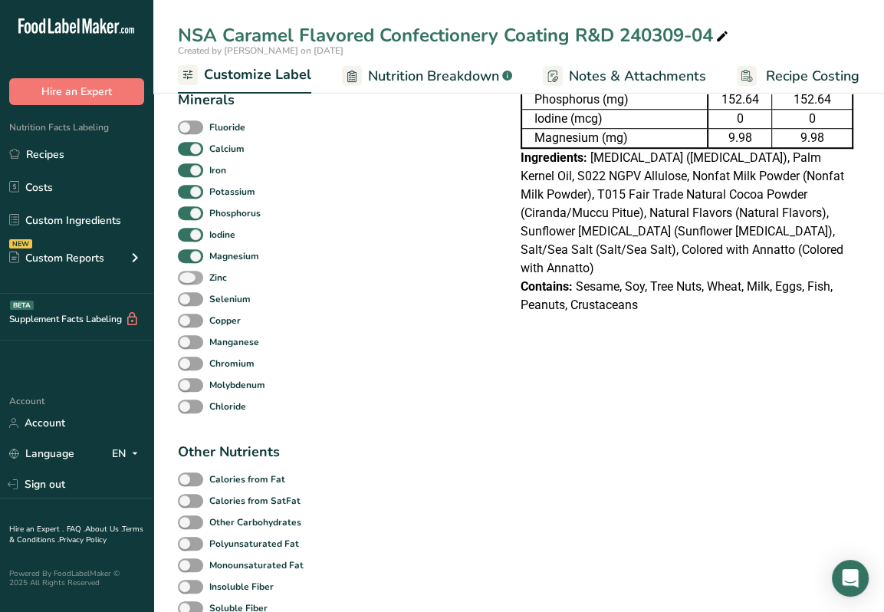
click at [192, 280] on span at bounding box center [190, 278] width 25 height 15
click at [188, 280] on input "Zinc" at bounding box center [183, 277] width 10 height 10
checkbox input "true"
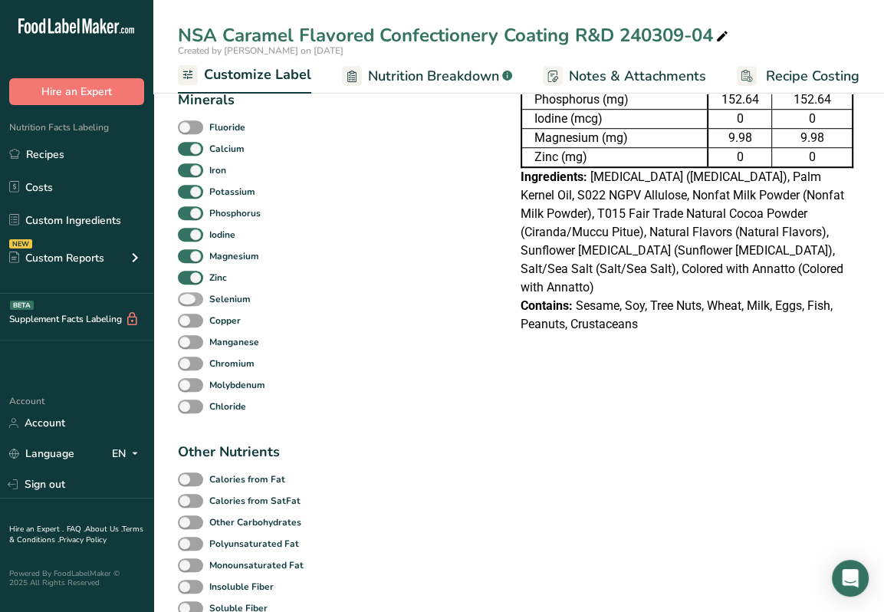
click at [191, 304] on span at bounding box center [190, 299] width 25 height 15
click at [188, 304] on input "Selenium" at bounding box center [183, 299] width 10 height 10
checkbox input "true"
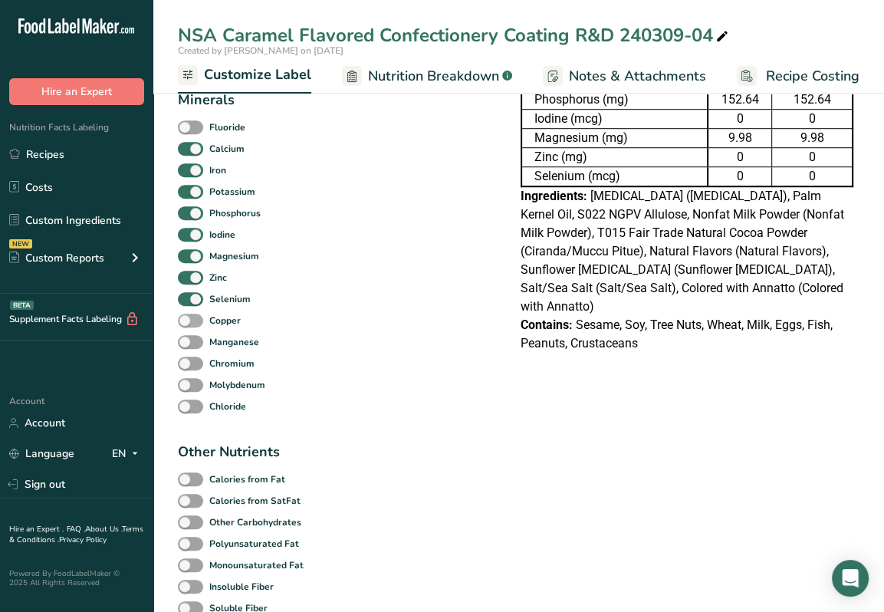
click at [192, 325] on span at bounding box center [190, 321] width 25 height 15
click at [188, 325] on input "Copper" at bounding box center [183, 320] width 10 height 10
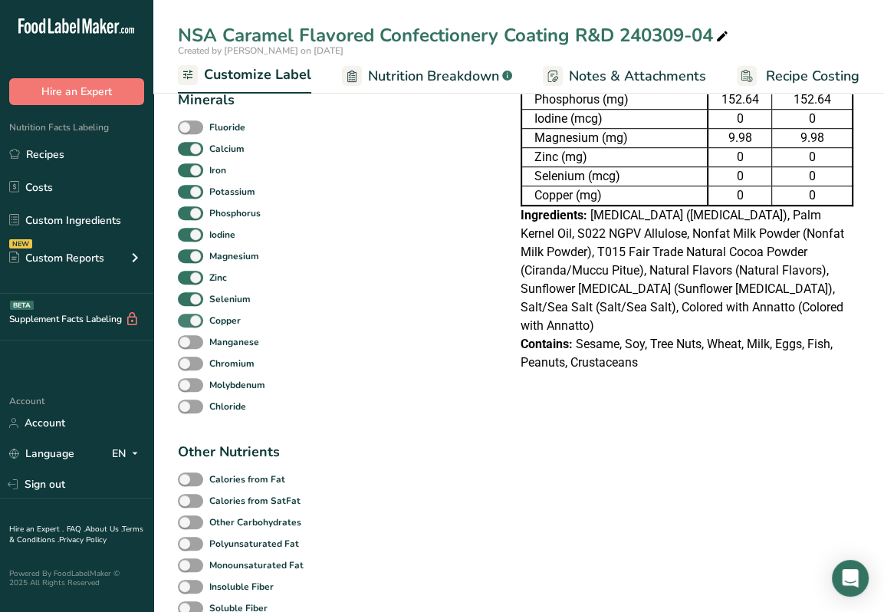
click at [192, 326] on span at bounding box center [190, 321] width 25 height 15
click at [188, 325] on input "Copper" at bounding box center [183, 320] width 10 height 10
checkbox input "false"
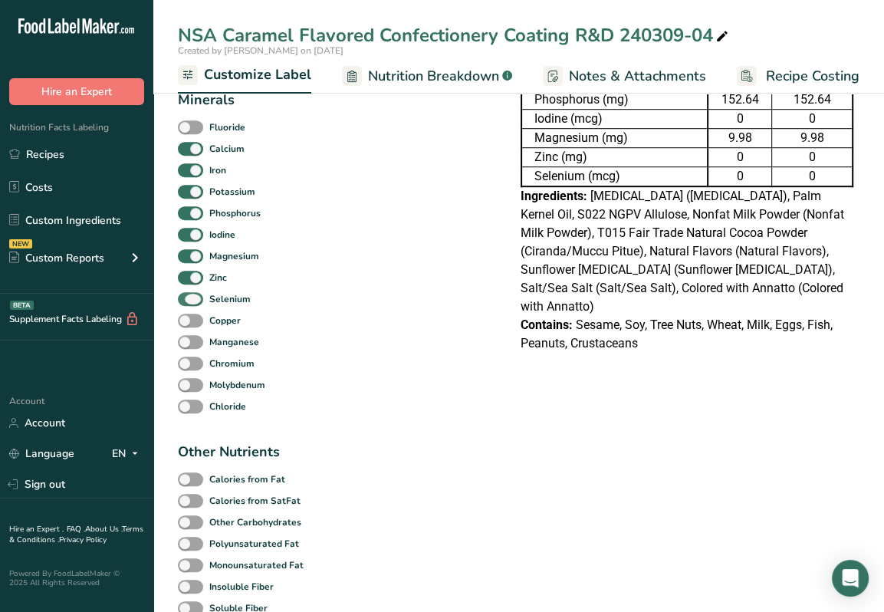
click at [190, 307] on span at bounding box center [190, 299] width 25 height 15
click at [188, 304] on input "Selenium" at bounding box center [183, 299] width 10 height 10
checkbox input "false"
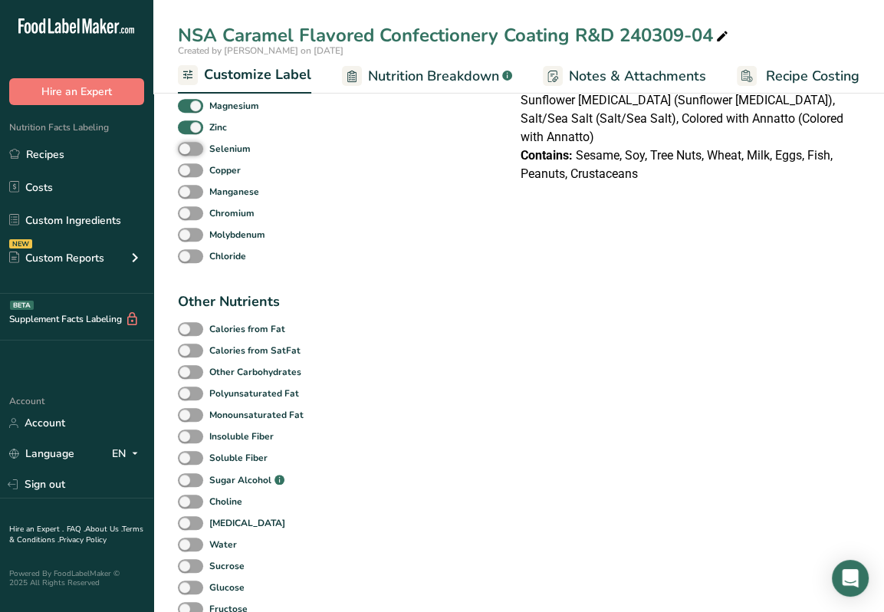
scroll to position [920, 0]
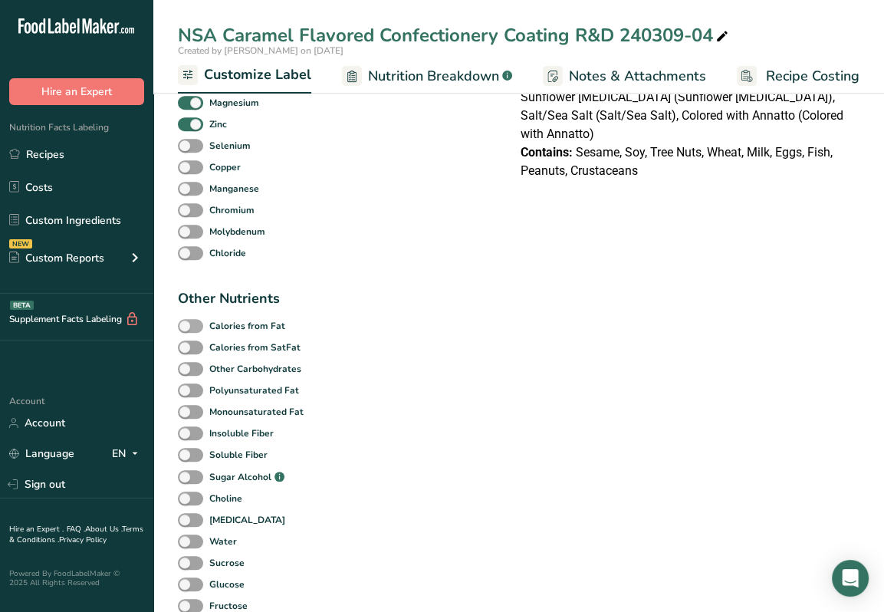
click at [190, 325] on span at bounding box center [190, 326] width 25 height 15
click at [188, 325] on input "Calories from Fat" at bounding box center [183, 326] width 10 height 10
checkbox input "true"
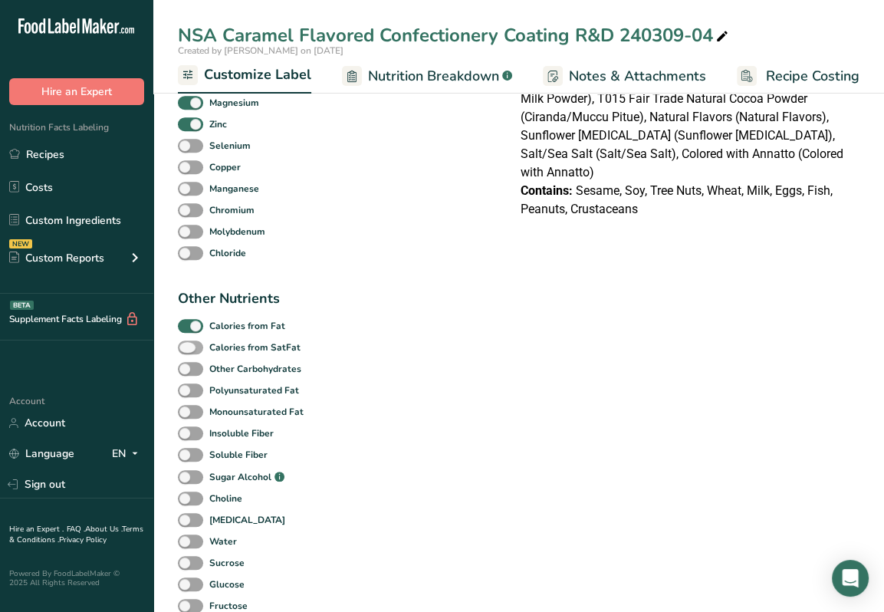
click at [192, 344] on span at bounding box center [190, 347] width 25 height 15
click at [188, 344] on input "Calories from SatFat" at bounding box center [183, 347] width 10 height 10
checkbox input "true"
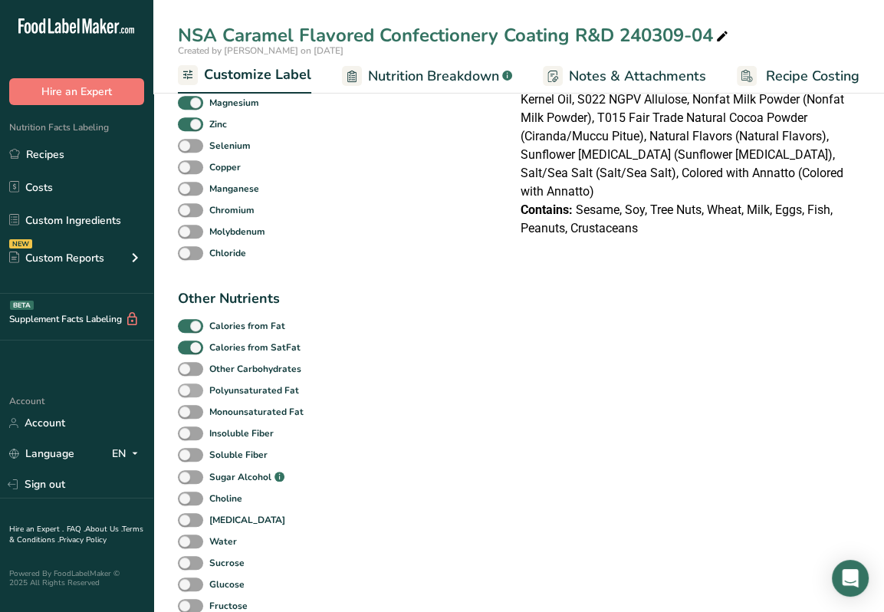
click at [192, 388] on span at bounding box center [190, 390] width 25 height 15
click at [188, 388] on input "Polyunsaturated Fat" at bounding box center [183, 390] width 10 height 10
checkbox input "true"
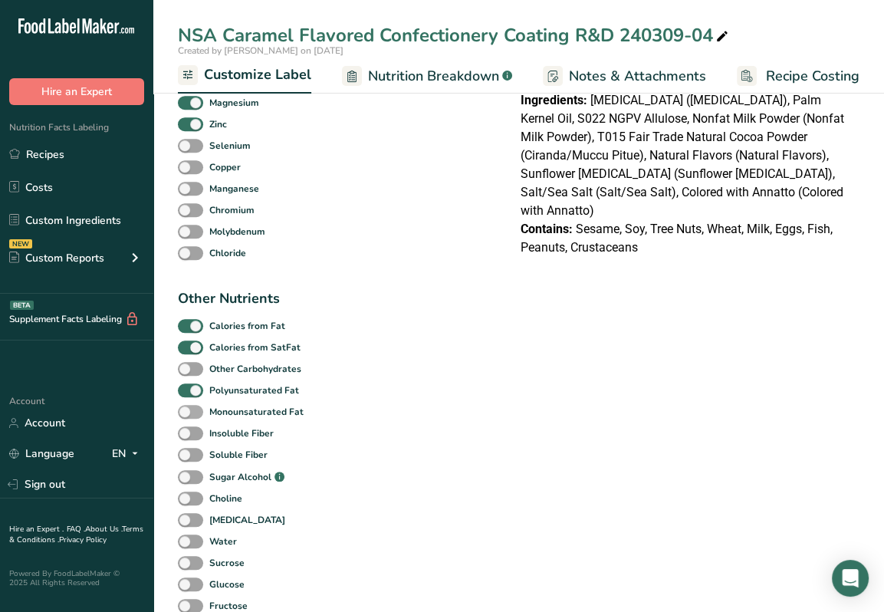
click at [193, 412] on span at bounding box center [190, 412] width 25 height 15
click at [188, 412] on input "Monounsaturated Fat" at bounding box center [183, 411] width 10 height 10
checkbox input "true"
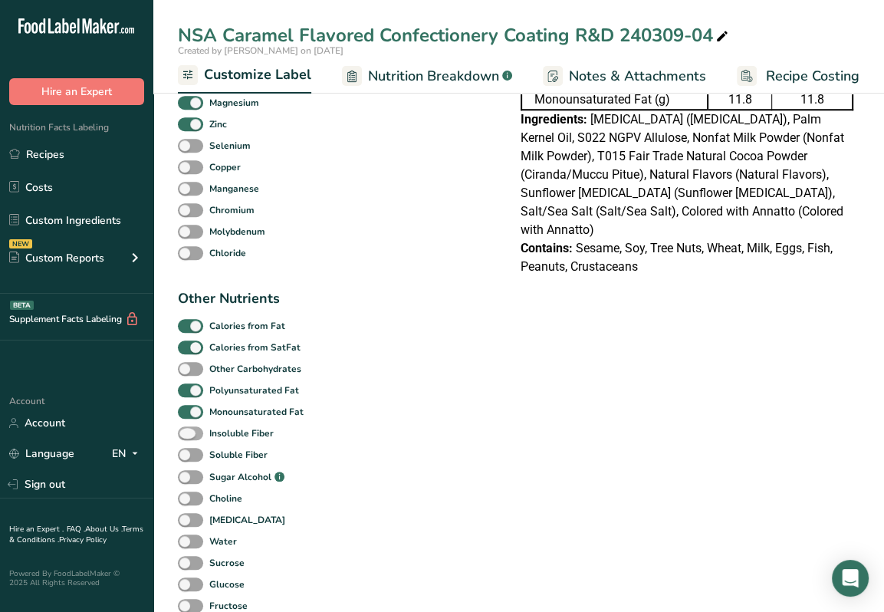
click at [190, 430] on span at bounding box center [190, 433] width 25 height 15
click at [188, 430] on input "Insoluble Fiber" at bounding box center [183, 433] width 10 height 10
checkbox input "true"
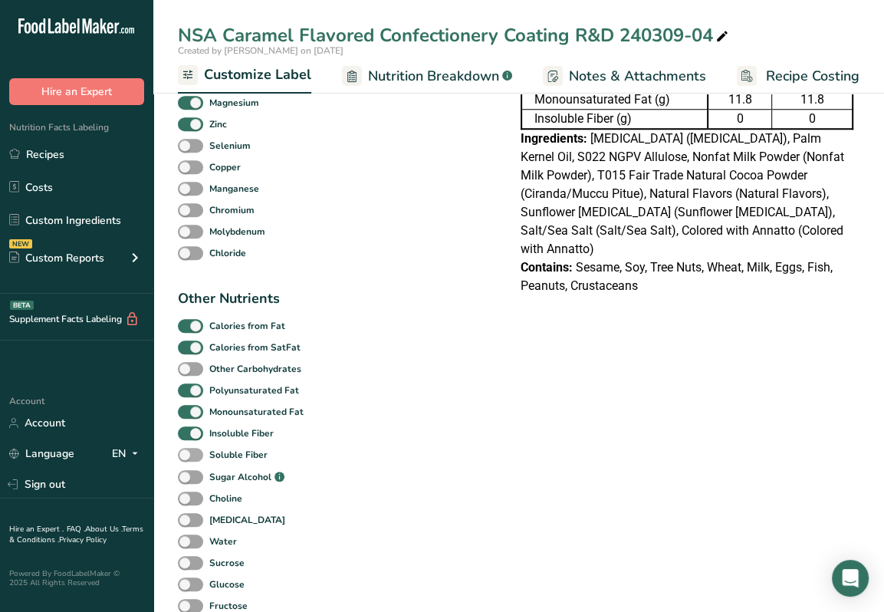
click at [189, 454] on span at bounding box center [190, 455] width 25 height 15
click at [188, 454] on input "Soluble Fiber" at bounding box center [183, 454] width 10 height 10
checkbox input "true"
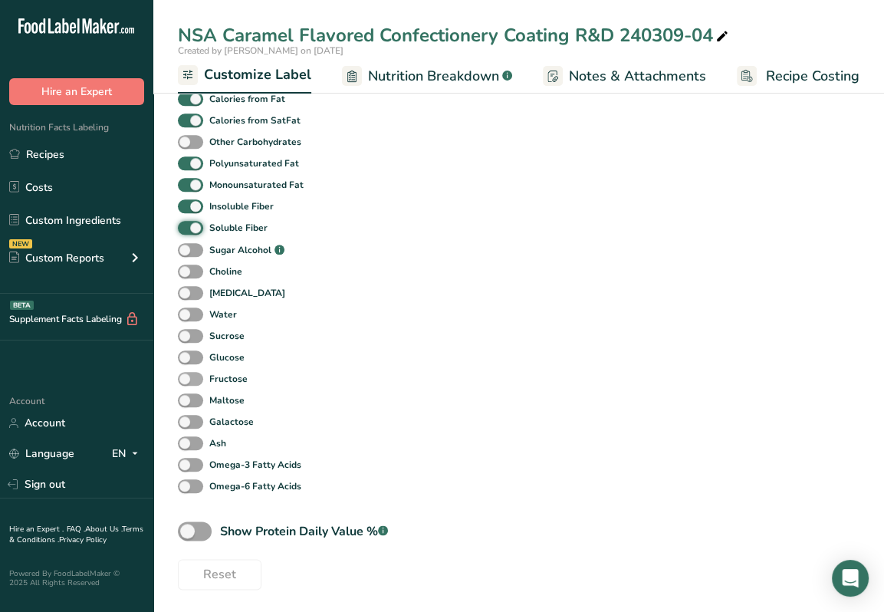
scroll to position [1150, 0]
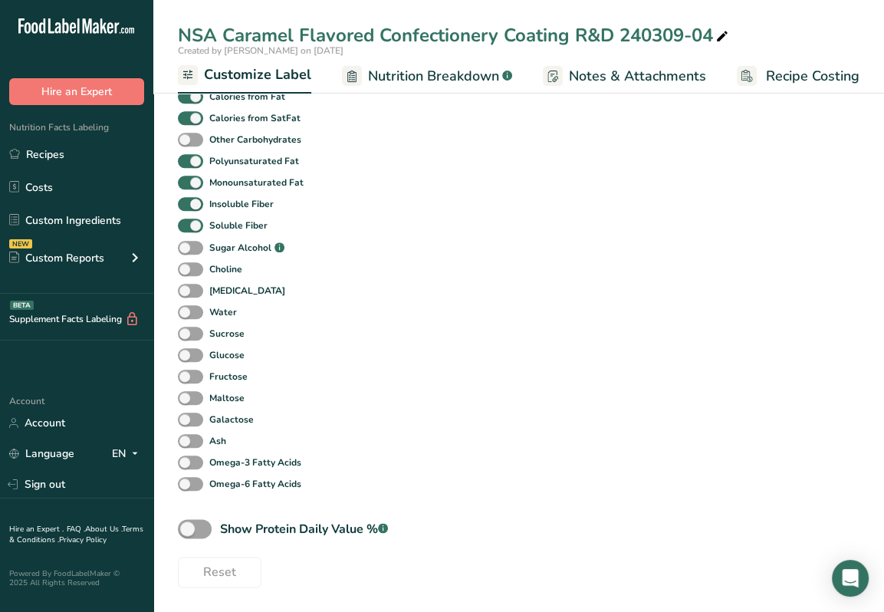
click at [188, 258] on div "Sugar Alcohol .a-a{fill:#347362;}.b-a{fill:#fff;}" at bounding box center [250, 247] width 144 height 22
click at [190, 252] on span at bounding box center [190, 248] width 25 height 15
click at [188, 252] on input "Sugar Alcohol .a-a{fill:#347362;}.b-a{fill:#fff;}" at bounding box center [183, 248] width 10 height 10
checkbox input "true"
click at [191, 269] on span at bounding box center [190, 268] width 25 height 15
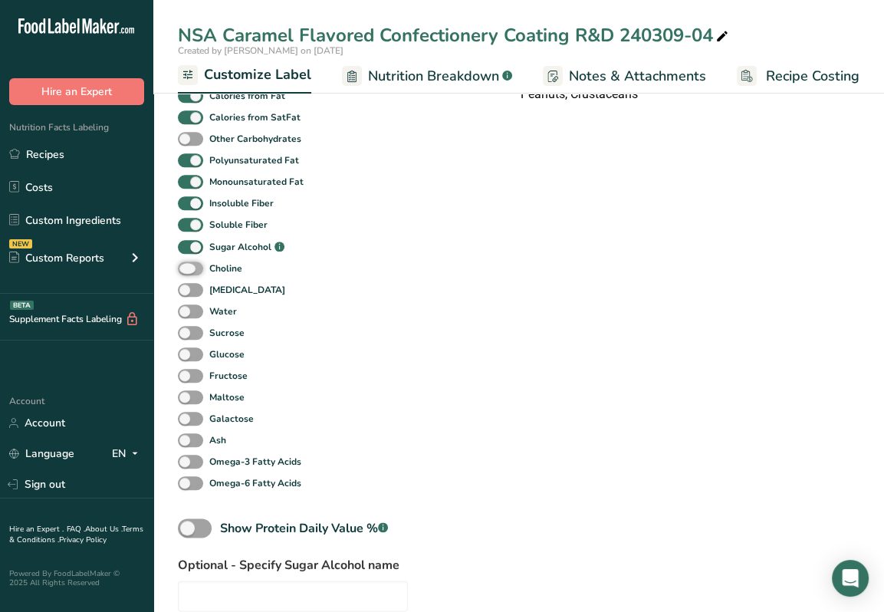
click at [188, 269] on input "Choline" at bounding box center [183, 268] width 10 height 10
checkbox input "true"
click at [196, 296] on span at bounding box center [190, 290] width 25 height 15
click at [188, 294] on input "[MEDICAL_DATA]" at bounding box center [183, 289] width 10 height 10
checkbox input "true"
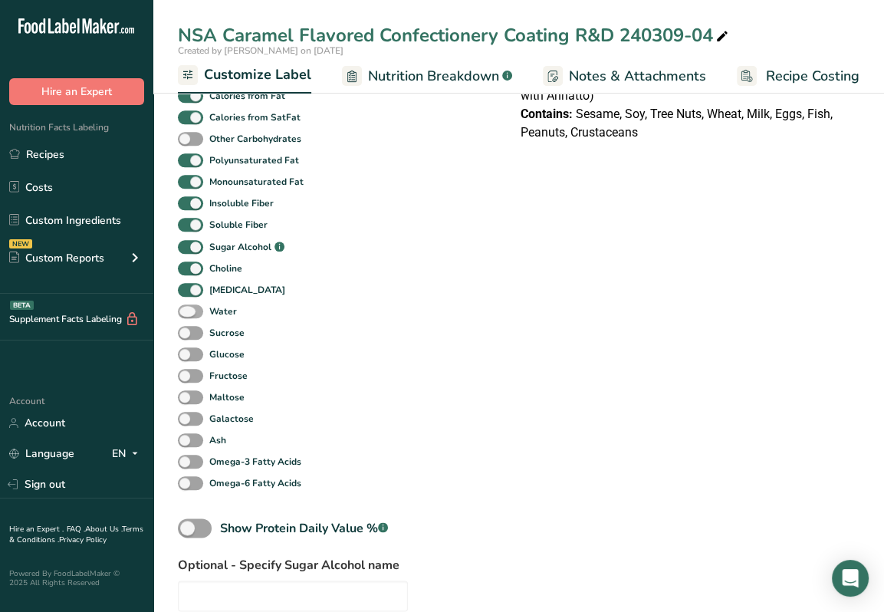
click at [201, 314] on span at bounding box center [190, 311] width 25 height 15
click at [188, 314] on input "Water" at bounding box center [183, 311] width 10 height 10
checkbox input "true"
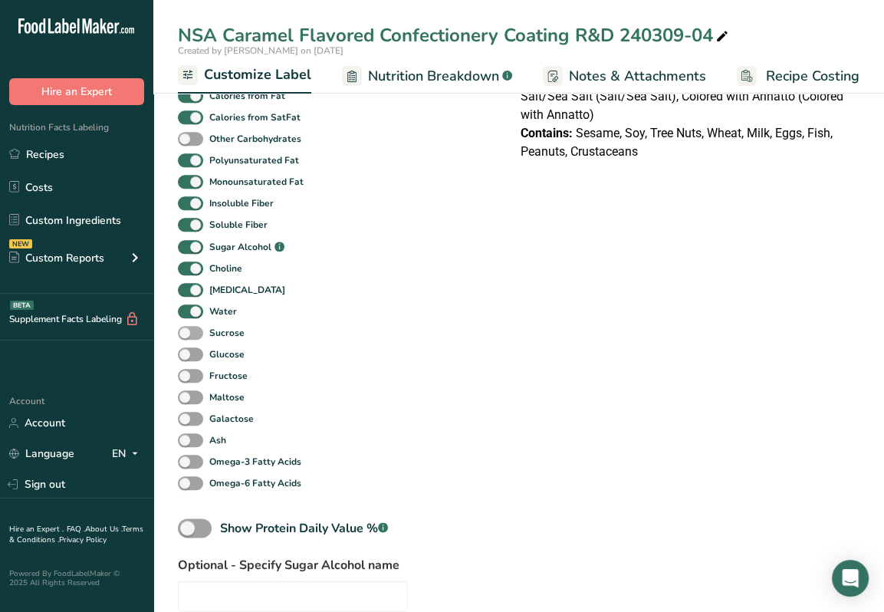
click at [195, 340] on span at bounding box center [190, 333] width 25 height 15
click at [188, 337] on input "Sucrose" at bounding box center [183, 332] width 10 height 10
checkbox input "true"
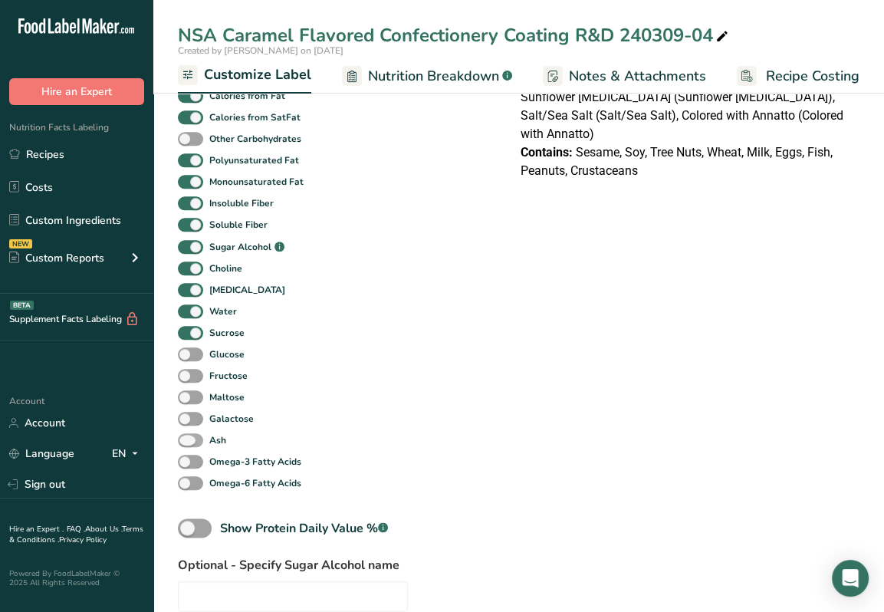
click at [192, 441] on span at bounding box center [190, 440] width 25 height 15
click at [188, 441] on input "Ash" at bounding box center [183, 440] width 10 height 10
checkbox input "true"
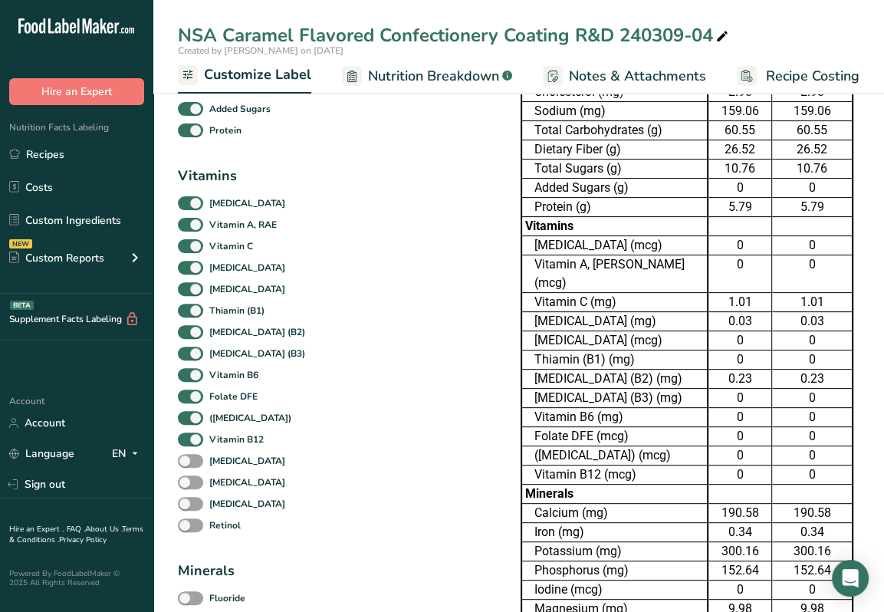
scroll to position [294, 0]
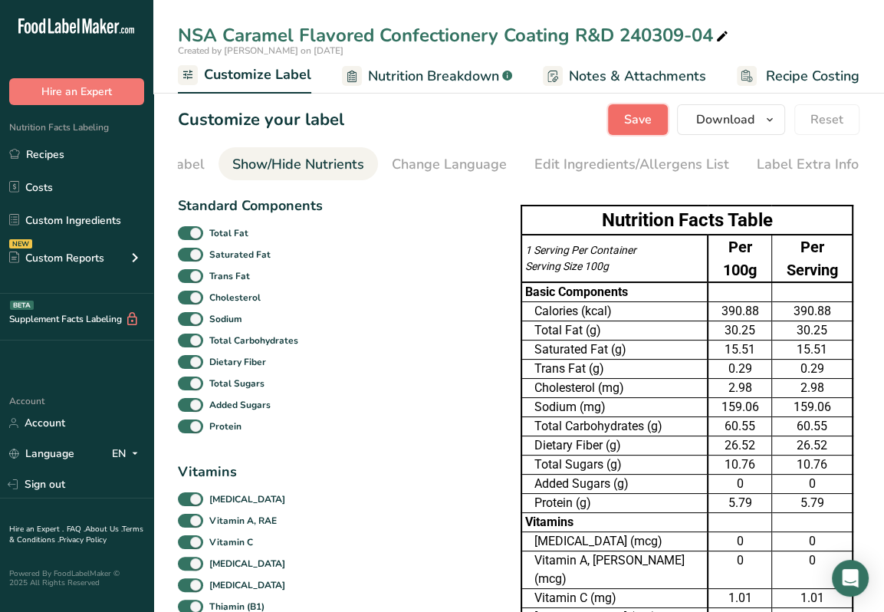
click at [635, 121] on span "Save" at bounding box center [638, 119] width 28 height 18
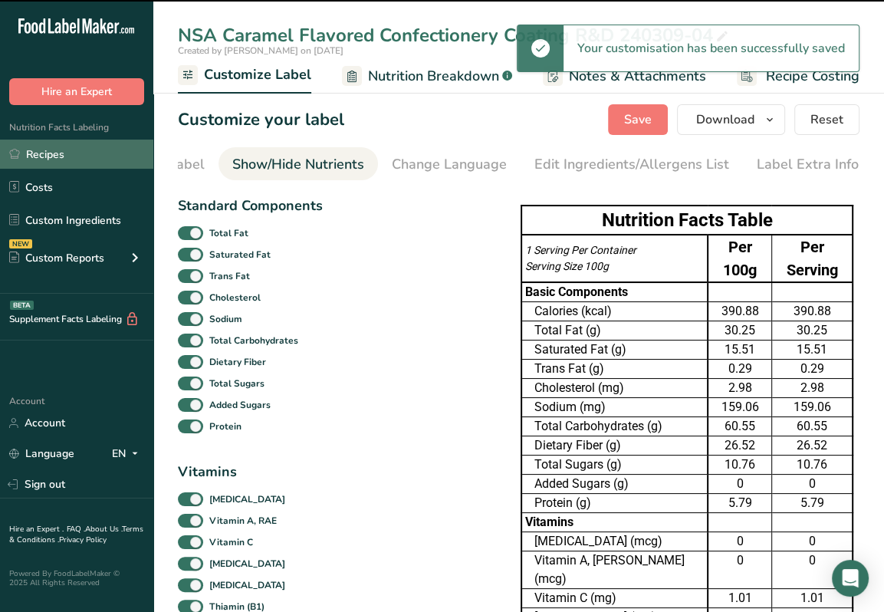
click at [66, 156] on link "Recipes" at bounding box center [76, 154] width 153 height 29
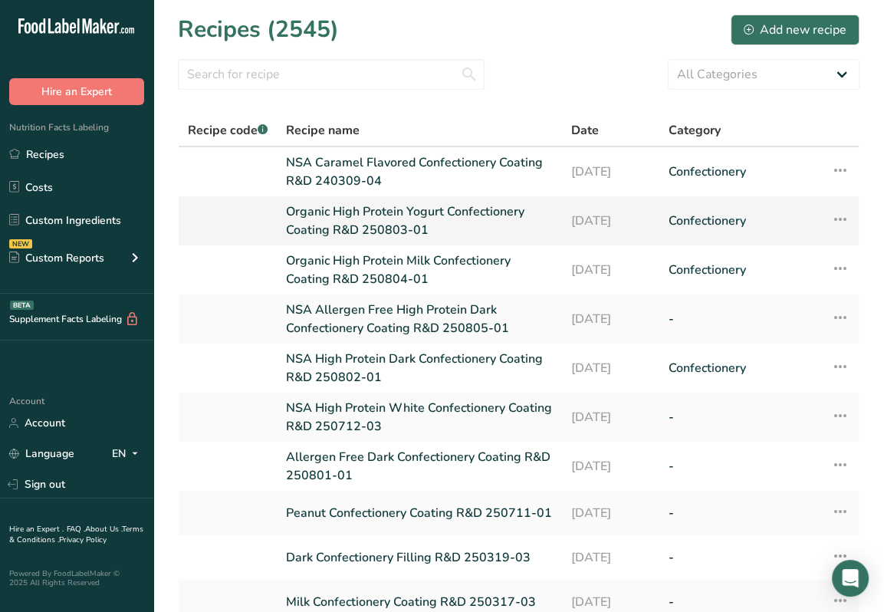
click at [413, 213] on link "Organic High Protein Yogurt Confectionery Coating R&D 250803-01" at bounding box center [419, 220] width 267 height 37
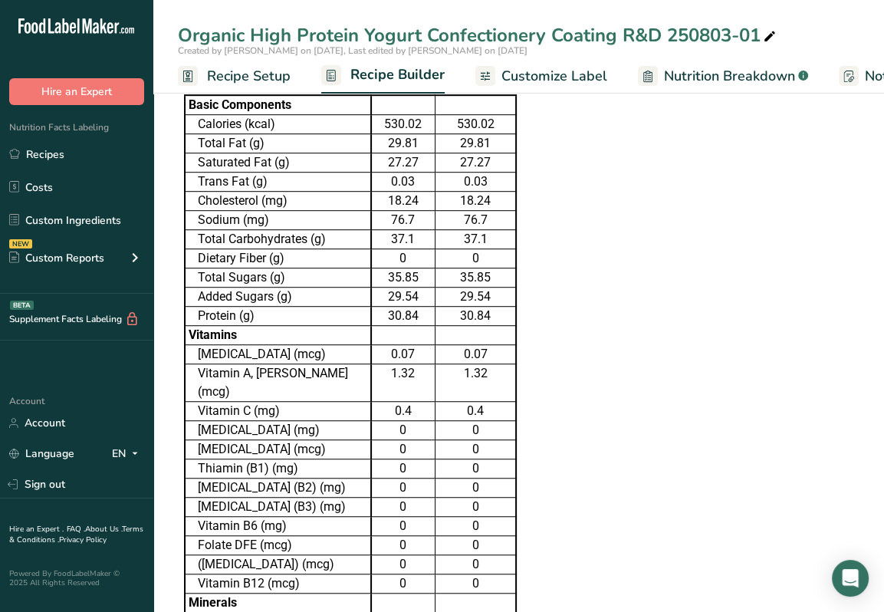
scroll to position [383, 0]
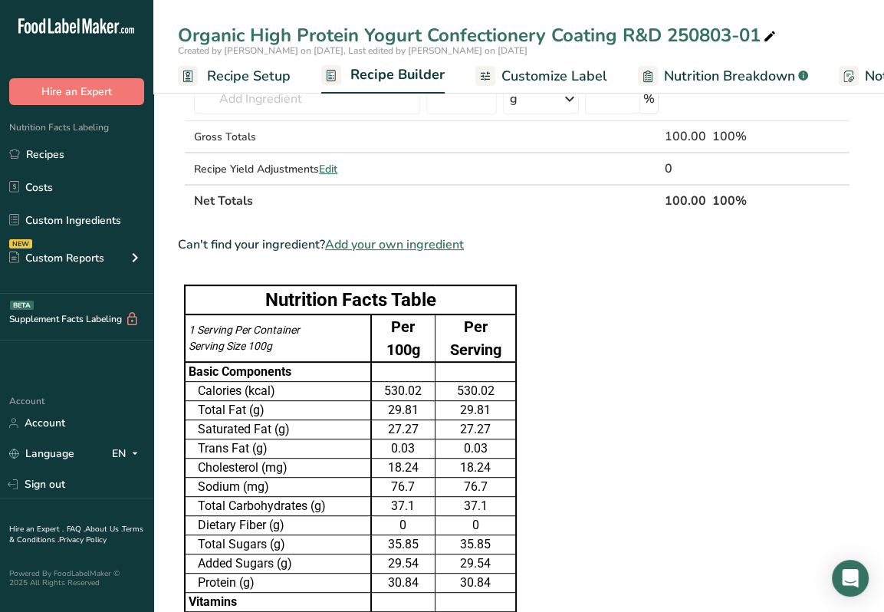
click at [534, 81] on span "Customize Label" at bounding box center [554, 76] width 106 height 21
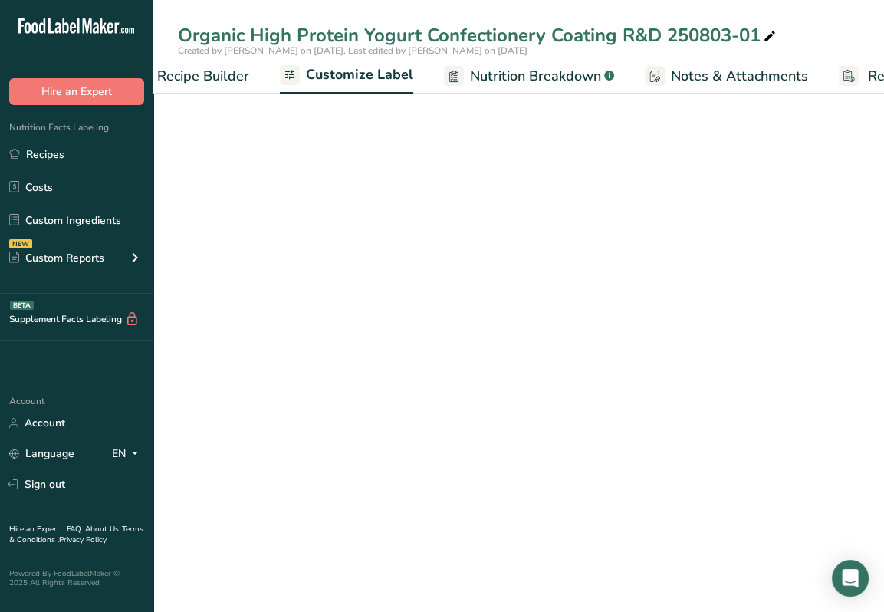
scroll to position [0, 295]
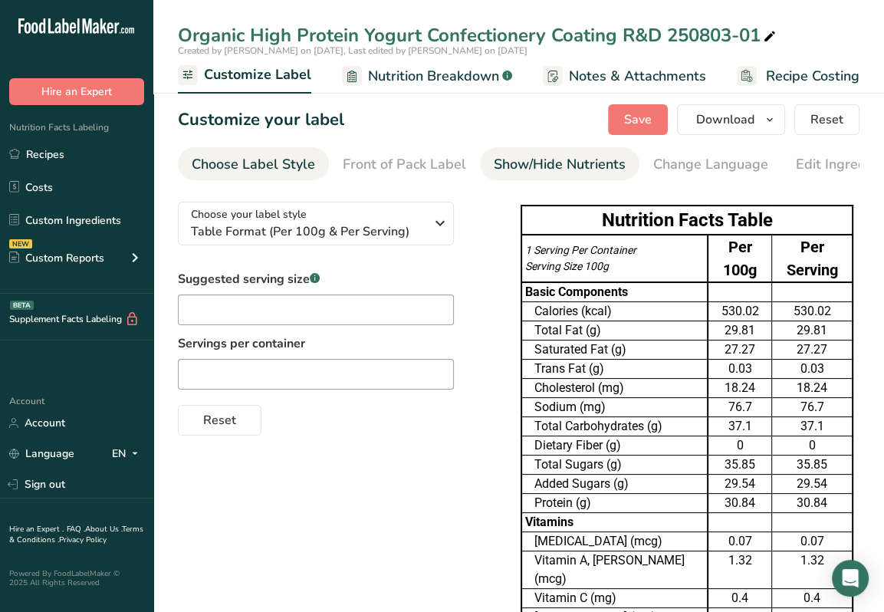
click at [531, 160] on div "Show/Hide Nutrients" at bounding box center [560, 164] width 132 height 21
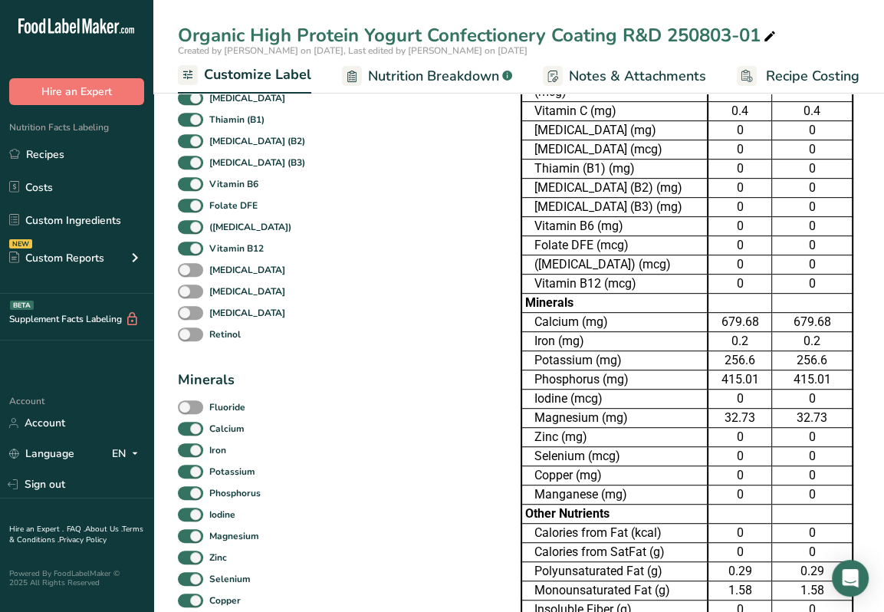
scroll to position [294, 0]
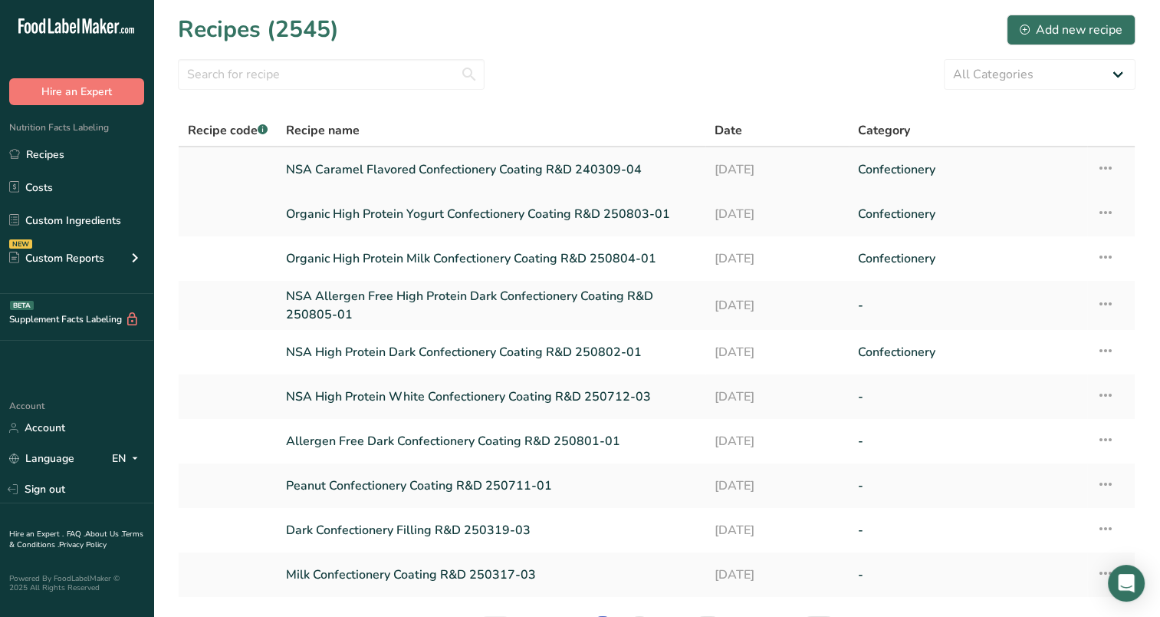
click at [411, 177] on link "NSA Caramel Flavored Confectionery Coating R&D 240309-04" at bounding box center [491, 169] width 410 height 32
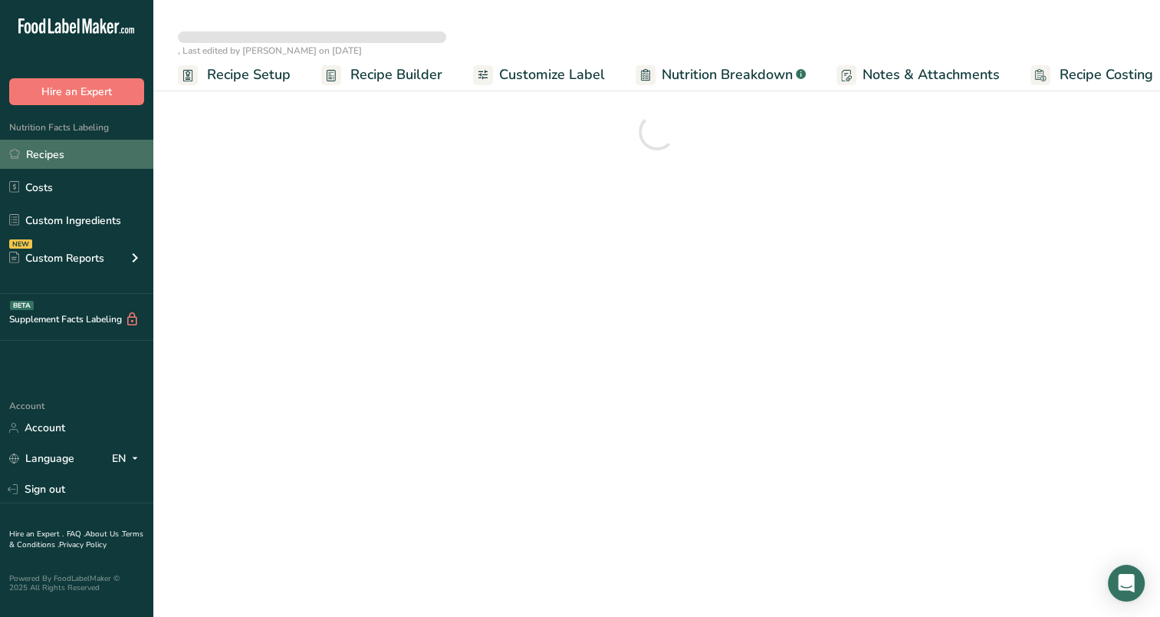
click at [63, 164] on link "Recipes" at bounding box center [76, 154] width 153 height 29
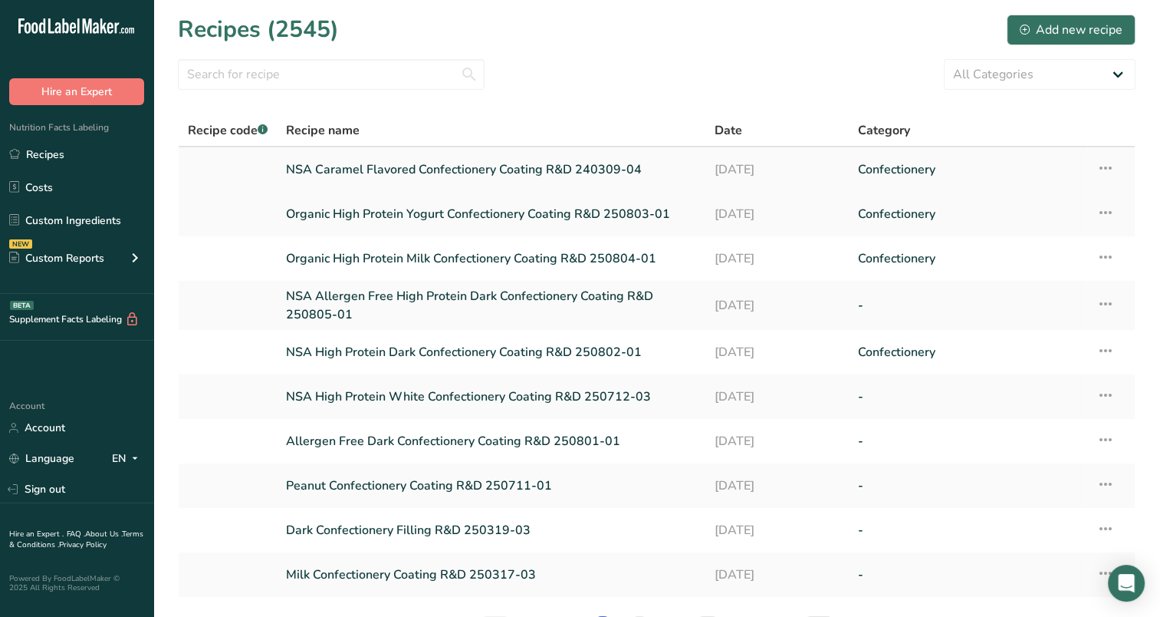
click at [1106, 164] on icon at bounding box center [1106, 168] width 18 height 28
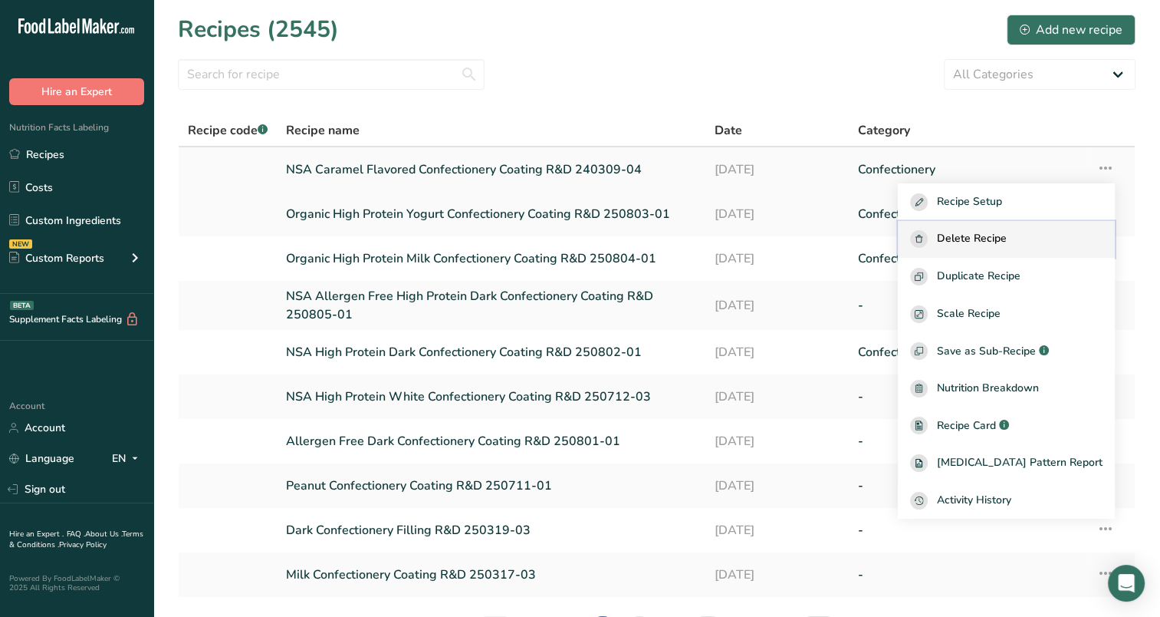
click at [991, 245] on span "Delete Recipe" at bounding box center [972, 239] width 70 height 18
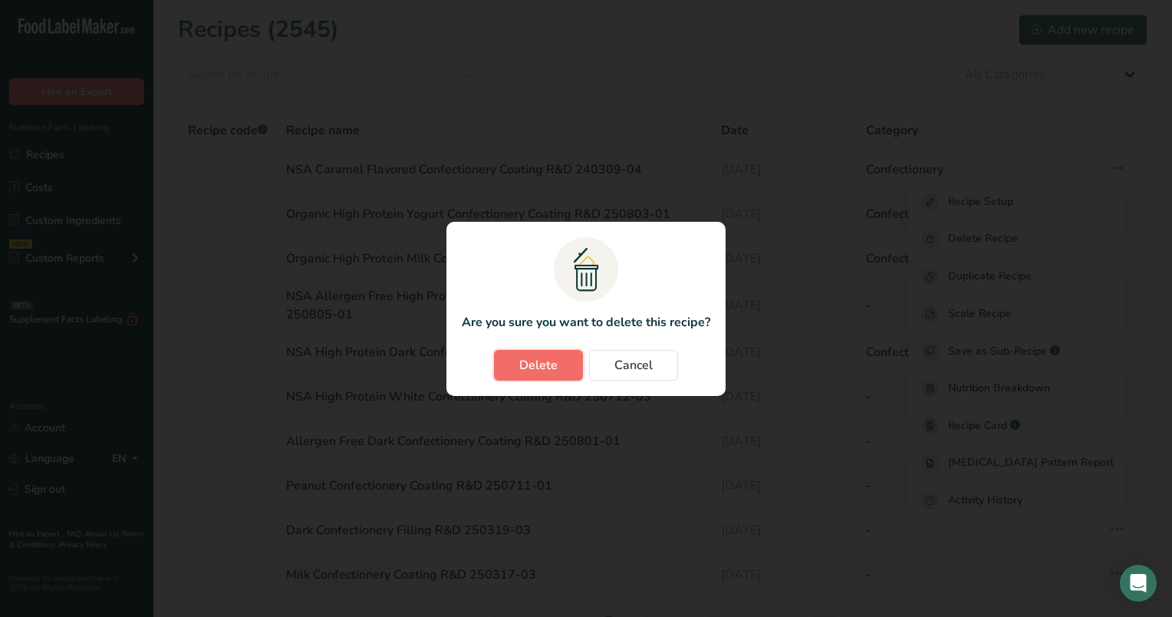
click at [534, 363] on span "Delete" at bounding box center [538, 365] width 38 height 18
